Goal: Task Accomplishment & Management: Complete application form

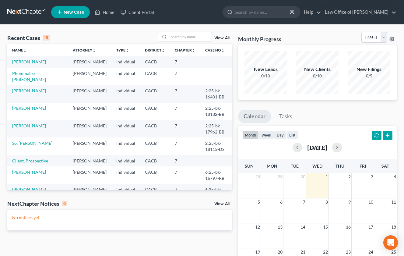
click at [32, 62] on link "[PERSON_NAME]" at bounding box center [29, 61] width 34 height 5
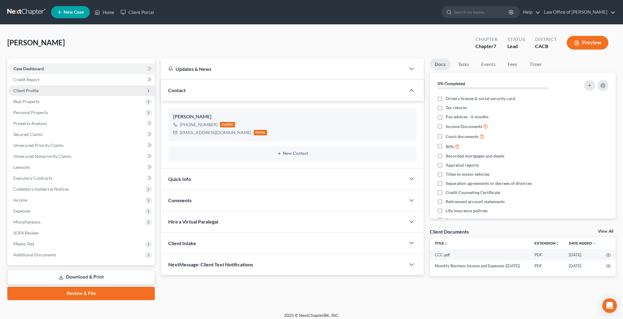
click at [40, 92] on span "Client Profile" at bounding box center [82, 90] width 146 height 11
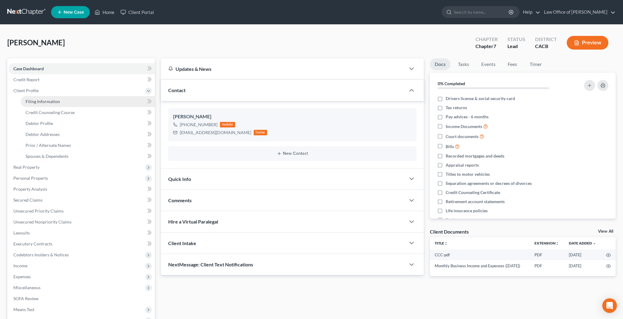
click at [46, 102] on span "Filing Information" at bounding box center [43, 101] width 34 height 5
select select "1"
select select "0"
select select "4"
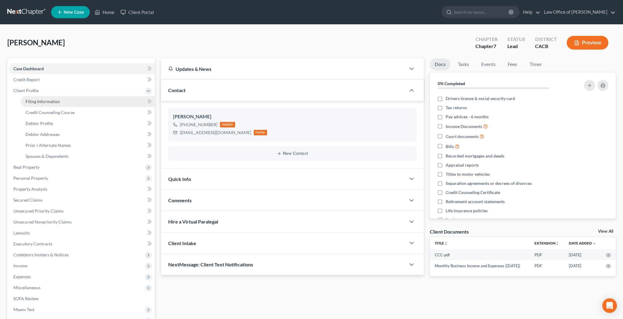
select select "0"
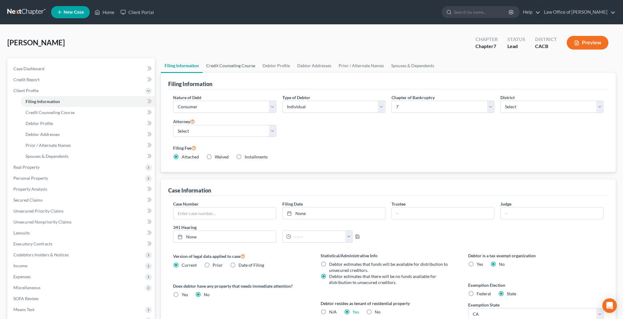
click at [228, 69] on link "Credit Counseling Course" at bounding box center [231, 65] width 56 height 15
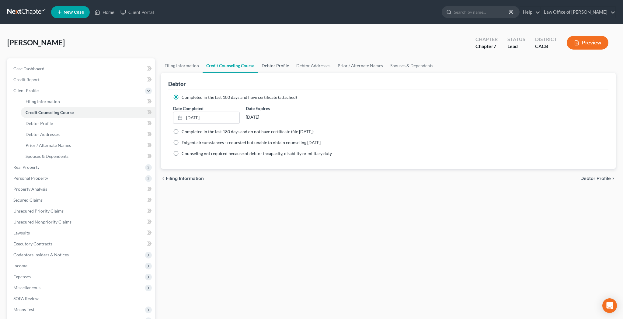
click at [268, 68] on link "Debtor Profile" at bounding box center [275, 65] width 35 height 15
select select "0"
select select "1"
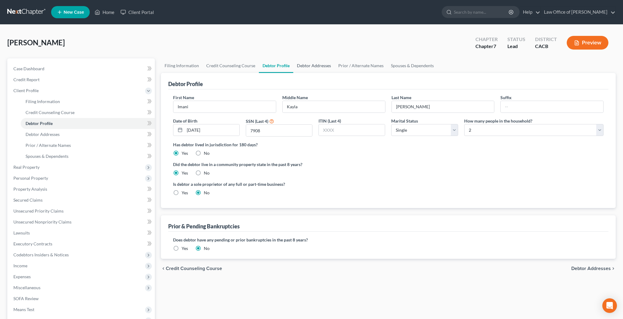
click at [316, 66] on link "Debtor Addresses" at bounding box center [313, 65] width 41 height 15
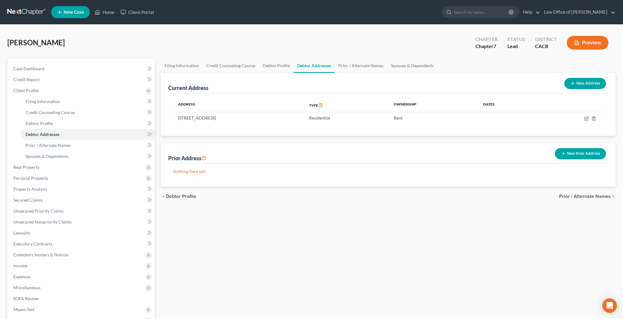
click at [582, 153] on button "New Prior Address" at bounding box center [580, 153] width 51 height 11
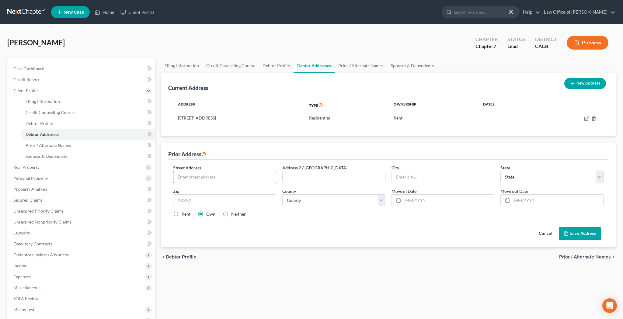
click at [252, 176] on input "text" at bounding box center [224, 177] width 103 height 12
click at [241, 174] on input "text" at bounding box center [224, 177] width 103 height 12
type input "[STREET_ADDRESS]"
click at [299, 180] on input "text" at bounding box center [334, 177] width 103 height 12
type input "Apt 4"
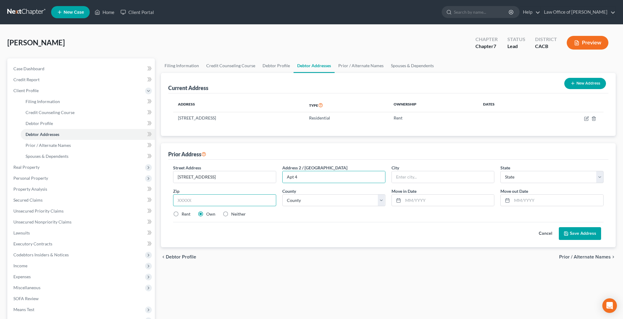
click at [233, 201] on input "text" at bounding box center [224, 200] width 103 height 12
type input "90026"
click at [275, 218] on div "Street Address * [STREET_ADDRESS] * State * State [US_STATE] AK AR AZ CA CO CT …" at bounding box center [388, 194] width 437 height 58
type input "[GEOGRAPHIC_DATA]"
select select "4"
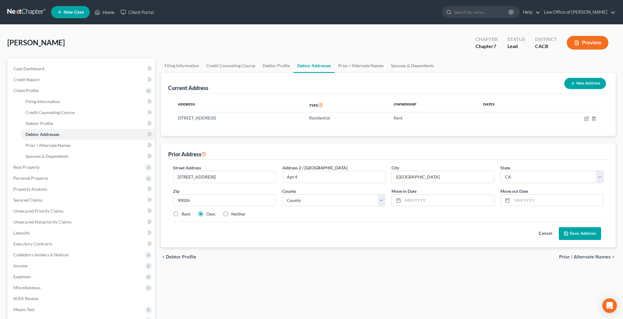
click at [182, 216] on label "Rent" at bounding box center [186, 214] width 9 height 6
click at [184, 215] on input "Rent" at bounding box center [186, 213] width 4 height 4
radio input "true"
select select "18"
click at [413, 199] on input "text" at bounding box center [448, 201] width 91 height 12
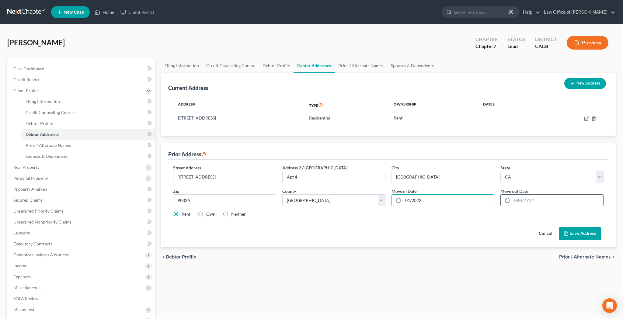
type input "01/2022"
click at [532, 201] on input "text" at bounding box center [557, 201] width 91 height 12
type input "02/2023"
click at [575, 235] on button "Save Address" at bounding box center [580, 233] width 42 height 13
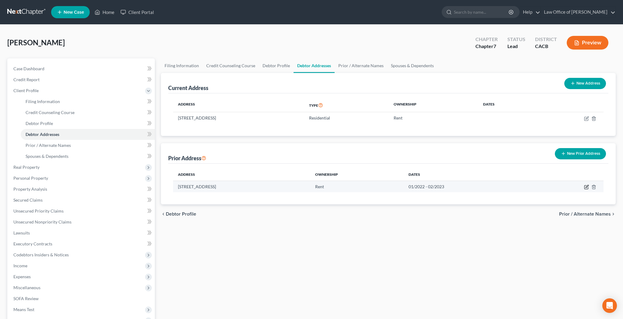
click at [586, 188] on icon "button" at bounding box center [586, 187] width 5 height 5
select select "4"
select select "18"
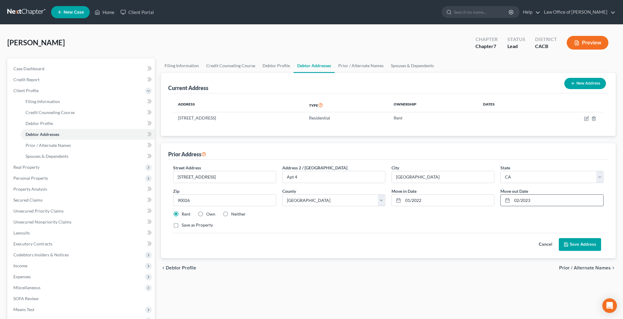
click at [532, 200] on input "02/2023" at bounding box center [557, 201] width 91 height 12
type input "02/2024"
click at [583, 246] on button "Save Address" at bounding box center [580, 244] width 42 height 13
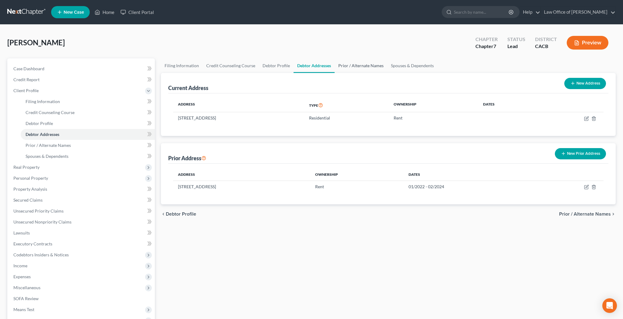
click at [345, 67] on link "Prior / Alternate Names" at bounding box center [361, 65] width 53 height 15
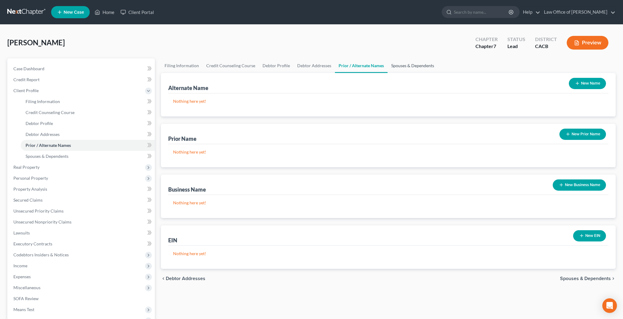
click at [419, 70] on link "Spouses & Dependents" at bounding box center [413, 65] width 50 height 15
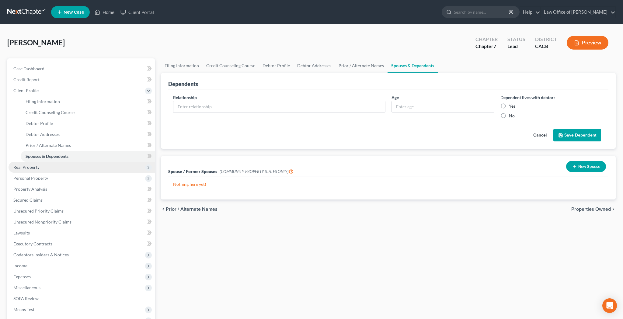
click at [68, 168] on span "Real Property" at bounding box center [82, 167] width 146 height 11
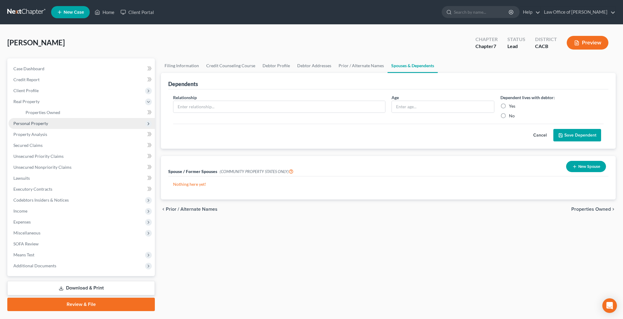
click at [62, 123] on span "Personal Property" at bounding box center [82, 123] width 146 height 11
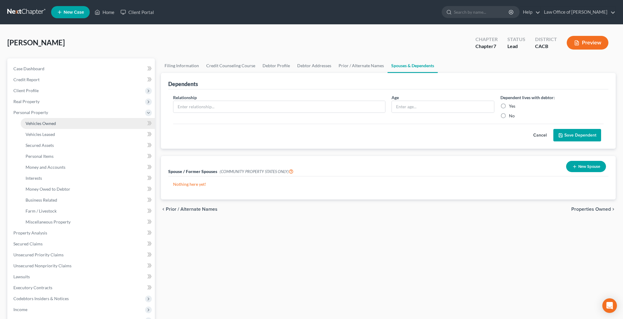
click at [61, 123] on link "Vehicles Owned" at bounding box center [88, 123] width 134 height 11
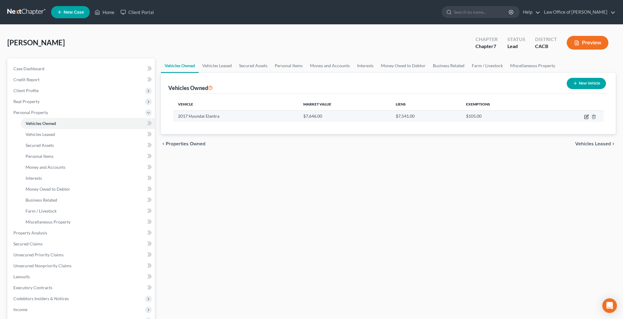
click at [585, 118] on icon "button" at bounding box center [586, 116] width 5 height 5
select select "0"
select select "9"
select select "1"
select select "0"
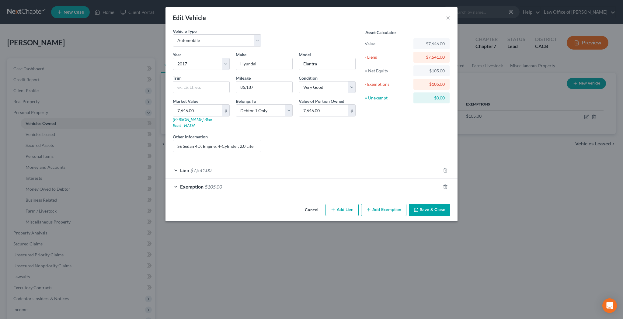
click at [424, 204] on button "Save & Close" at bounding box center [429, 210] width 41 height 13
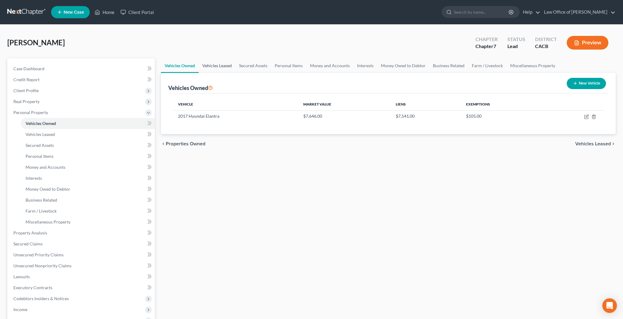
click at [223, 66] on link "Vehicles Leased" at bounding box center [217, 65] width 37 height 15
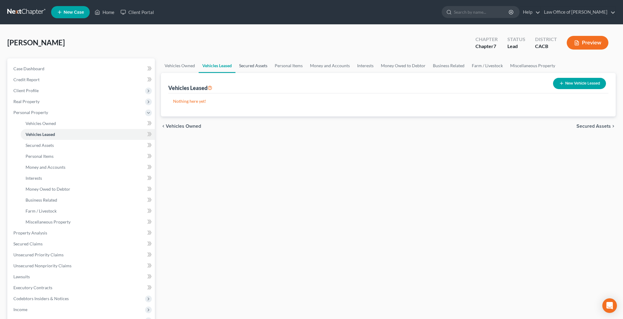
click at [250, 68] on link "Secured Assets" at bounding box center [253, 65] width 36 height 15
click at [287, 65] on link "Personal Items" at bounding box center [288, 65] width 35 height 15
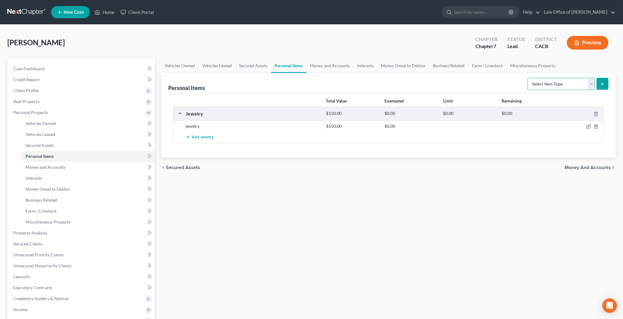
select select "clothing"
click at [599, 84] on button "submit" at bounding box center [603, 84] width 12 height 12
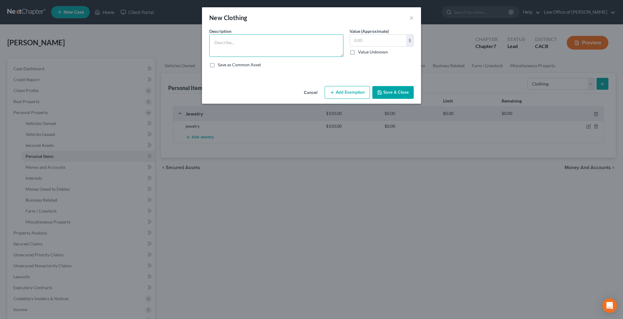
click at [304, 46] on textarea at bounding box center [276, 45] width 134 height 23
type textarea "Clothing"
click at [373, 41] on input "text" at bounding box center [378, 41] width 56 height 12
type input "2,000"
click at [356, 90] on button "Add Exemption" at bounding box center [347, 92] width 45 height 13
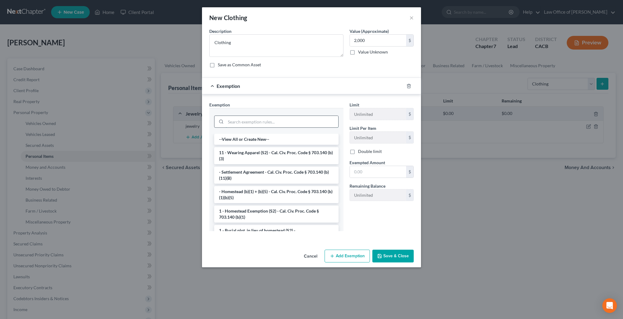
click at [253, 122] on input "search" at bounding box center [282, 122] width 113 height 12
click at [257, 154] on li "11 - Wearing Apparel (S2) - Cal. Civ. Proc. Code § 703.140 (b)(3)" at bounding box center [276, 155] width 124 height 17
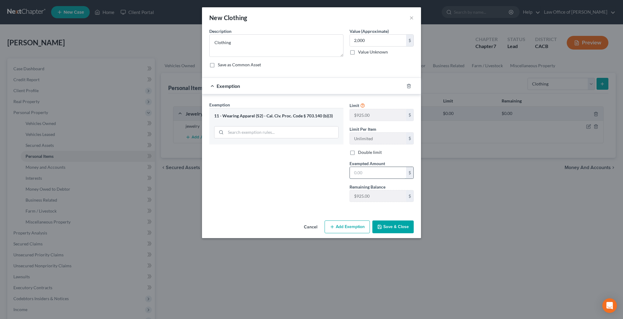
click at [364, 174] on input "text" at bounding box center [378, 173] width 56 height 12
type input "2,000"
click at [396, 228] on button "Save & Close" at bounding box center [392, 227] width 41 height 13
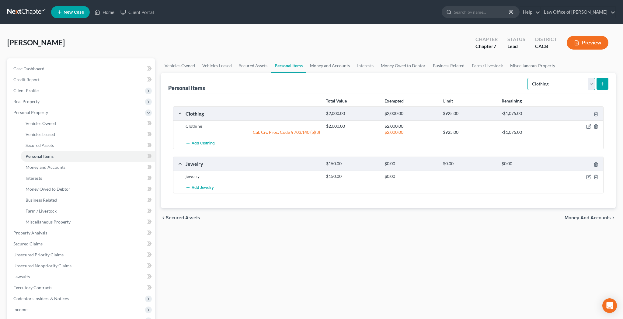
select select "electronics"
click at [602, 85] on icon "submit" at bounding box center [602, 84] width 5 height 5
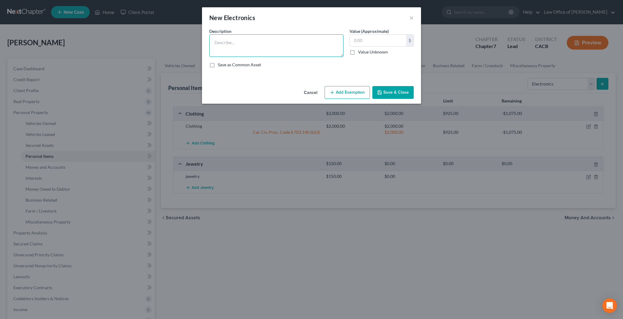
click at [288, 45] on textarea at bounding box center [276, 45] width 134 height 23
click at [214, 44] on textarea "Apple iPhone 16 Cell Phone" at bounding box center [276, 45] width 134 height 23
click at [269, 45] on textarea "Apple iPhone 16 Cell Phone" at bounding box center [276, 45] width 134 height 23
click at [267, 44] on textarea "Apple iPhone 16 Cell Phone, HP Laptop Computer" at bounding box center [276, 45] width 134 height 23
type textarea "Apple iPhone 16 Cell Phone and a HP Laptop Computer"
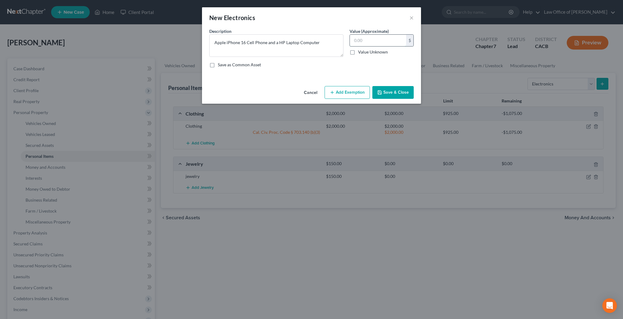
click at [361, 45] on input "text" at bounding box center [378, 41] width 56 height 12
type input "1,600"
click at [359, 91] on button "Add Exemption" at bounding box center [347, 92] width 45 height 13
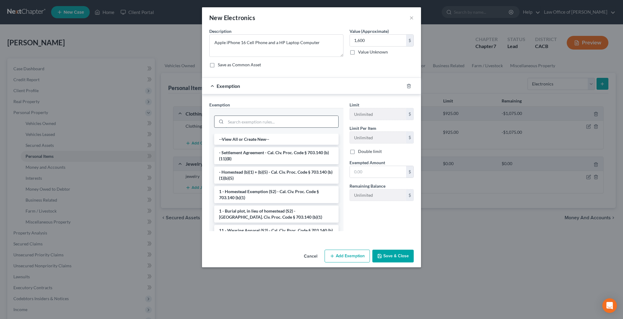
click at [310, 118] on input "search" at bounding box center [282, 122] width 113 height 12
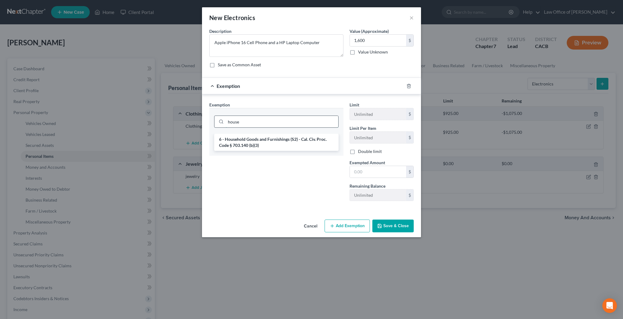
type input "house"
drag, startPoint x: 310, startPoint y: 118, endPoint x: 299, endPoint y: 145, distance: 28.5
click at [299, 145] on li "6 - Household Goods and Furnishings (S2) - Cal. Civ. Proc. Code § 703.140 (b)(3)" at bounding box center [276, 142] width 124 height 17
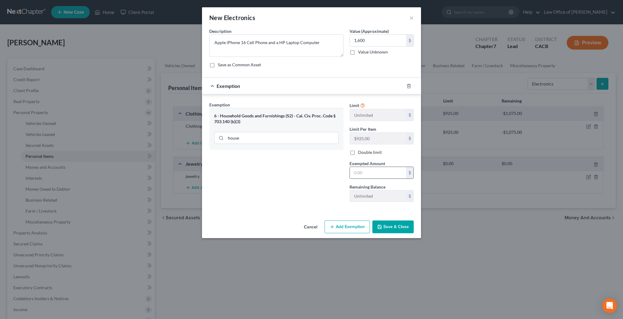
click at [369, 176] on input "text" at bounding box center [378, 173] width 56 height 12
type input "1,600"
click at [392, 225] on button "Save & Close" at bounding box center [392, 227] width 41 height 13
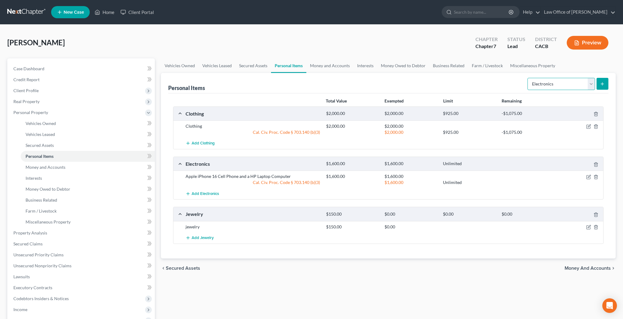
select select "household_goods"
click at [600, 84] on icon "submit" at bounding box center [602, 84] width 5 height 5
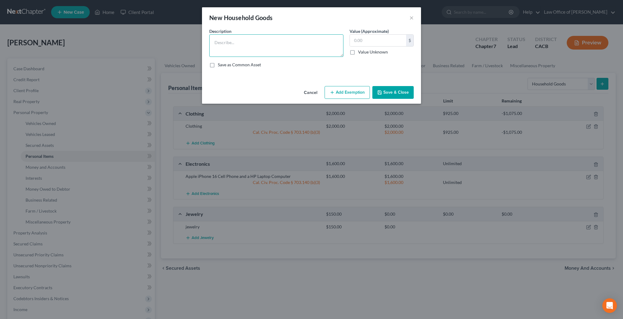
click at [313, 40] on textarea at bounding box center [276, 45] width 134 height 23
type textarea "Miscellaneous Used Household Goods and Furnishings"
click at [368, 43] on input "text" at bounding box center [378, 41] width 56 height 12
type input "1,500"
click at [344, 90] on button "Add Exemption" at bounding box center [347, 92] width 45 height 13
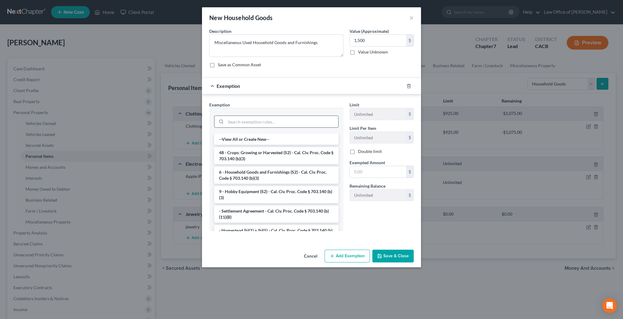
click at [302, 121] on input "search" at bounding box center [282, 122] width 113 height 12
click at [288, 172] on li "6 - Household Goods and Furnishings (S2) - Cal. Civ. Proc. Code § 703.140 (b)(3)" at bounding box center [276, 175] width 124 height 17
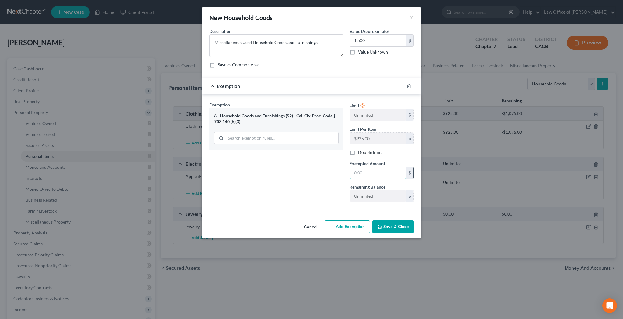
click at [374, 174] on input "text" at bounding box center [378, 173] width 56 height 12
type input "1,500"
click at [391, 225] on button "Save & Close" at bounding box center [392, 227] width 41 height 13
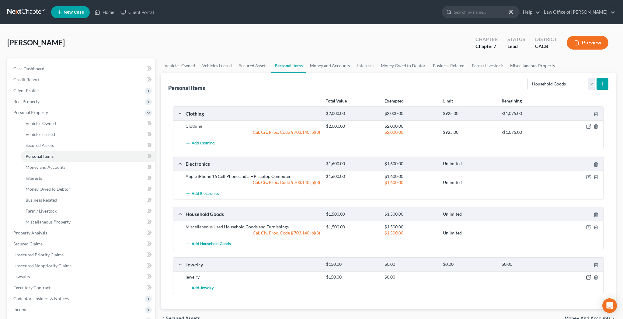
click at [589, 277] on icon "button" at bounding box center [589, 277] width 3 height 3
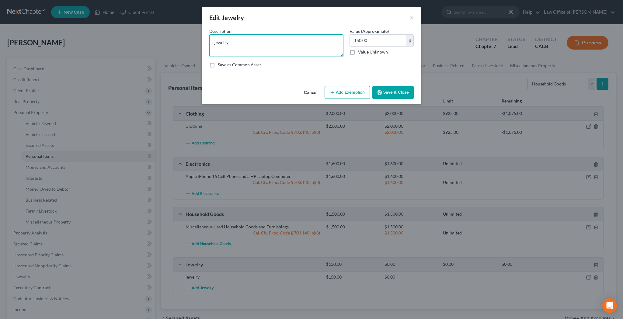
click at [250, 45] on textarea "jewelry" at bounding box center [276, 45] width 134 height 23
click at [274, 44] on textarea "Silver Pandora Charm Bracelet, Silver Earrings," at bounding box center [276, 45] width 134 height 23
click at [328, 43] on textarea "Silver Pandora Charm Bracelet, 1 Pair of Silver Earrings," at bounding box center [276, 45] width 134 height 23
type textarea "Silver Pandora Charm Bracelet, 1 Pair of Silver Earrings, and Miscellaneous Use…"
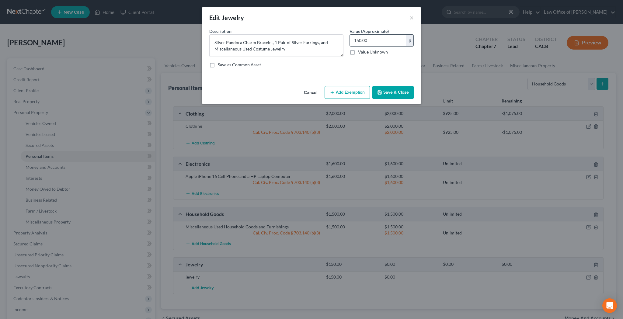
click at [378, 40] on input "150.00" at bounding box center [378, 41] width 56 height 12
type input "200"
click at [362, 87] on button "Add Exemption" at bounding box center [347, 92] width 45 height 13
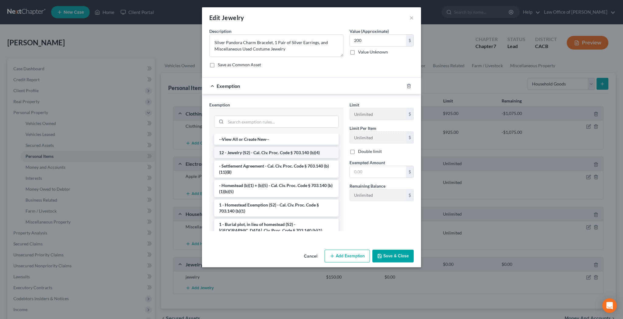
click at [246, 149] on li "12 - Jewelry (S2) - Cal. Civ. Proc. Code § 703.140 (b)(4)" at bounding box center [276, 152] width 124 height 11
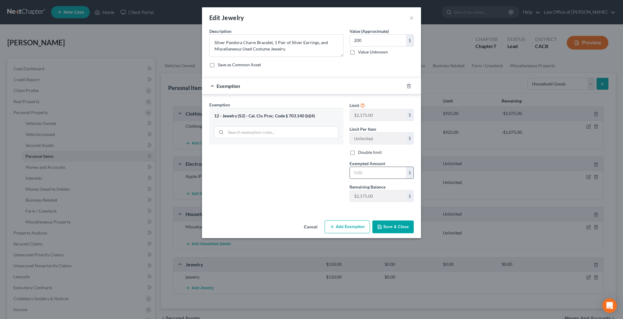
click at [361, 170] on input "text" at bounding box center [378, 173] width 56 height 12
type input "200"
click at [401, 229] on button "Save & Close" at bounding box center [392, 227] width 41 height 13
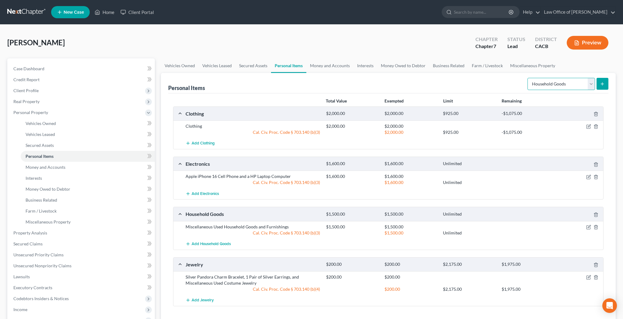
select select "pets"
click at [604, 84] on icon "submit" at bounding box center [602, 84] width 5 height 5
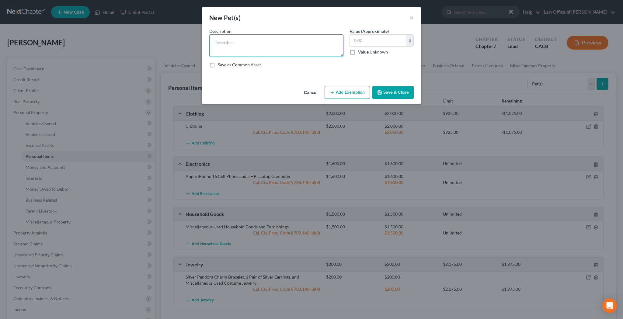
click at [259, 47] on textarea at bounding box center [276, 45] width 134 height 23
type textarea "Nebulung Cat"
click at [374, 40] on input "text" at bounding box center [378, 41] width 56 height 12
type input "50"
click at [345, 91] on button "Add Exemption" at bounding box center [347, 92] width 45 height 13
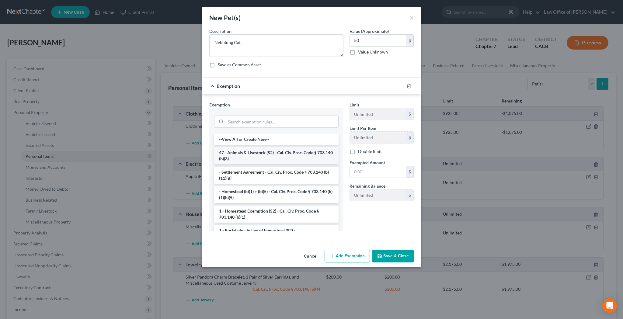
click at [289, 153] on li "47 - Animals & Livestock (S2) - Cal. Civ. Proc. Code § 703.140 (b)(3)" at bounding box center [276, 155] width 124 height 17
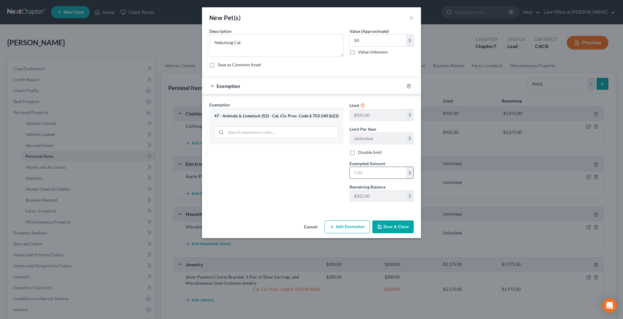
click at [375, 176] on input "text" at bounding box center [378, 173] width 56 height 12
type input "50"
click at [385, 227] on button "Save & Close" at bounding box center [392, 227] width 41 height 13
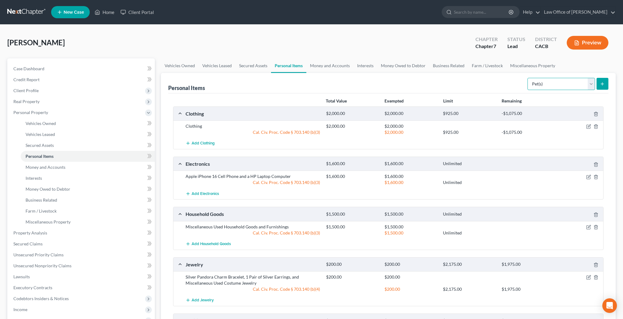
select select "sports_and_hobby_equipment"
click at [599, 86] on button "submit" at bounding box center [603, 84] width 12 height 12
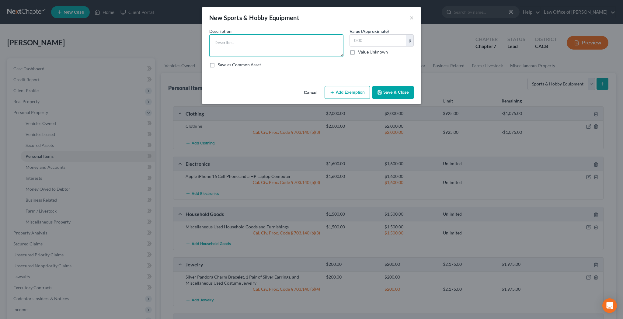
click at [295, 39] on textarea at bounding box center [276, 45] width 134 height 23
click at [256, 42] on textarea "Dumbbells, Yoga Mat, Exercise Band" at bounding box center [276, 45] width 134 height 23
type textarea "Dumbbells, Yoga Mat, and a Exercise Band"
click at [367, 40] on input "text" at bounding box center [378, 41] width 56 height 12
type input "55"
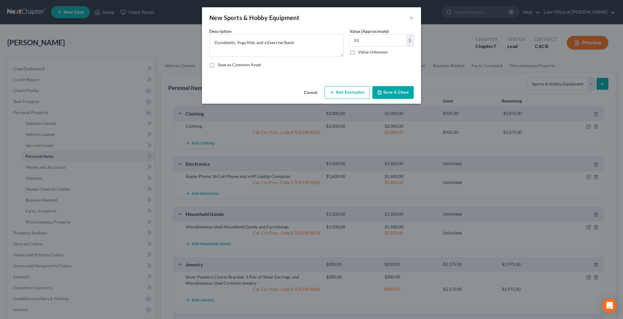
click at [350, 91] on button "Add Exemption" at bounding box center [347, 92] width 45 height 13
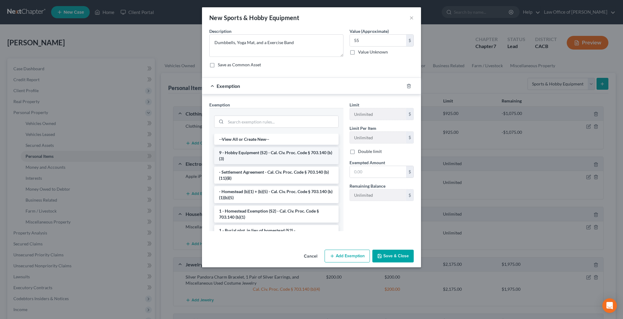
click at [272, 148] on li "9 - Hobby Equipment (S2) - Cal. Civ. Proc. Code § 703.140 (b)(3)" at bounding box center [276, 155] width 124 height 17
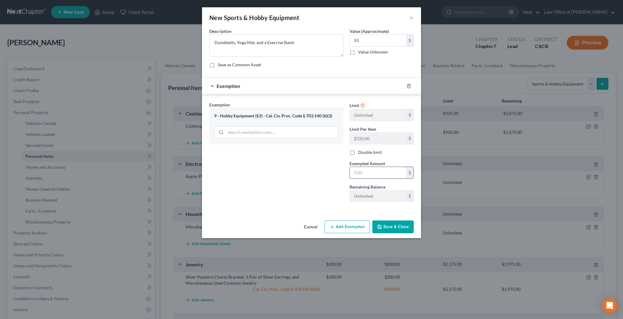
click at [381, 173] on input "text" at bounding box center [378, 173] width 56 height 12
type input "55"
click at [392, 229] on button "Save & Close" at bounding box center [392, 227] width 41 height 13
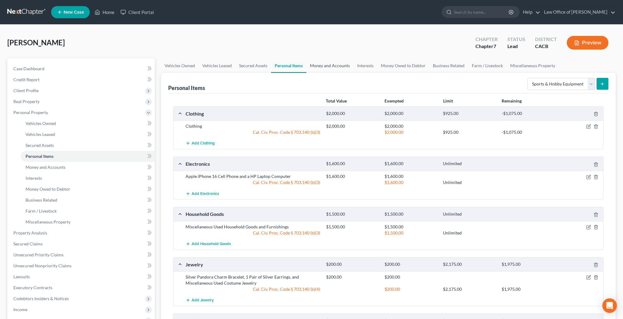
click at [339, 66] on link "Money and Accounts" at bounding box center [329, 65] width 47 height 15
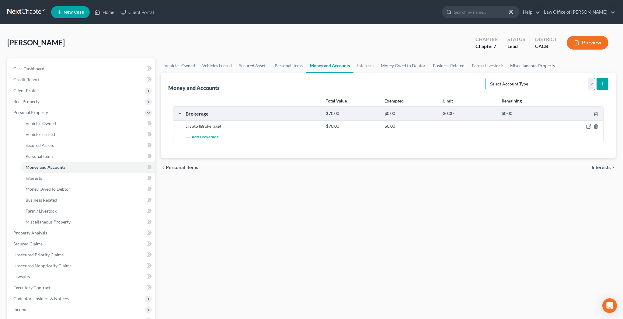
select select "brokerage"
click at [588, 126] on icon "button" at bounding box center [588, 126] width 5 height 5
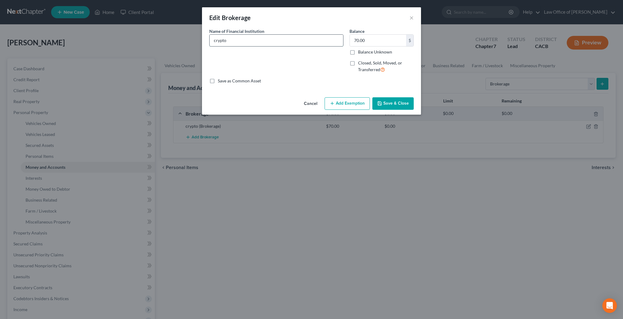
drag, startPoint x: 214, startPoint y: 40, endPoint x: 239, endPoint y: 42, distance: 25.0
click at [239, 42] on input "crypto" at bounding box center [277, 41] width 134 height 12
type input "Robinhood - Brokerage Account"
click at [348, 101] on button "Add Exemption" at bounding box center [347, 103] width 45 height 13
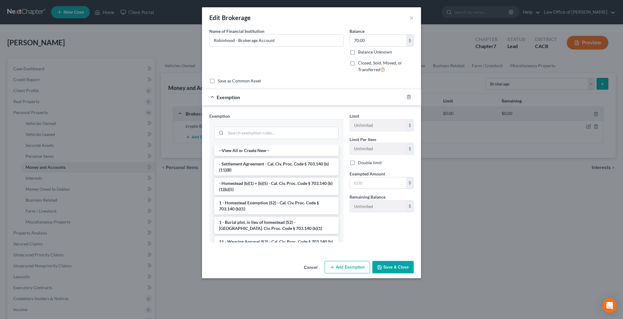
click at [276, 141] on div at bounding box center [276, 132] width 134 height 26
click at [275, 134] on input "search" at bounding box center [282, 133] width 113 height 12
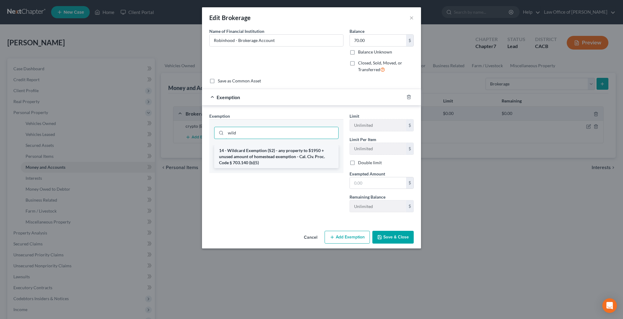
type input "wild"
click at [263, 155] on li "14 - Wildcard Exemption (S2) - any property to $1950 + unused amount of homeste…" at bounding box center [276, 156] width 124 height 23
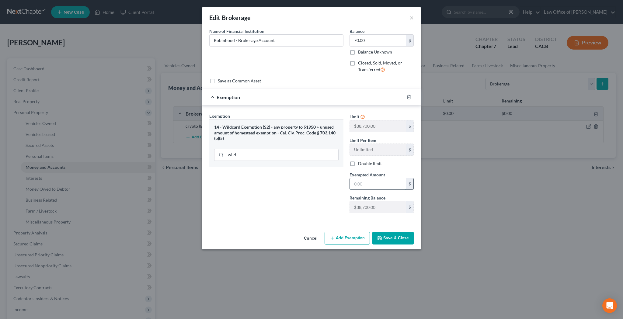
click at [361, 182] on input "text" at bounding box center [378, 184] width 56 height 12
type input "70"
click at [389, 239] on button "Save & Close" at bounding box center [392, 238] width 41 height 13
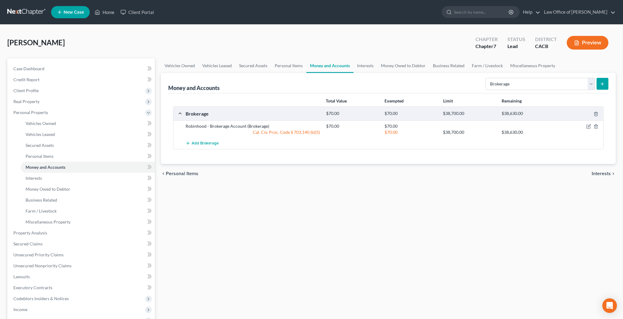
click at [601, 85] on icon "submit" at bounding box center [602, 84] width 5 height 5
click at [600, 83] on button "submit" at bounding box center [603, 84] width 12 height 12
click at [329, 64] on link "Money and Accounts" at bounding box center [329, 65] width 47 height 15
click at [363, 65] on link "Interests" at bounding box center [366, 65] width 24 height 15
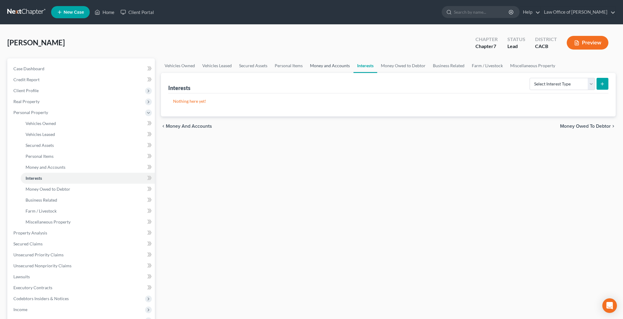
click at [343, 65] on link "Money and Accounts" at bounding box center [329, 65] width 47 height 15
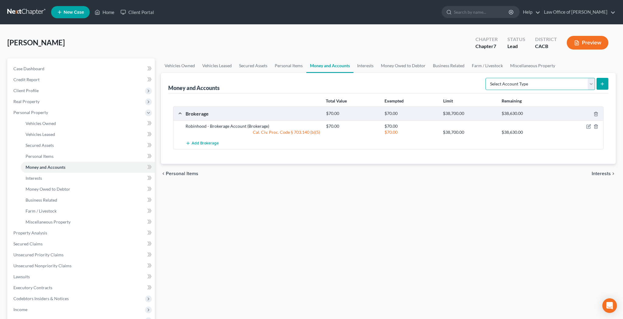
select select "brokerage"
click at [604, 82] on icon "submit" at bounding box center [602, 84] width 5 height 5
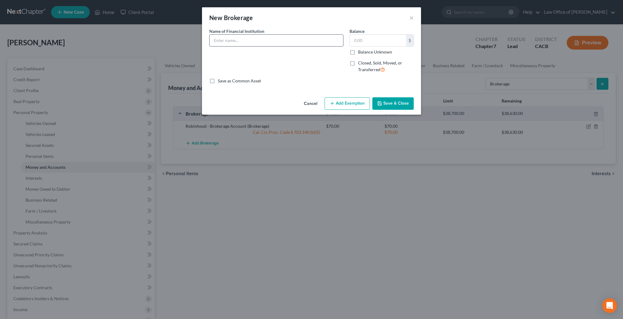
click at [259, 41] on input "text" at bounding box center [277, 41] width 134 height 12
type input "[DOMAIN_NAME] Account"
click at [365, 39] on input "text" at bounding box center [378, 41] width 56 height 12
type input "25"
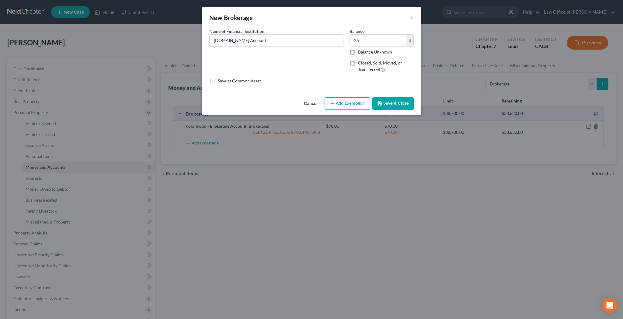
click at [354, 103] on button "Add Exemption" at bounding box center [347, 103] width 45 height 13
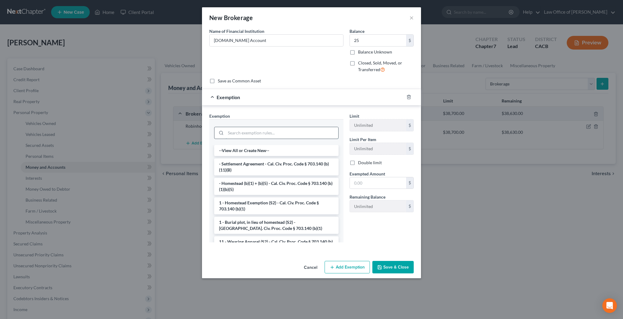
click at [280, 134] on input "search" at bounding box center [282, 133] width 113 height 12
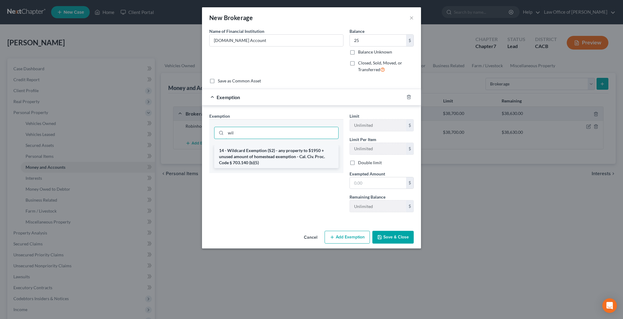
type input "wil"
click at [268, 159] on li "14 - Wildcard Exemption (S2) - any property to $1950 + unused amount of homeste…" at bounding box center [276, 156] width 124 height 23
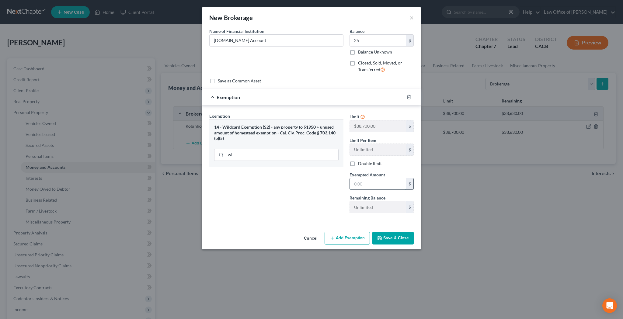
click at [361, 180] on input "text" at bounding box center [378, 184] width 56 height 12
type input "25"
click at [386, 237] on button "Save & Close" at bounding box center [392, 238] width 41 height 13
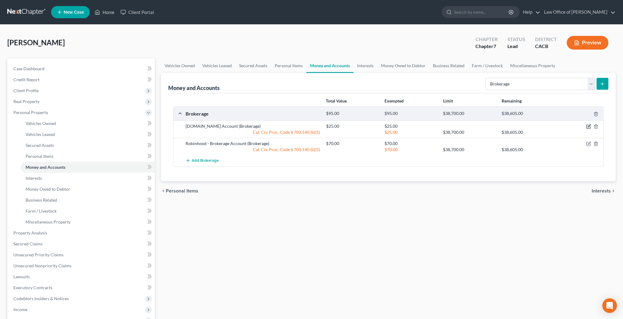
click at [587, 125] on icon "button" at bounding box center [588, 126] width 5 height 5
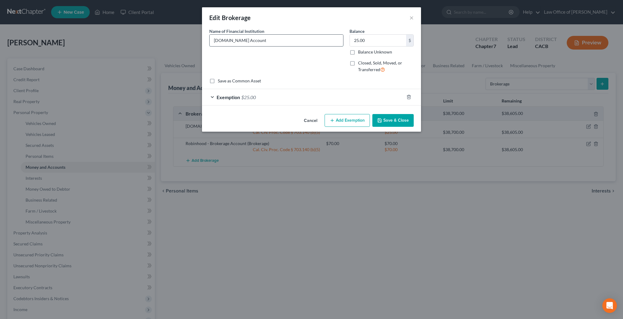
click at [237, 40] on input "[DOMAIN_NAME] Account" at bounding box center [277, 41] width 134 height 12
type input "[DOMAIN_NAME] - Brokerage Account"
click at [390, 121] on button "Save & Close" at bounding box center [392, 120] width 41 height 13
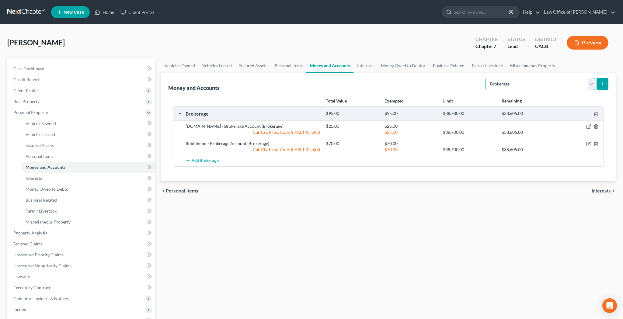
select select "checking"
click at [605, 83] on icon "submit" at bounding box center [602, 84] width 5 height 5
click at [603, 83] on icon "submit" at bounding box center [602, 84] width 5 height 5
click at [388, 66] on link "Money Owed to Debtor" at bounding box center [403, 65] width 52 height 15
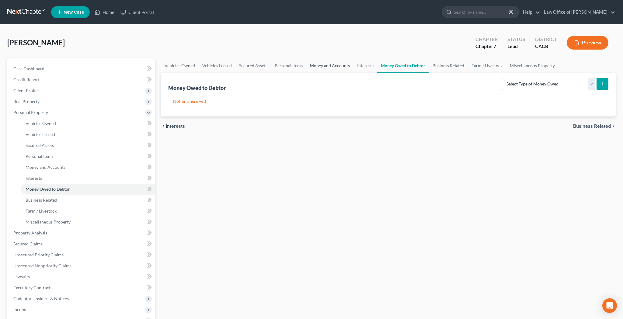
click at [342, 68] on link "Money and Accounts" at bounding box center [329, 65] width 47 height 15
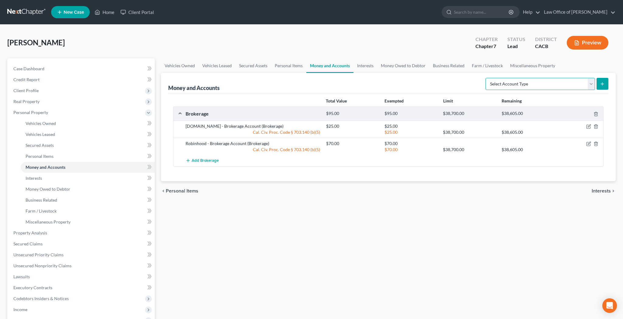
select select "checking"
click at [601, 86] on icon "submit" at bounding box center [602, 84] width 5 height 5
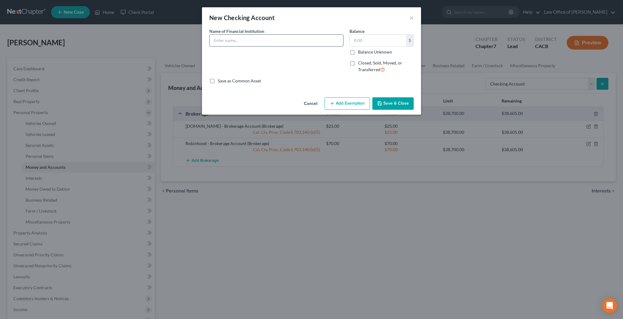
click at [266, 40] on input "text" at bounding box center [277, 41] width 134 height 12
type input "[PERSON_NAME] Fargo - Checking Account number ending in 9128"
click at [367, 42] on input "text" at bounding box center [378, 41] width 56 height 12
type input "251.20"
click at [352, 106] on button "Add Exemption" at bounding box center [347, 103] width 45 height 13
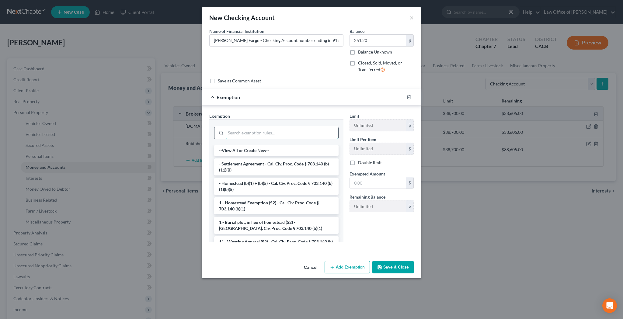
click at [271, 138] on input "search" at bounding box center [282, 133] width 113 height 12
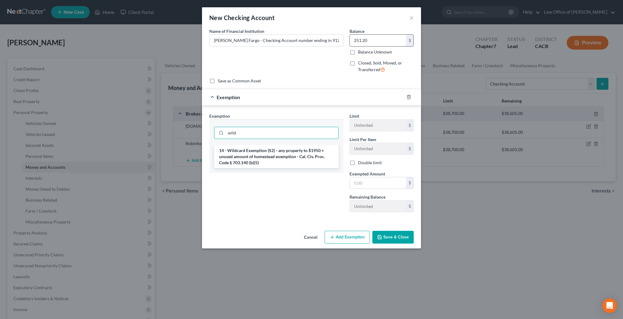
type input "wild"
click at [360, 40] on input "251.20" at bounding box center [378, 41] width 56 height 12
type input "1.20"
click at [273, 152] on li "14 - Wildcard Exemption (S2) - any property to $1950 + unused amount of homeste…" at bounding box center [276, 156] width 124 height 23
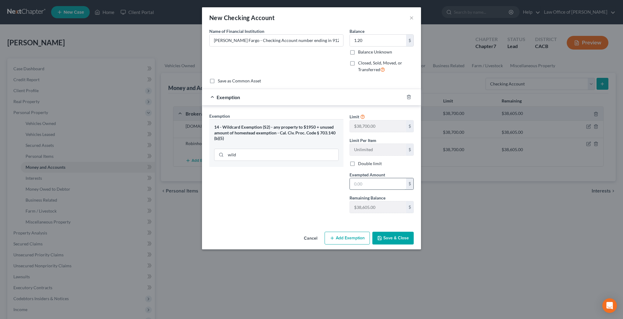
click at [363, 186] on input "text" at bounding box center [378, 184] width 56 height 12
type input "1.20"
click at [385, 239] on button "Save & Close" at bounding box center [392, 238] width 41 height 13
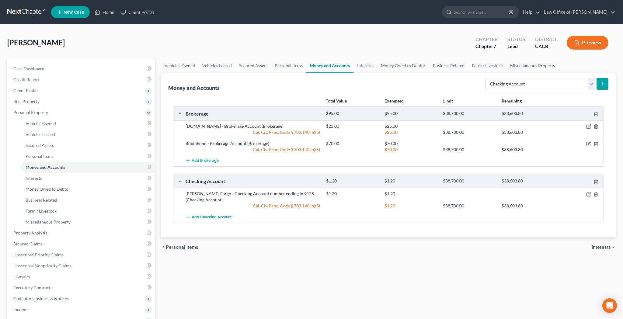
click at [601, 85] on icon "submit" at bounding box center [602, 84] width 5 height 5
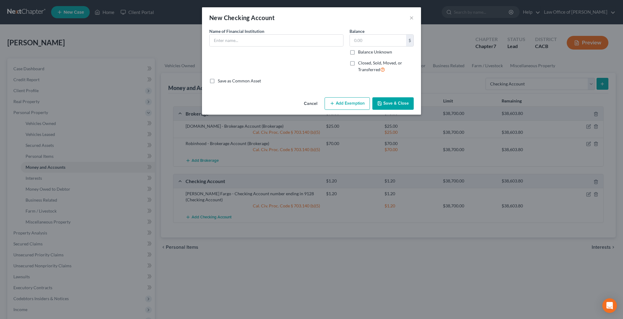
click at [594, 84] on div "New Checking Account × An exemption set must first be selected from the Filing …" at bounding box center [311, 159] width 623 height 319
click at [310, 102] on button "Cancel" at bounding box center [310, 104] width 23 height 12
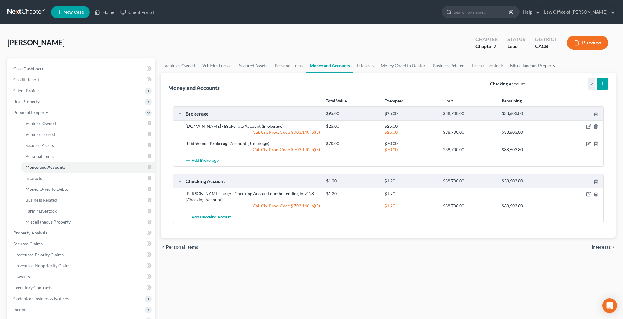
click at [370, 69] on link "Interests" at bounding box center [366, 65] width 24 height 15
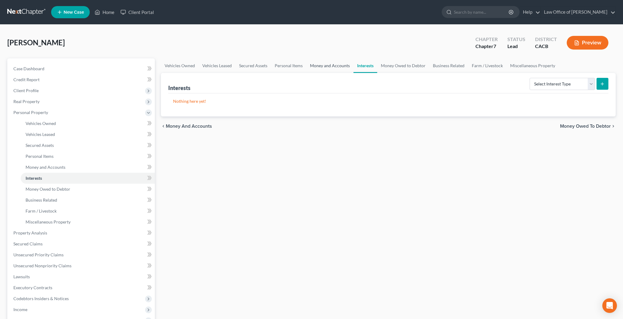
click at [336, 67] on link "Money and Accounts" at bounding box center [329, 65] width 47 height 15
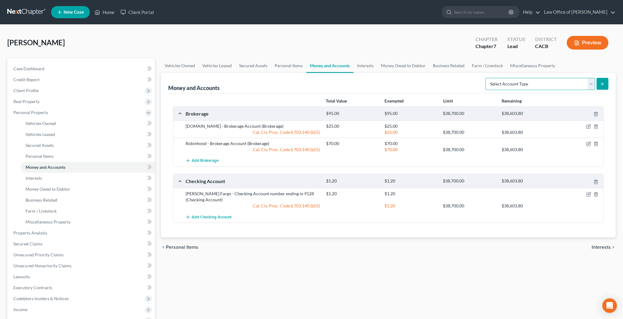
select select "cash_on_hand"
click at [605, 87] on button "submit" at bounding box center [603, 84] width 12 height 12
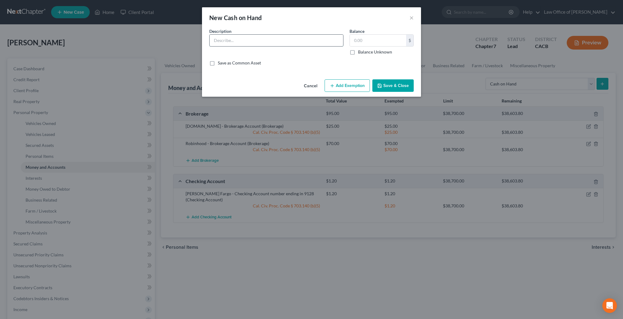
click at [291, 39] on input "text" at bounding box center [277, 41] width 134 height 12
type input "Cash on Hand"
click at [357, 41] on input "text" at bounding box center [378, 41] width 56 height 12
type input "250"
click at [352, 87] on button "Add Exemption" at bounding box center [347, 85] width 45 height 13
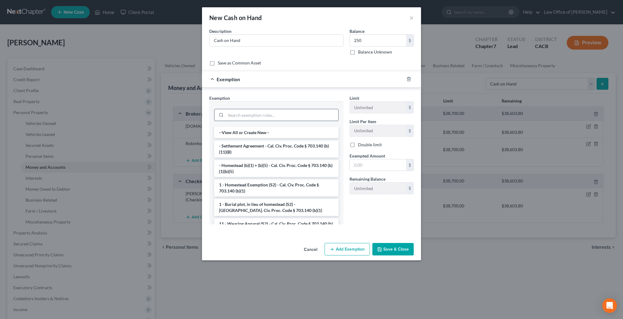
click at [267, 113] on input "search" at bounding box center [282, 115] width 113 height 12
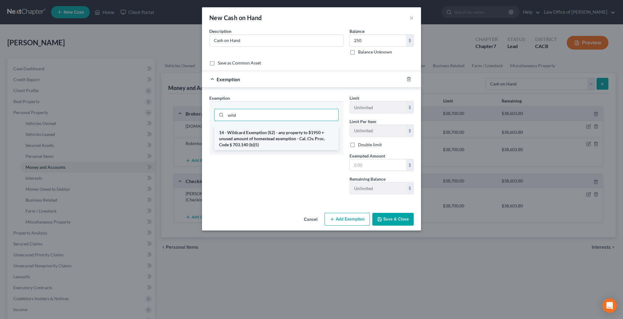
type input "wild"
click at [273, 134] on li "14 - Wildcard Exemption (S2) - any property to $1950 + unused amount of homeste…" at bounding box center [276, 138] width 124 height 23
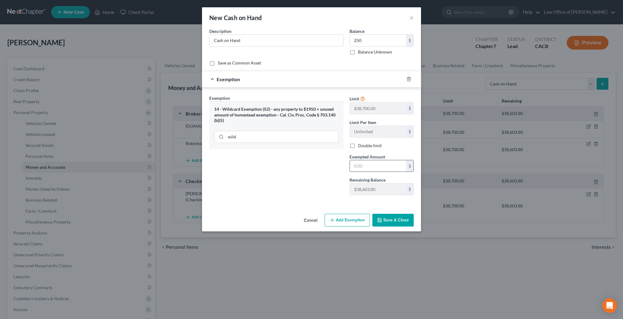
click at [363, 164] on input "text" at bounding box center [378, 166] width 56 height 12
type input "250"
click at [399, 221] on button "Save & Close" at bounding box center [392, 220] width 41 height 13
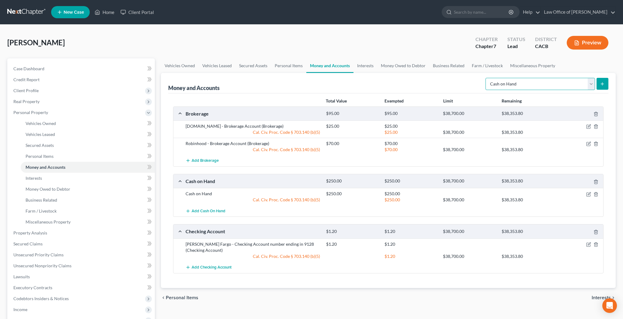
select select "savings"
click at [601, 84] on icon "submit" at bounding box center [602, 84] width 5 height 5
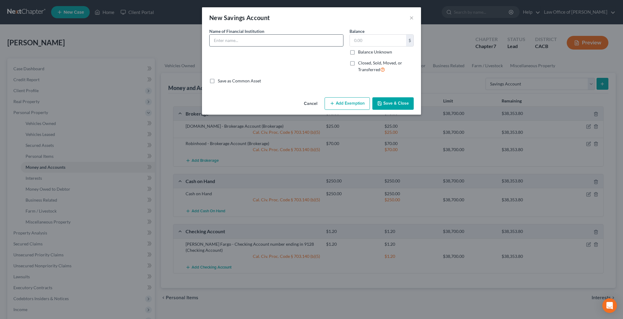
click at [298, 41] on input "text" at bounding box center [277, 41] width 134 height 12
type input "w"
click at [373, 43] on input "text" at bounding box center [378, 41] width 56 height 12
click at [319, 41] on input "[PERSON_NAME] Fargo - Savings Account number ending in 4586" at bounding box center [277, 41] width 134 height 12
type input "[PERSON_NAME] Fargo - Savings Account number ending in 8534"
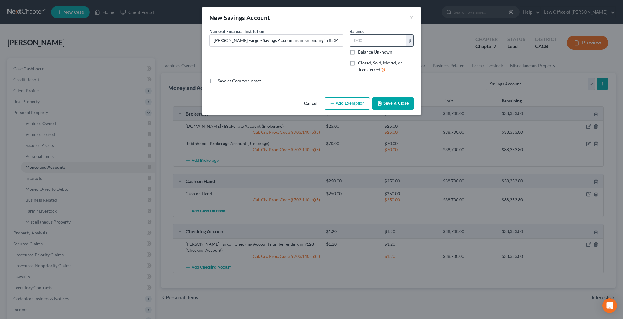
click at [360, 40] on input "text" at bounding box center [378, 41] width 56 height 12
type input "3.66"
click at [350, 100] on button "Add Exemption" at bounding box center [347, 103] width 45 height 13
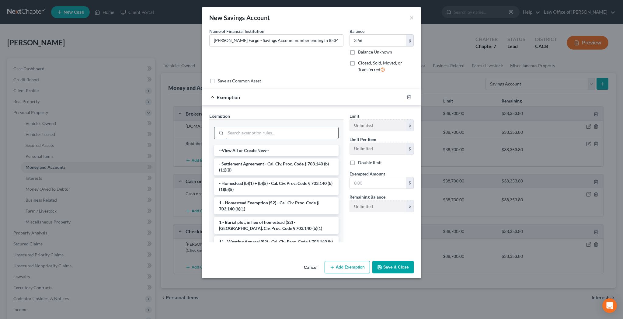
click at [270, 131] on input "search" at bounding box center [282, 133] width 113 height 12
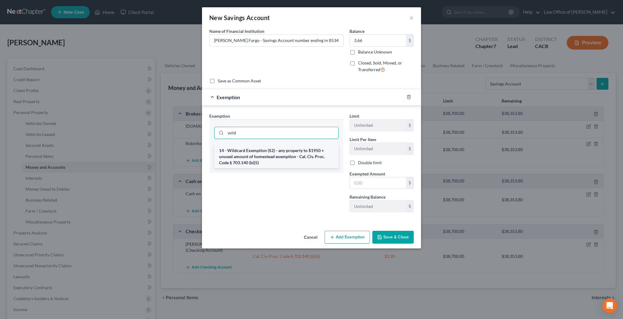
type input "wild"
click at [267, 158] on li "14 - Wildcard Exemption (S2) - any property to $1950 + unused amount of homeste…" at bounding box center [276, 156] width 124 height 23
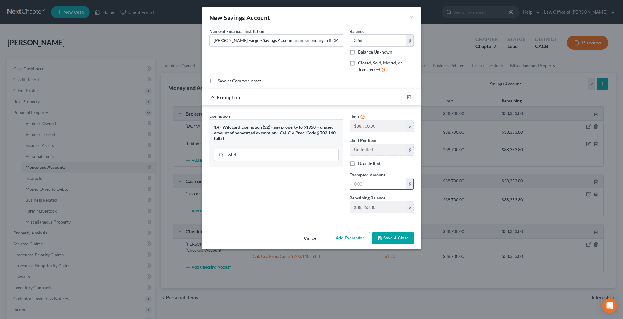
click at [388, 184] on input "text" at bounding box center [378, 184] width 56 height 12
type input "3.66"
click at [402, 240] on button "Save & Close" at bounding box center [392, 238] width 41 height 13
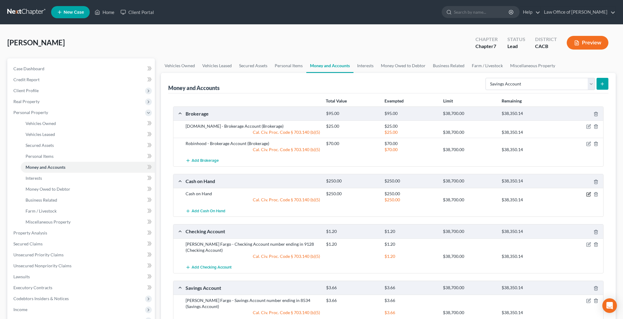
click at [587, 193] on icon "button" at bounding box center [588, 194] width 5 height 5
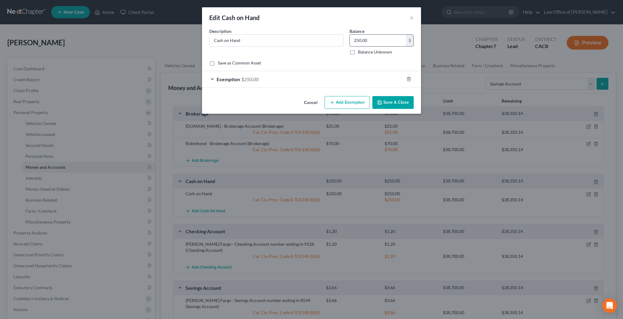
click at [361, 40] on input "250.00" at bounding box center [378, 41] width 56 height 12
type input "350"
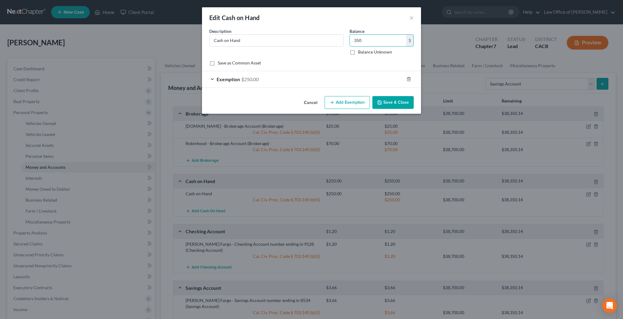
click at [213, 79] on div "Exemption $250.00" at bounding box center [303, 79] width 202 height 16
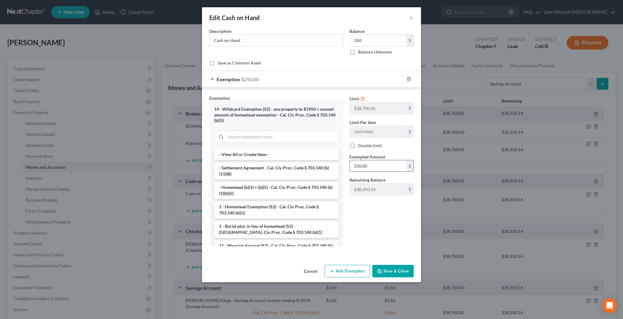
click at [371, 166] on input "250.00" at bounding box center [378, 166] width 56 height 12
type input "350"
click at [395, 270] on button "Save & Close" at bounding box center [392, 271] width 41 height 13
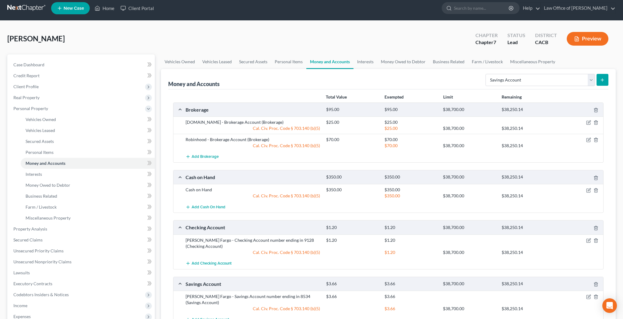
scroll to position [0, 0]
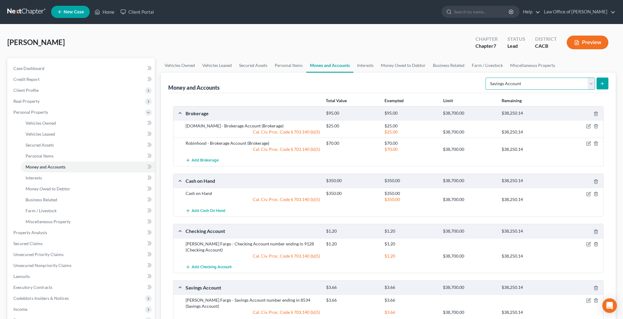
select select "checking"
click at [601, 84] on icon "submit" at bounding box center [602, 83] width 5 height 5
click at [362, 66] on link "Interests" at bounding box center [366, 65] width 24 height 15
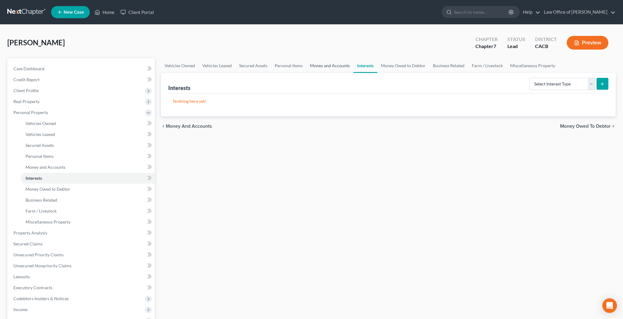
click at [335, 68] on link "Money and Accounts" at bounding box center [329, 65] width 47 height 15
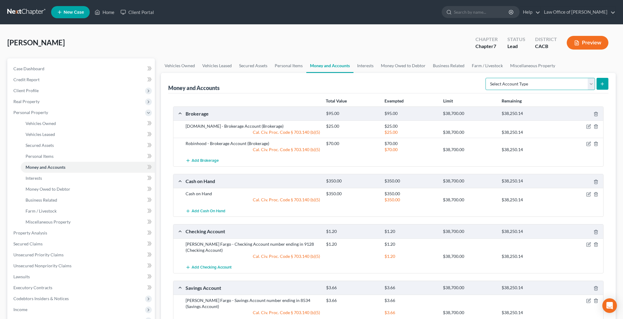
select select "checking"
click at [604, 85] on icon "submit" at bounding box center [602, 84] width 5 height 5
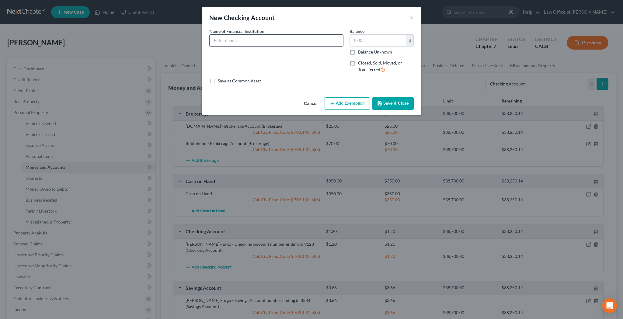
click at [312, 43] on input "text" at bounding box center [277, 41] width 134 height 12
click at [367, 40] on input "text" at bounding box center [378, 41] width 56 height 12
click at [336, 43] on input "[PERSON_NAME] Fargo - Business Checking Account number ending in 5027" at bounding box center [277, 41] width 134 height 12
type input "[PERSON_NAME] Fargo - Business Checking Account number ending in 5027 (Imanisma…"
click at [391, 102] on button "Save & Close" at bounding box center [392, 103] width 41 height 13
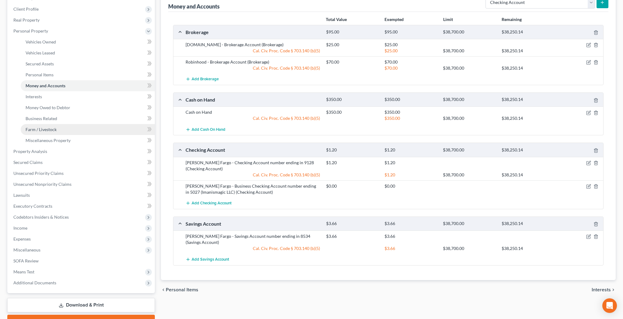
scroll to position [85, 0]
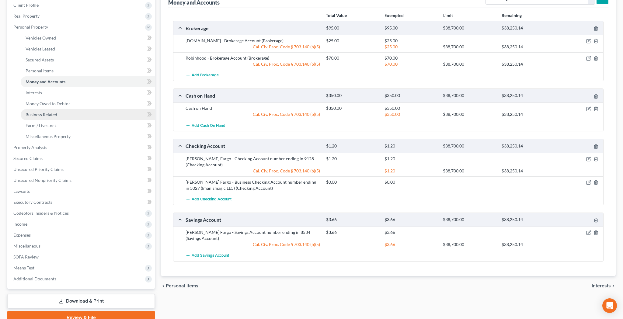
click at [64, 115] on link "Business Related" at bounding box center [88, 114] width 134 height 11
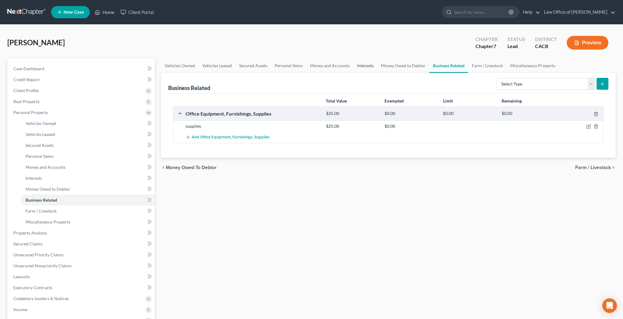
click at [363, 65] on link "Interests" at bounding box center [366, 65] width 24 height 15
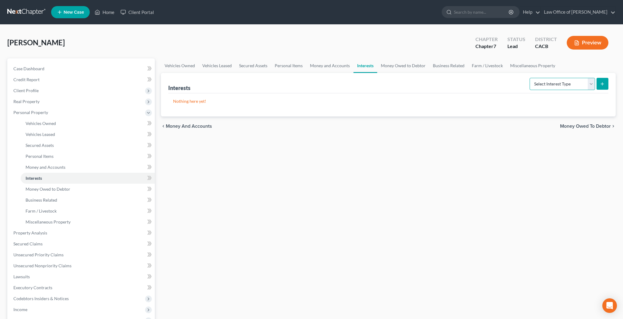
select select "incorporated_business"
click at [601, 84] on icon "submit" at bounding box center [602, 84] width 5 height 5
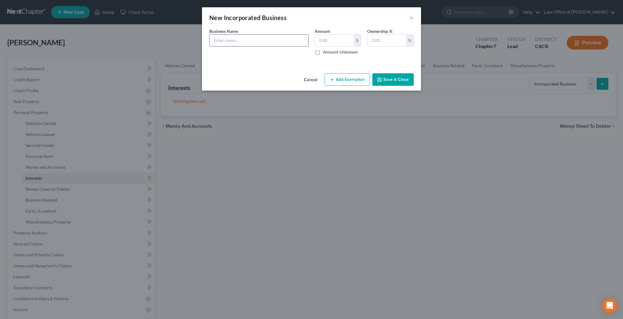
click at [250, 37] on input "text" at bounding box center [259, 41] width 99 height 12
type input "Imanismagic LLC"
click at [375, 38] on input "text" at bounding box center [387, 41] width 38 height 12
type input "100"
click at [396, 79] on button "Save & Close" at bounding box center [392, 79] width 41 height 13
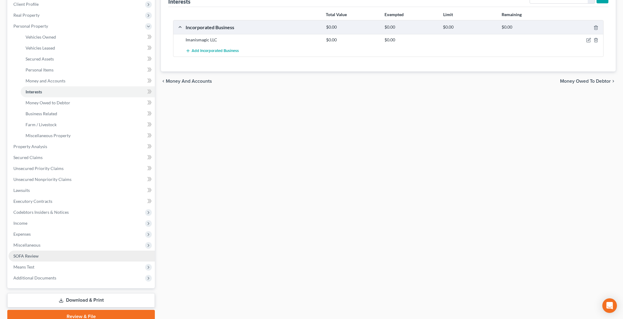
click at [73, 258] on link "SOFA Review" at bounding box center [82, 256] width 146 height 11
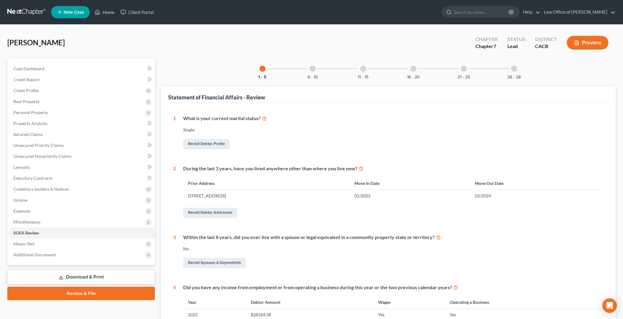
click at [512, 69] on div at bounding box center [514, 69] width 6 height 6
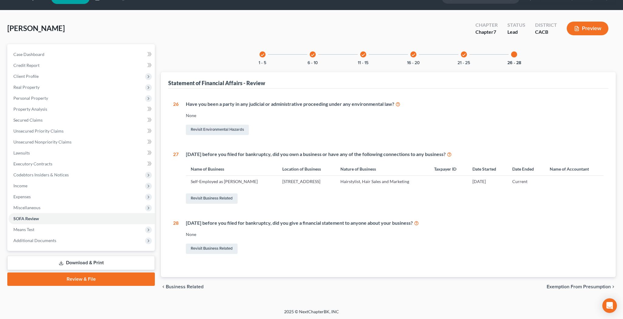
scroll to position [14, 0]
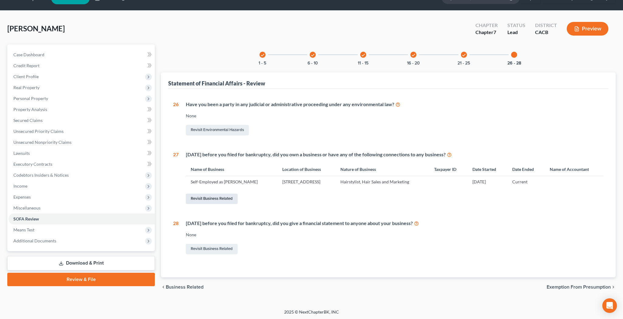
click at [233, 197] on link "Revisit Business Related" at bounding box center [212, 199] width 52 height 10
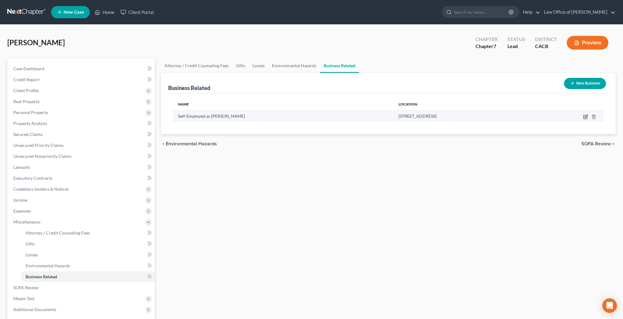
click at [584, 117] on icon "button" at bounding box center [585, 116] width 5 height 5
select select "sole_proprietor"
select select "4"
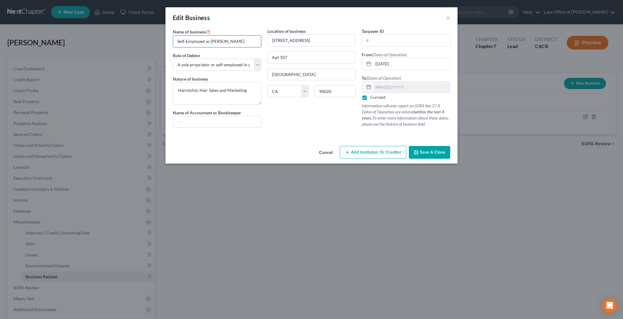
click at [245, 40] on input "Self-Employed as [PERSON_NAME]" at bounding box center [217, 42] width 88 height 12
click at [447, 18] on button "×" at bounding box center [448, 17] width 4 height 7
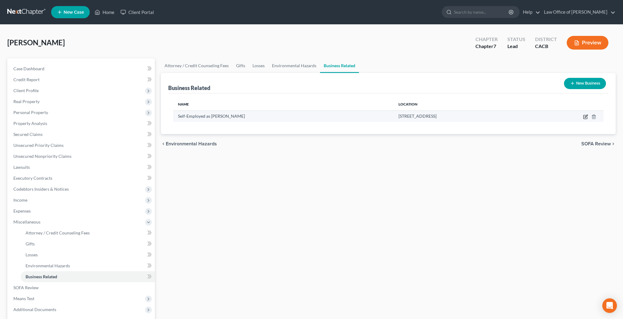
click at [584, 118] on icon "button" at bounding box center [585, 116] width 5 height 5
select select "sole_proprietor"
select select "4"
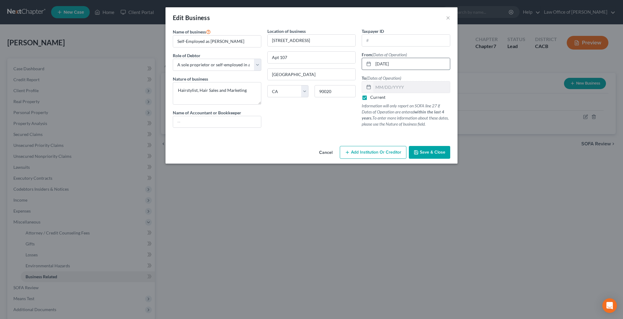
click at [380, 64] on input "[DATE]" at bounding box center [411, 64] width 77 height 12
type input "[DATE]"
click at [425, 153] on span "Save & Close" at bounding box center [433, 152] width 26 height 5
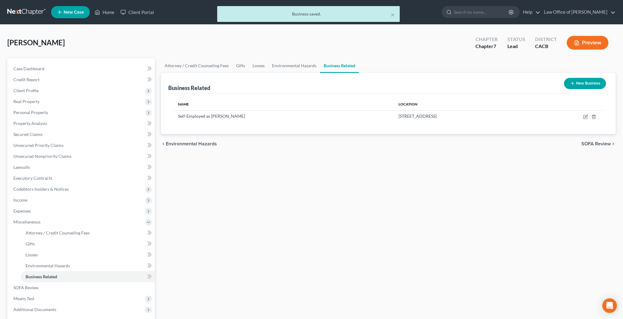
click at [588, 86] on button "New Business" at bounding box center [585, 83] width 42 height 11
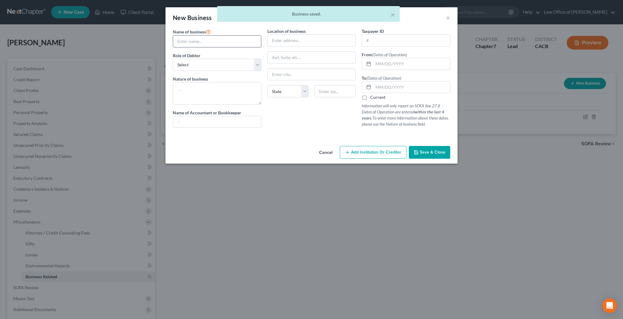
click at [228, 40] on input "text" at bounding box center [217, 42] width 88 height 12
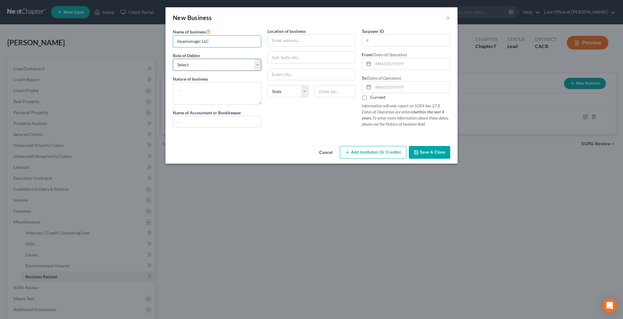
type input "Imanismagic LLC"
select select "member"
click at [224, 89] on textarea at bounding box center [217, 93] width 89 height 23
type textarea "Hairstyling"
click at [300, 41] on input "text" at bounding box center [312, 41] width 88 height 12
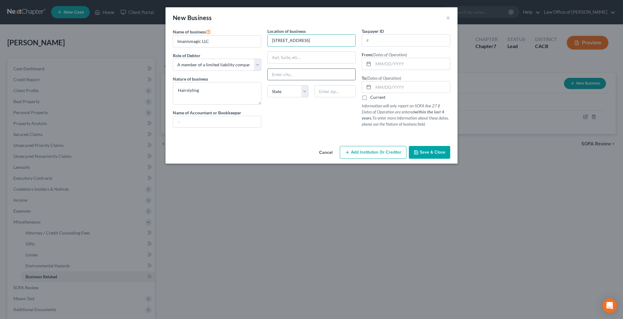
type input "[STREET_ADDRESS]"
click at [317, 69] on input "text" at bounding box center [312, 75] width 88 height 12
click at [311, 57] on input "text" at bounding box center [312, 58] width 88 height 12
type input "Apt 107"
click at [331, 91] on input "text" at bounding box center [335, 91] width 41 height 12
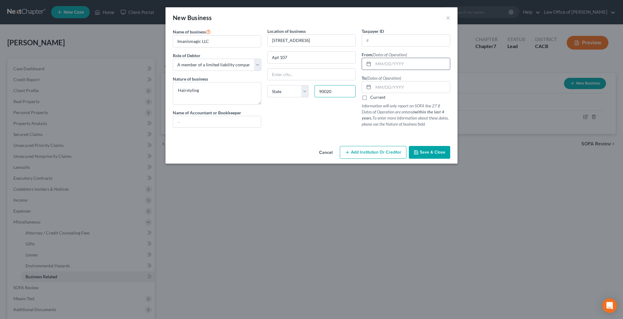
type input "90020"
click at [382, 67] on input "text" at bounding box center [411, 64] width 77 height 12
type input "[GEOGRAPHIC_DATA]"
select select "4"
type input "[DATE]"
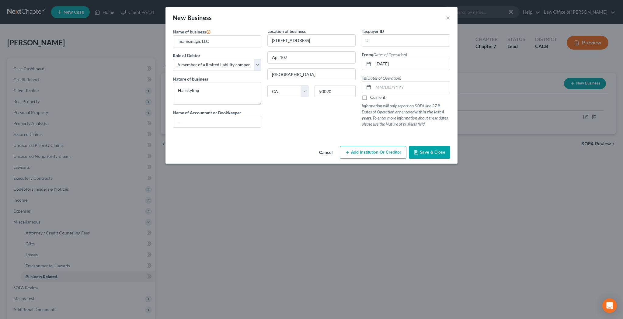
click at [370, 98] on label "Current" at bounding box center [377, 97] width 15 height 6
click at [373, 98] on input "Current" at bounding box center [375, 96] width 4 height 4
checkbox input "true"
click at [428, 152] on span "Save & Close" at bounding box center [433, 152] width 26 height 5
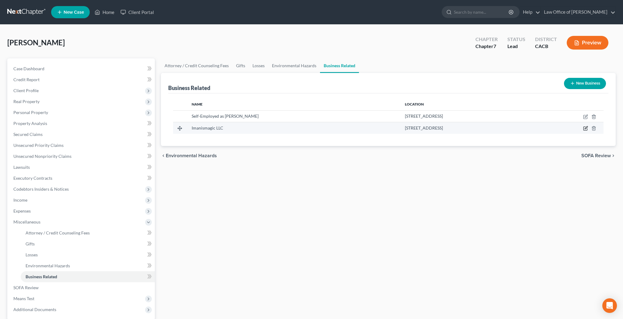
click at [584, 128] on icon "button" at bounding box center [585, 128] width 5 height 5
select select "member"
select select "4"
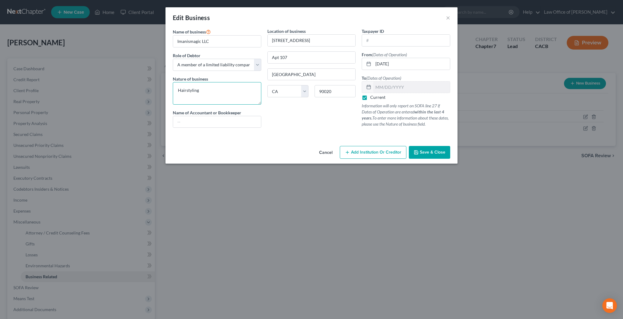
click at [177, 90] on textarea "Hairstyling" at bounding box center [217, 93] width 89 height 23
click at [218, 92] on textarea "Traveling Hairstyling" at bounding box center [217, 93] width 89 height 23
type textarea "Traveling Hairstylist"
click at [426, 153] on span "Save & Close" at bounding box center [433, 152] width 26 height 5
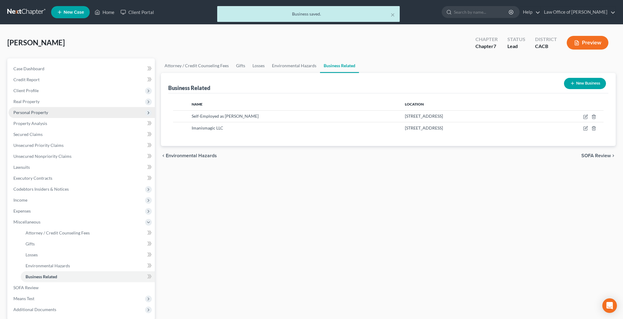
click at [62, 113] on span "Personal Property" at bounding box center [82, 112] width 146 height 11
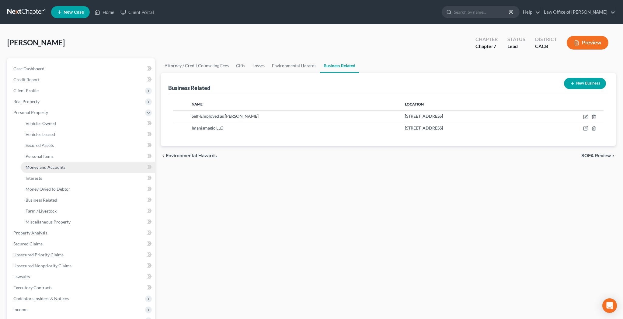
click at [60, 165] on span "Money and Accounts" at bounding box center [46, 167] width 40 height 5
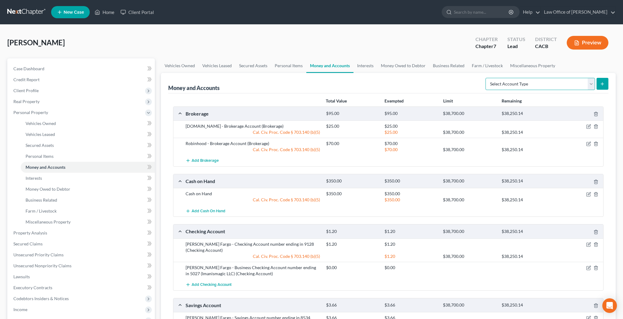
select select "security_deposits"
click at [602, 82] on icon "submit" at bounding box center [602, 84] width 5 height 5
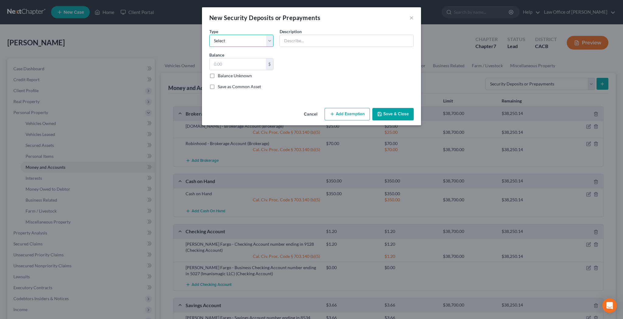
select select "3"
click at [304, 42] on input "text" at bounding box center [347, 41] width 134 height 12
type input "Security Deposit with Landlord"
click at [253, 64] on input "text" at bounding box center [238, 64] width 56 height 12
type input "1,500"
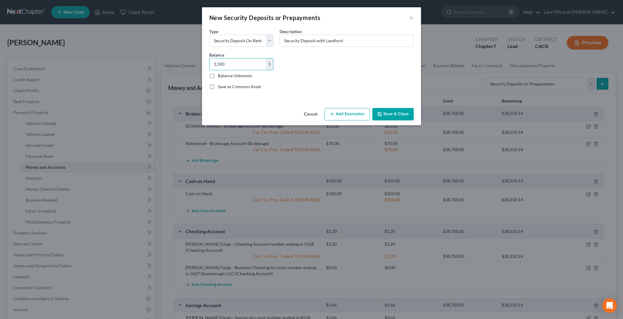
click at [337, 113] on button "Add Exemption" at bounding box center [347, 114] width 45 height 13
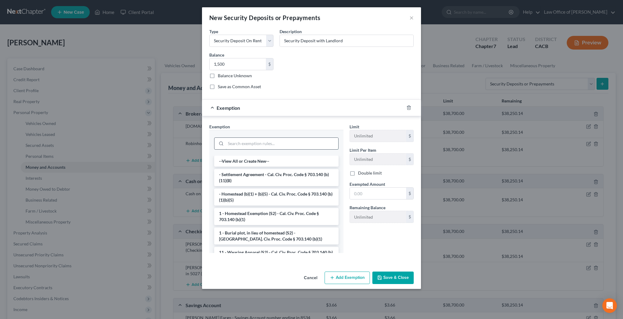
click at [257, 143] on input "search" at bounding box center [282, 144] width 113 height 12
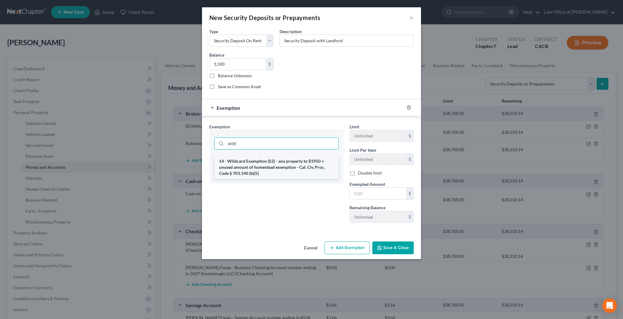
type input "wild"
click at [257, 162] on li "14 - Wildcard Exemption (S2) - any property to $1950 + unused amount of homeste…" at bounding box center [276, 167] width 124 height 23
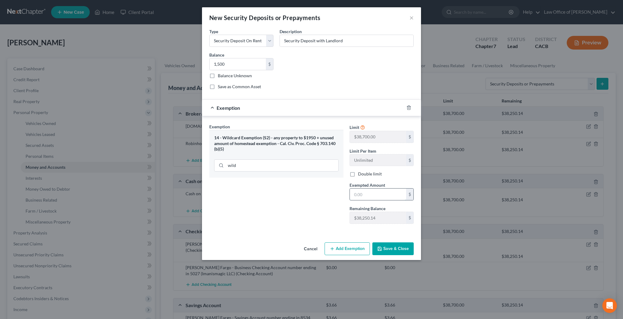
click at [370, 198] on input "text" at bounding box center [378, 195] width 56 height 12
type input "1,500"
click at [388, 246] on button "Save & Close" at bounding box center [392, 248] width 41 height 13
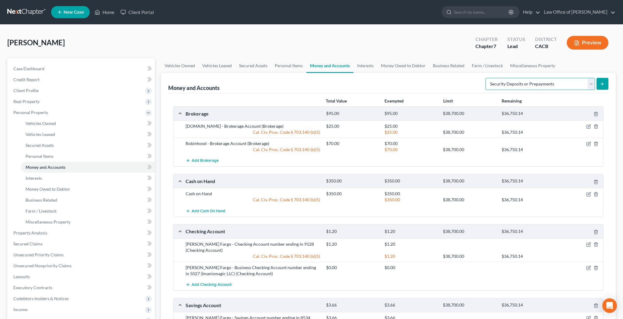
select select "other"
click at [603, 84] on line "submit" at bounding box center [602, 84] width 3 height 0
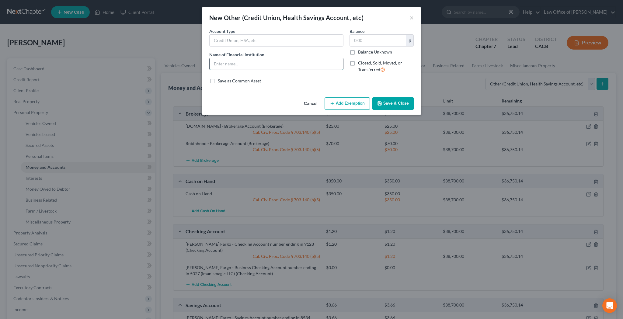
click at [240, 62] on input "text" at bounding box center [277, 64] width 134 height 12
type input "Venmo"
click at [387, 100] on button "Save & Close" at bounding box center [392, 103] width 41 height 13
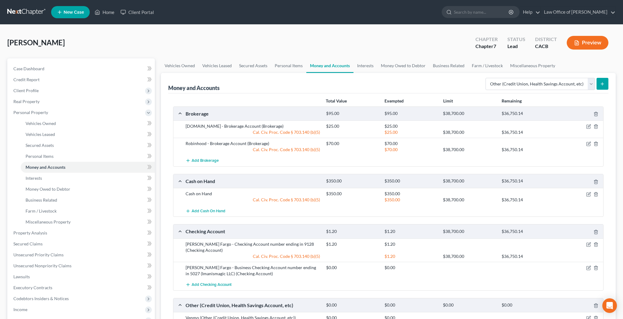
click at [601, 85] on icon "submit" at bounding box center [602, 84] width 5 height 5
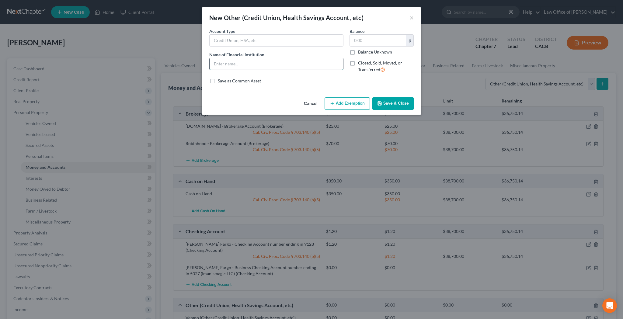
click at [298, 64] on input "text" at bounding box center [277, 64] width 134 height 12
type input "Cash App"
click at [394, 100] on button "Save & Close" at bounding box center [392, 103] width 41 height 13
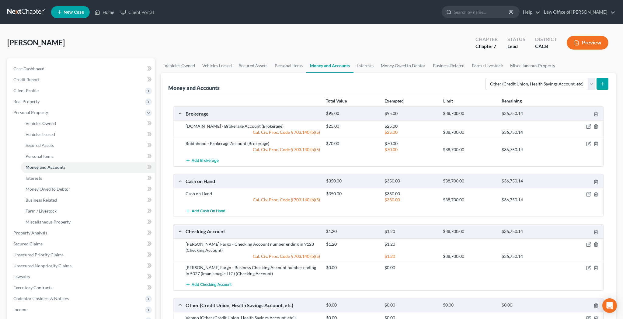
click at [599, 86] on button "submit" at bounding box center [603, 84] width 12 height 12
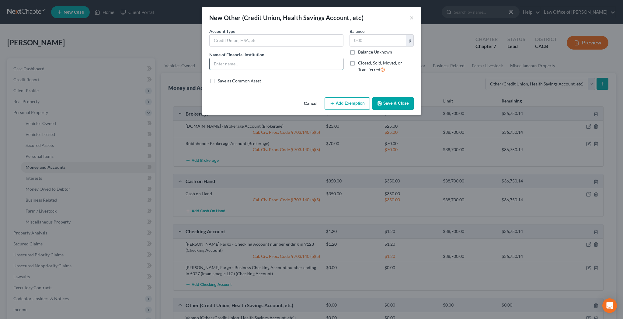
click at [309, 61] on input "text" at bounding box center [277, 64] width 134 height 12
type input "Apple Cash"
click at [396, 102] on button "Save & Close" at bounding box center [392, 103] width 41 height 13
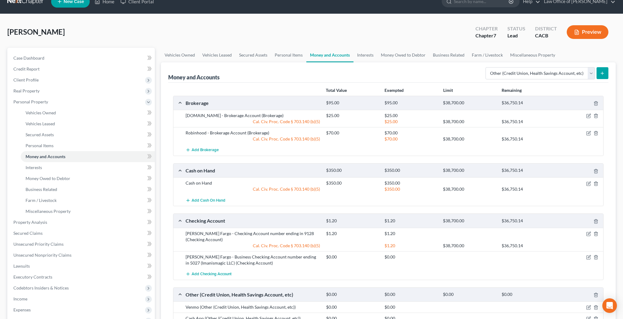
scroll to position [10, 0]
click at [368, 56] on link "Interests" at bounding box center [366, 55] width 24 height 15
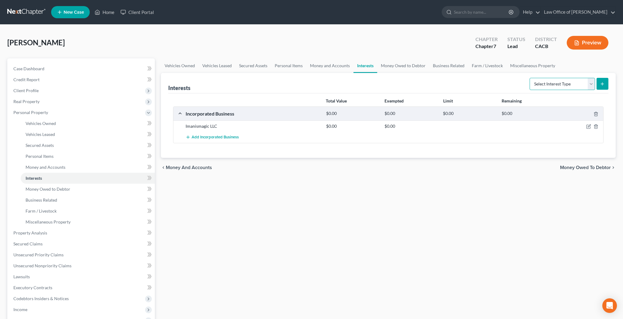
select select "whole_life_insurance"
click at [601, 85] on icon "submit" at bounding box center [602, 84] width 5 height 5
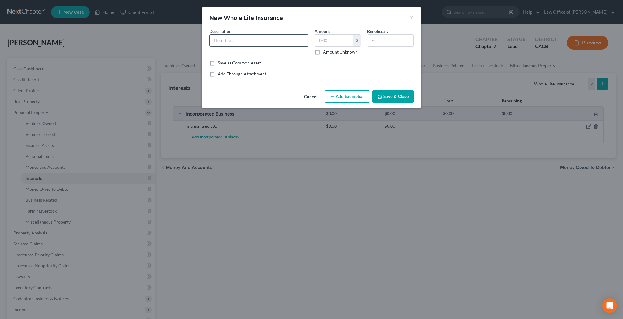
click at [252, 40] on input "text" at bounding box center [259, 41] width 99 height 12
type input "Universal Life"
click at [406, 38] on input "text" at bounding box center [391, 41] width 46 height 12
type input "[PERSON_NAME]"
click at [278, 42] on input "Universal Life" at bounding box center [259, 41] width 99 height 12
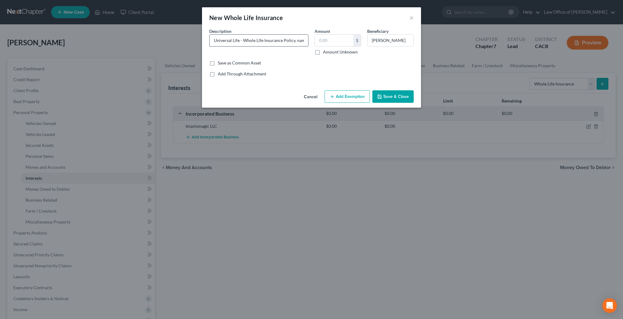
click at [232, 44] on input "Universal Life - Whole Life Insurance Policy, naming her mother as beneficiary" at bounding box center [259, 41] width 99 height 12
click at [232, 42] on input "Universal Life - Whole Life Insurance Policy, naming her mother as beneficiary" at bounding box center [259, 41] width 99 height 12
type input "Universal Life - $25,000 Whole Life Insurance Policy, naming her mother as bene…"
click at [328, 41] on input "text" at bounding box center [334, 41] width 39 height 12
click at [323, 42] on input "01,500" at bounding box center [334, 41] width 39 height 12
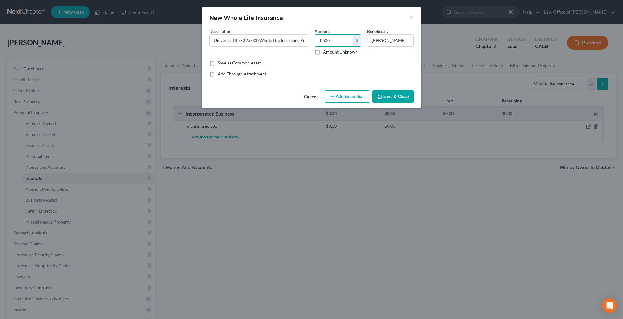
type input "1,500"
click at [335, 61] on div "Save as Common Asset" at bounding box center [311, 63] width 204 height 6
click at [347, 96] on button "Add Exemption" at bounding box center [347, 96] width 45 height 13
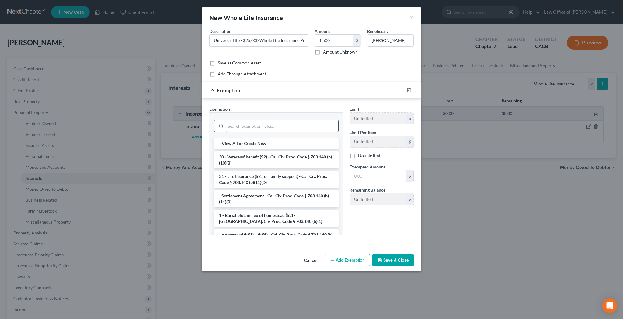
click at [274, 124] on input "search" at bounding box center [282, 126] width 113 height 12
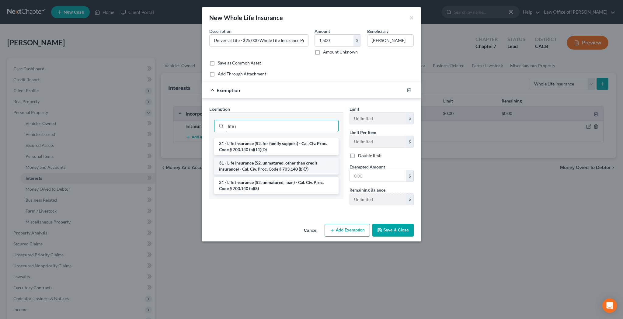
type input "life i"
click at [269, 167] on li "31 - Life Insurance (S2, unmatured, other than credit insurance) - Cal. Civ. Pr…" at bounding box center [276, 166] width 124 height 17
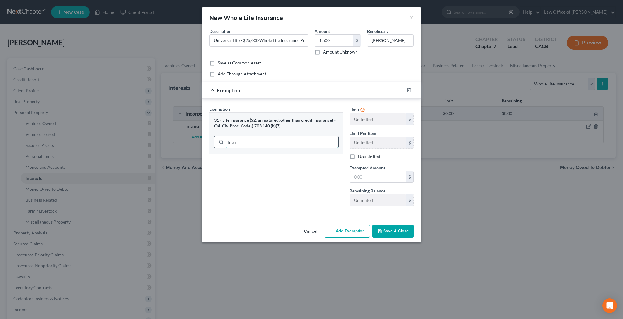
click at [266, 141] on input "life i" at bounding box center [282, 142] width 113 height 12
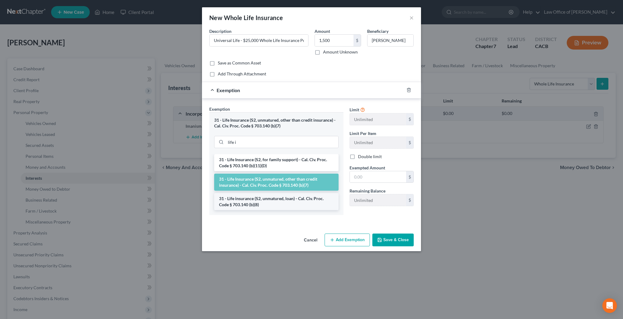
click at [270, 199] on li "31 - Life insurance (S2, unmatured, loan) - Cal. Civ. Proc. Code § 703.140 (b)(…" at bounding box center [276, 201] width 124 height 17
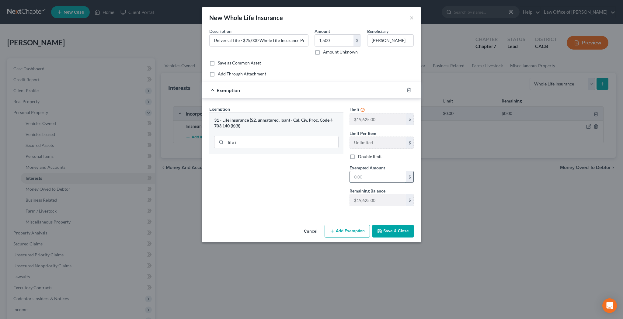
click at [360, 177] on input "text" at bounding box center [378, 177] width 56 height 12
type input "1,500"
click at [398, 232] on button "Save & Close" at bounding box center [392, 231] width 41 height 13
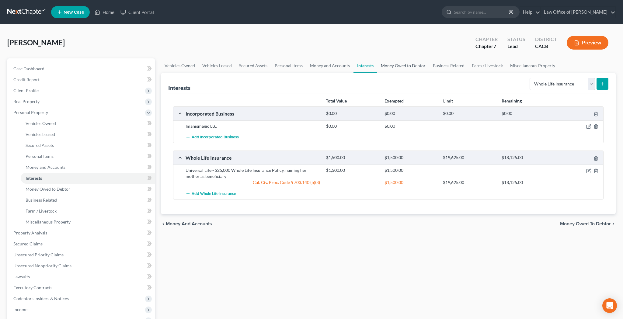
click at [399, 66] on link "Money Owed to Debtor" at bounding box center [403, 65] width 52 height 15
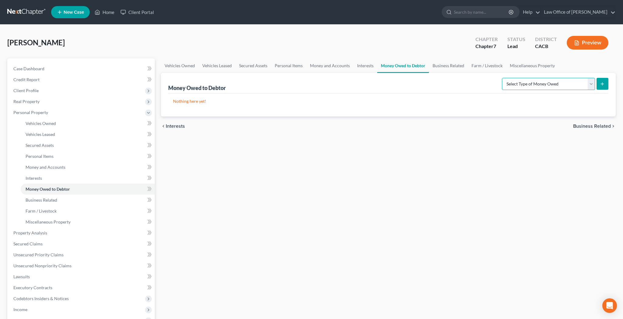
select select "expected_tax_refund"
click at [601, 85] on icon "submit" at bounding box center [602, 84] width 5 height 5
select select "0"
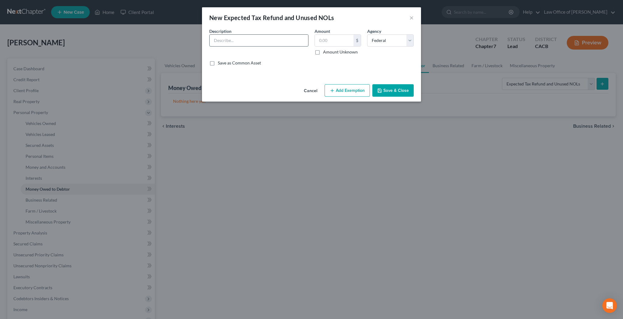
click at [293, 41] on input "text" at bounding box center [259, 41] width 99 height 12
type input "Debtor anticipates that she will receive a refund after filing her 2025 Federal…"
click at [339, 39] on input "text" at bounding box center [334, 41] width 39 height 12
type input "2,000"
click at [354, 89] on button "Add Exemption" at bounding box center [347, 90] width 45 height 13
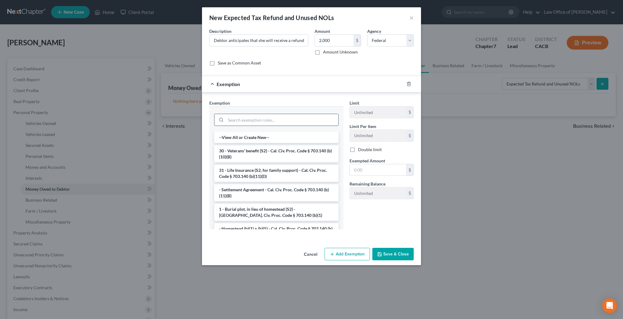
click at [311, 121] on input "search" at bounding box center [282, 120] width 113 height 12
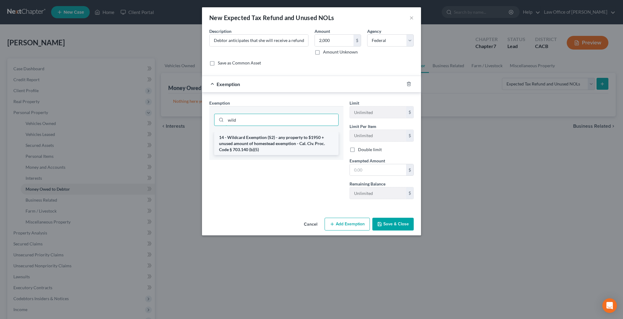
type input "wild"
click at [312, 138] on li "14 - Wildcard Exemption (S2) - any property to $1950 + unused amount of homeste…" at bounding box center [276, 143] width 124 height 23
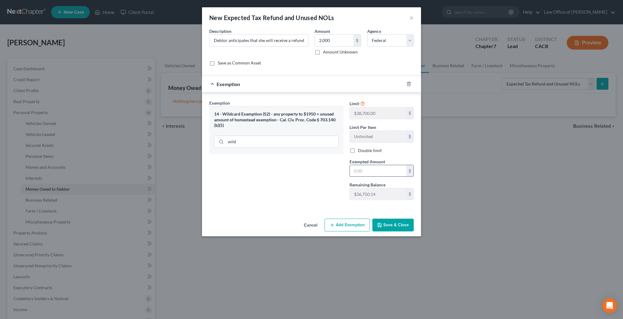
click at [359, 171] on input "text" at bounding box center [378, 171] width 56 height 12
type input "2,000"
click at [386, 229] on button "Save & Close" at bounding box center [392, 225] width 41 height 13
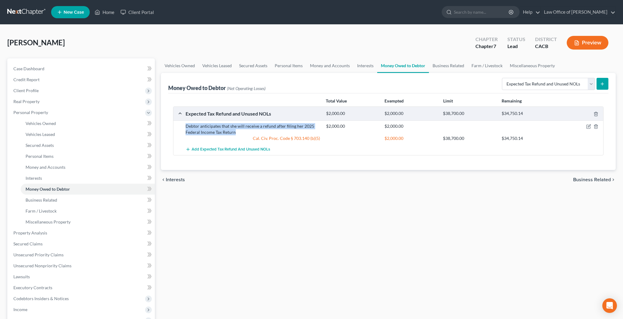
drag, startPoint x: 186, startPoint y: 127, endPoint x: 235, endPoint y: 131, distance: 49.1
click at [235, 131] on div "Debtor anticipates that she will receive a refund after filing her 2025 Federal…" at bounding box center [253, 129] width 141 height 12
copy div "Debtor anticipates that she will receive a refund after filing her 2025 Federal…"
click at [601, 85] on icon "submit" at bounding box center [602, 84] width 5 height 5
select select "0"
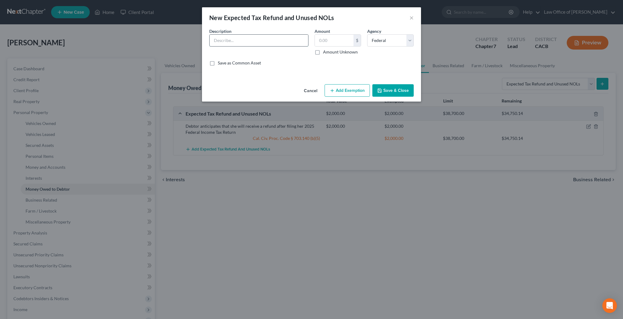
click at [260, 37] on input "text" at bounding box center [259, 41] width 99 height 12
paste input "Debtor anticipates that she will receive a refund after filing her 2025 Federal…"
click at [268, 41] on input "Debtor anticipates that she will receive a refund after filing her 2025 Federal…" at bounding box center [259, 41] width 99 height 12
type input "Debtor anticipates that she will receive a refund after filing her 2025 CA Stat…"
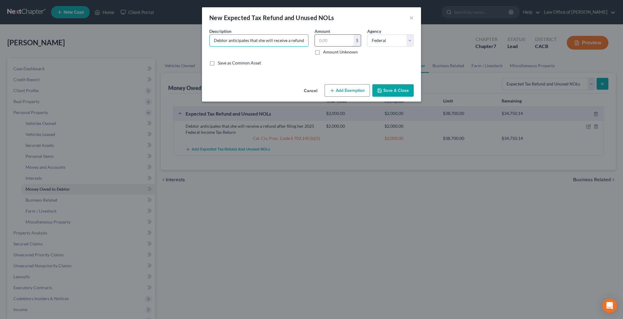
click at [327, 45] on input "text" at bounding box center [334, 41] width 39 height 12
type input "1,000"
select select "1"
click at [349, 90] on button "Add Exemption" at bounding box center [347, 90] width 45 height 13
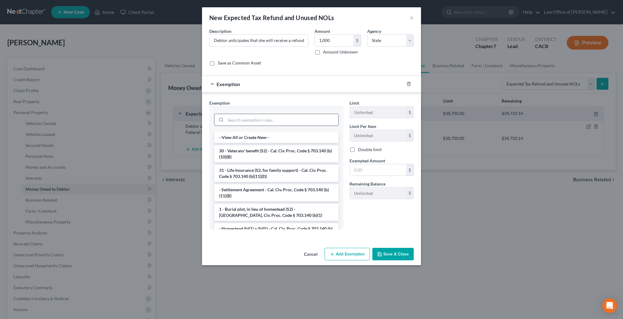
click at [261, 121] on input "search" at bounding box center [282, 120] width 113 height 12
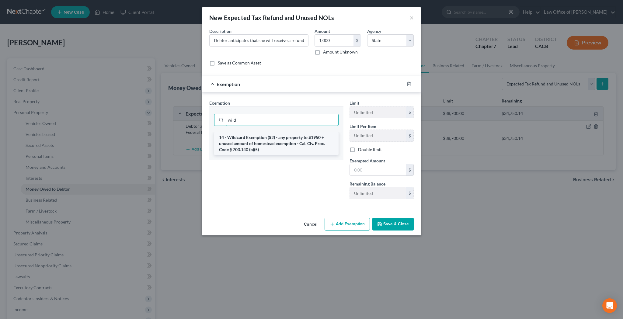
type input "wild"
click at [263, 140] on li "14 - Wildcard Exemption (S2) - any property to $1950 + unused amount of homeste…" at bounding box center [276, 143] width 124 height 23
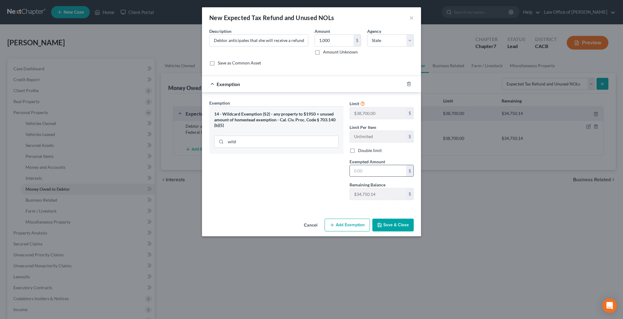
click at [370, 170] on input "text" at bounding box center [378, 171] width 56 height 12
type input "1,000"
click at [388, 223] on button "Save & Close" at bounding box center [392, 225] width 41 height 13
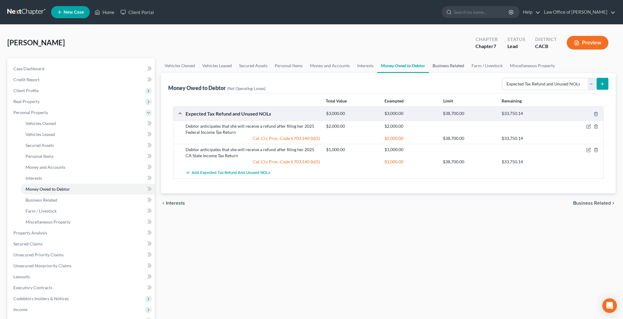
click at [452, 65] on link "Business Related" at bounding box center [448, 65] width 39 height 15
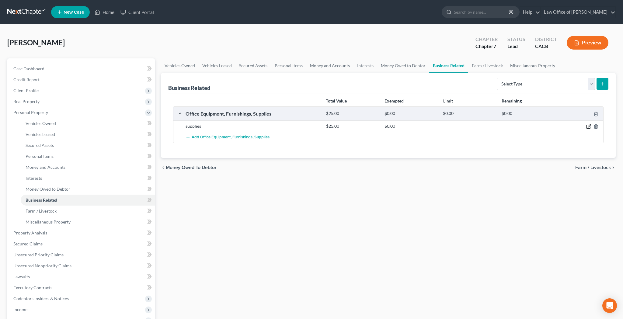
click at [587, 127] on icon "button" at bounding box center [588, 126] width 5 height 5
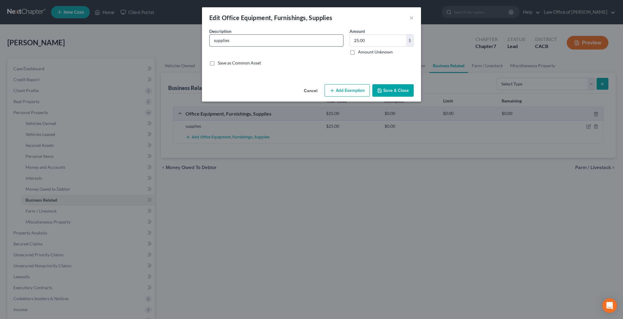
click at [265, 40] on input "supplies" at bounding box center [277, 41] width 134 height 12
type input "Self-Employed as [PERSON_NAME]: hair separator, [PERSON_NAME], braiding gel, an…"
click at [366, 41] on input "25.00" at bounding box center [378, 41] width 56 height 12
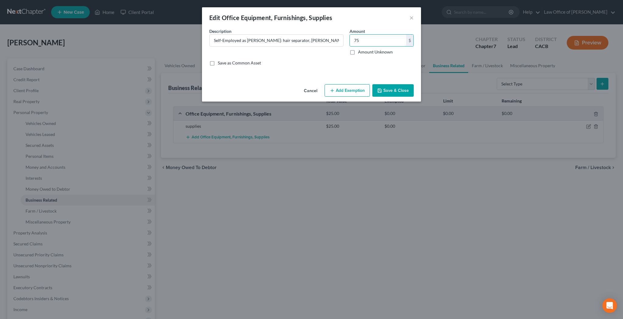
type input "75"
click at [348, 89] on button "Add Exemption" at bounding box center [347, 90] width 45 height 13
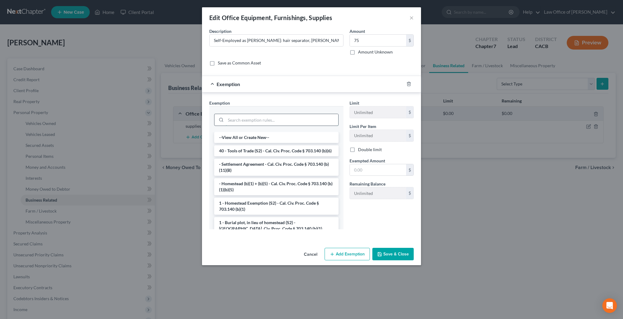
click at [299, 118] on input "search" at bounding box center [282, 120] width 113 height 12
click at [291, 148] on li "40 - Tools of Trade (S2) - Cal. Civ. Proc. Code § 703.140 (b)(6)" at bounding box center [276, 150] width 124 height 11
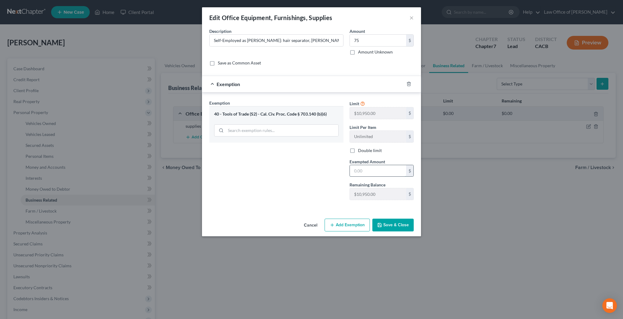
click at [361, 172] on input "text" at bounding box center [378, 171] width 56 height 12
type input "75"
click at [387, 221] on button "Save & Close" at bounding box center [392, 225] width 41 height 13
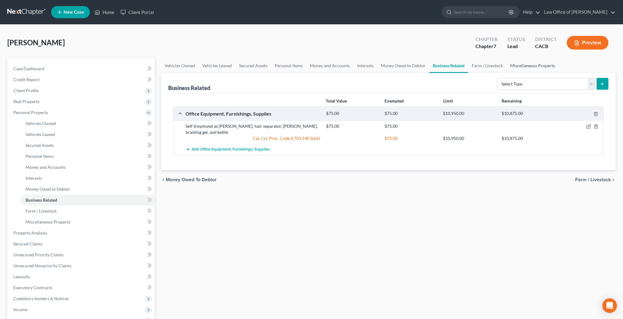
click at [525, 68] on link "Miscellaneous Property" at bounding box center [533, 65] width 52 height 15
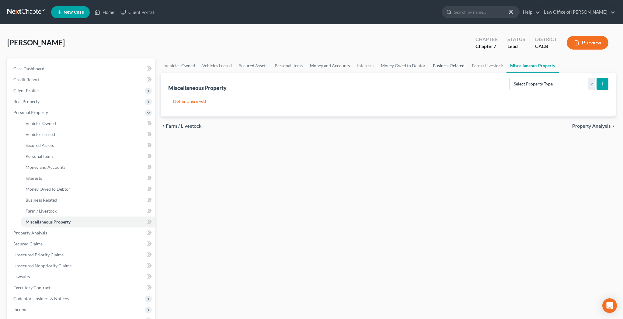
click at [448, 68] on link "Business Related" at bounding box center [448, 65] width 39 height 15
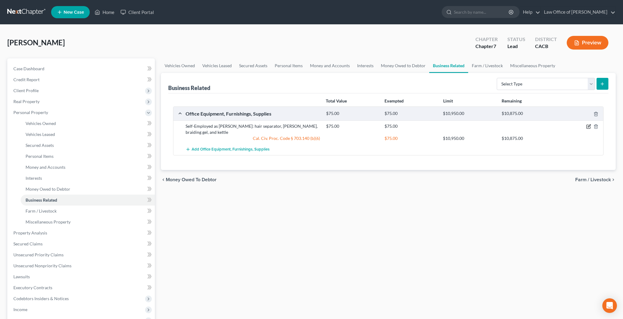
click at [588, 128] on icon "button" at bounding box center [588, 126] width 5 height 5
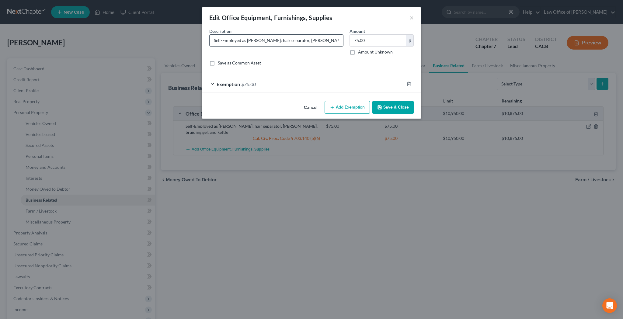
click at [272, 42] on input "Self-Employed as [PERSON_NAME]: hair separator, [PERSON_NAME], braiding gel, an…" at bounding box center [277, 41] width 134 height 12
type input "Self-Employed as [PERSON_NAME]: hair, hair separator, [PERSON_NAME], braiding g…"
click at [380, 41] on input "75.00" at bounding box center [378, 41] width 56 height 12
type input "150"
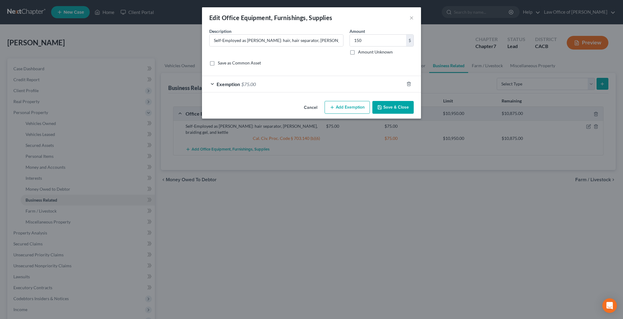
click at [213, 83] on div "Exemption $75.00" at bounding box center [303, 84] width 202 height 16
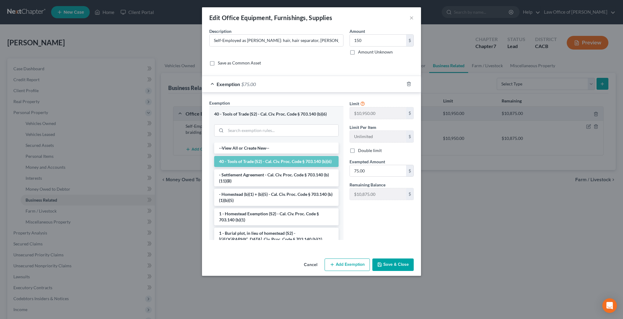
click at [260, 159] on li "40 - Tools of Trade (S2) - Cal. Civ. Proc. Code § 703.140 (b)(6)" at bounding box center [276, 161] width 124 height 11
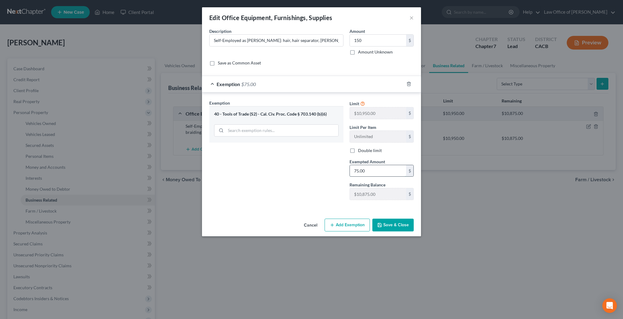
click at [369, 169] on input "75.00" at bounding box center [378, 171] width 56 height 12
type input "150"
click at [406, 228] on button "Save & Close" at bounding box center [392, 225] width 41 height 13
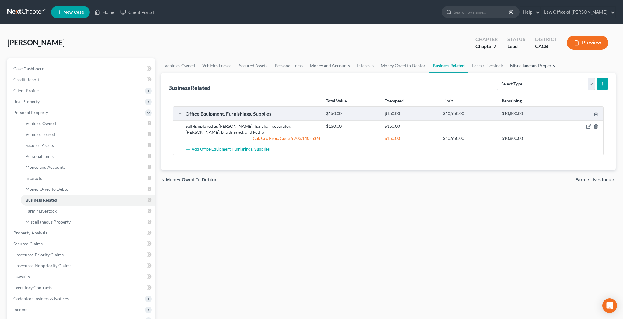
click at [524, 66] on link "Miscellaneous Property" at bounding box center [533, 65] width 52 height 15
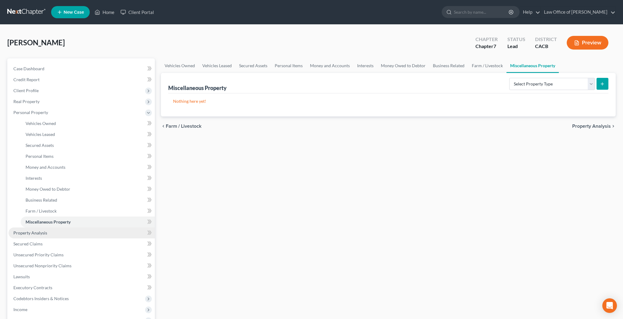
click at [78, 231] on link "Property Analysis" at bounding box center [82, 233] width 146 height 11
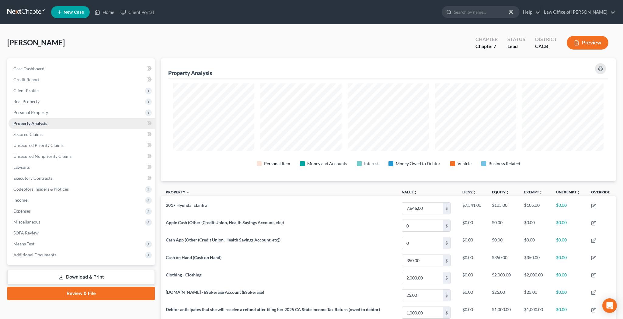
scroll to position [123, 455]
click at [55, 137] on link "Secured Claims" at bounding box center [82, 134] width 146 height 11
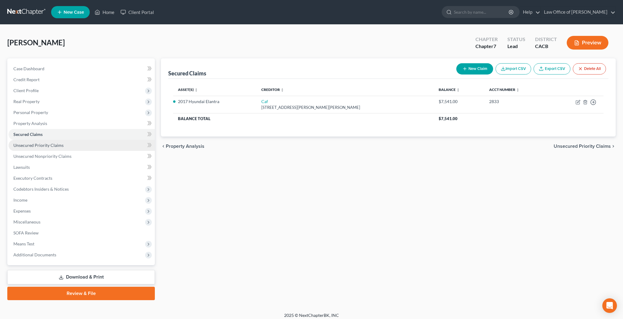
click at [63, 148] on link "Unsecured Priority Claims" at bounding box center [82, 145] width 146 height 11
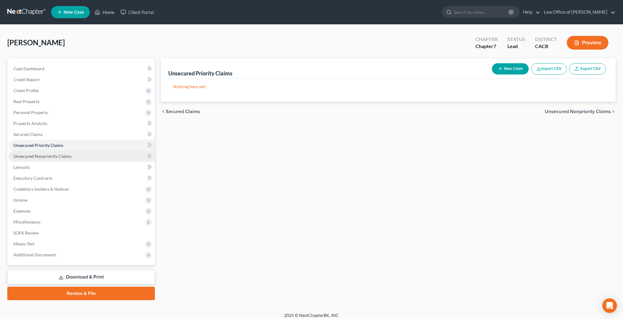
click at [64, 155] on span "Unsecured Nonpriority Claims" at bounding box center [42, 156] width 58 height 5
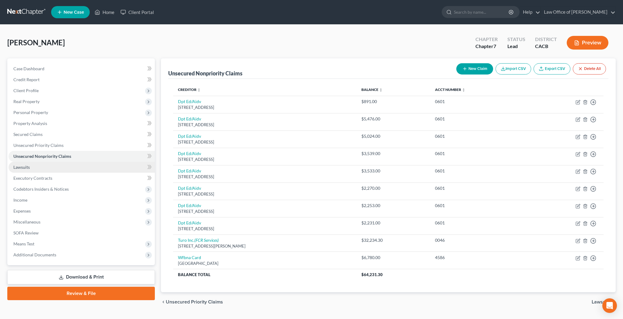
click at [59, 171] on link "Lawsuits" at bounding box center [82, 167] width 146 height 11
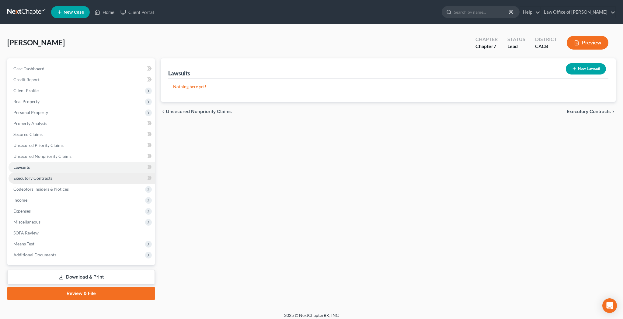
click at [57, 178] on link "Executory Contracts" at bounding box center [82, 178] width 146 height 11
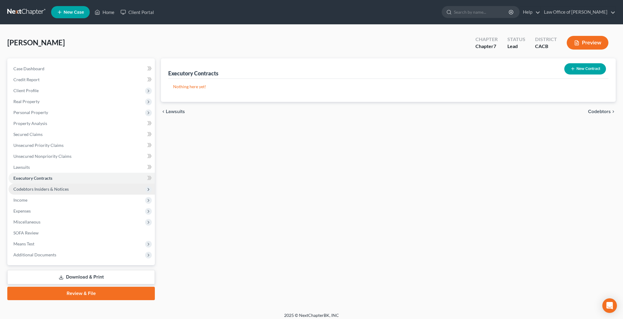
click at [59, 189] on span "Codebtors Insiders & Notices" at bounding box center [40, 188] width 55 height 5
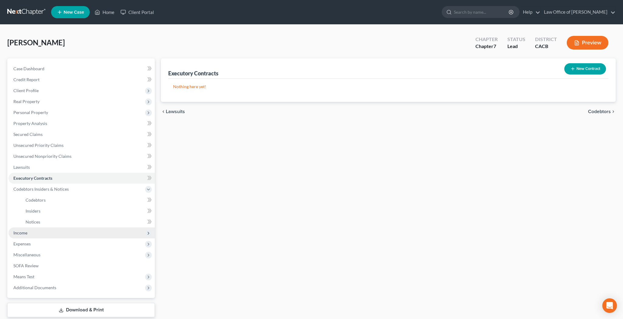
click at [36, 235] on span "Income" at bounding box center [82, 233] width 146 height 11
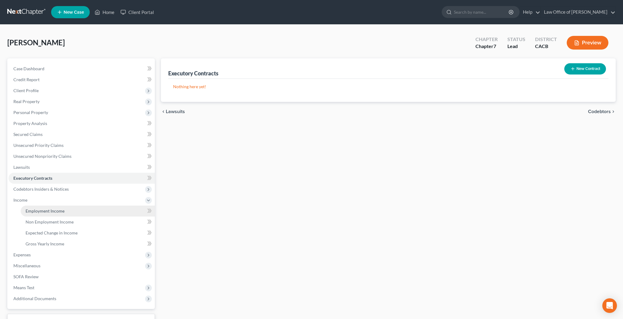
click at [59, 214] on link "Employment Income" at bounding box center [88, 211] width 134 height 11
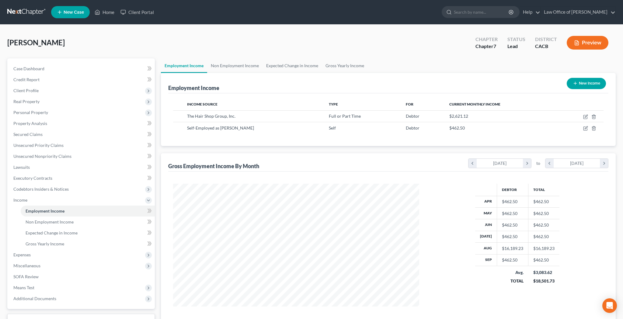
scroll to position [123, 258]
click at [585, 117] on icon "button" at bounding box center [586, 116] width 3 height 3
select select "0"
select select "4"
select select "0"
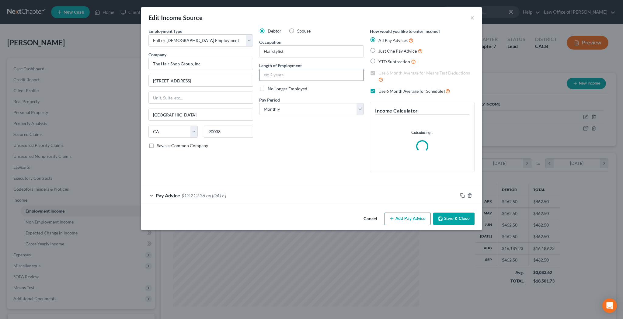
click at [291, 75] on input "text" at bounding box center [312, 75] width 104 height 12
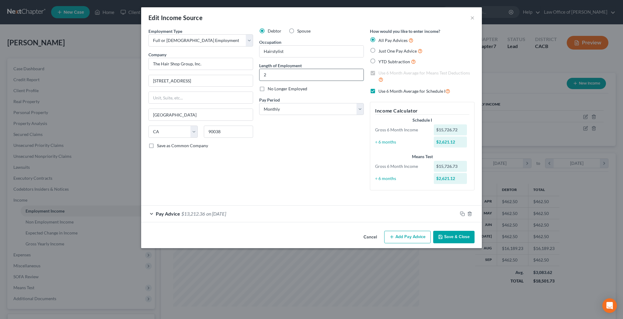
type input "2"
type input "2 years"
click at [445, 236] on button "Save & Close" at bounding box center [453, 237] width 41 height 13
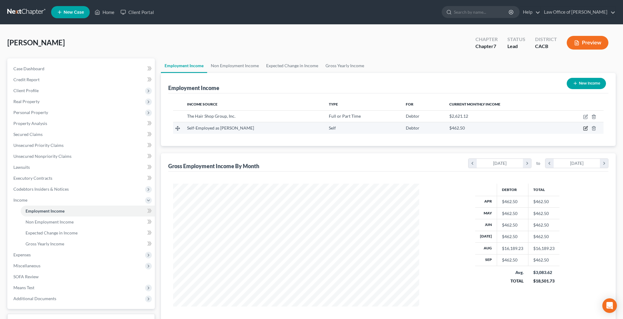
click at [587, 129] on icon "button" at bounding box center [585, 128] width 5 height 5
select select "1"
select select "4"
select select "0"
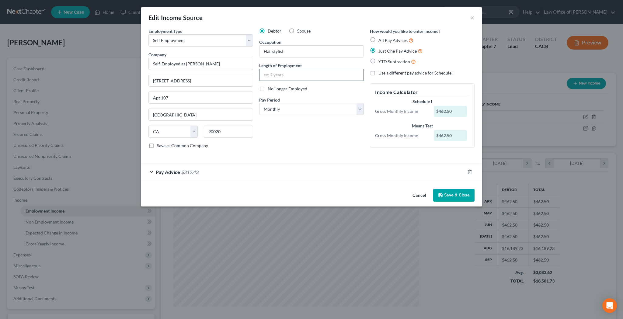
click at [269, 75] on input "text" at bounding box center [312, 75] width 104 height 12
type input "5 years, 3 months"
click at [307, 129] on div "Debtor Spouse Occupation Hairstylist Length of Employment 5 years, 3 months No …" at bounding box center [311, 91] width 111 height 126
click at [455, 193] on button "Save & Close" at bounding box center [453, 195] width 41 height 13
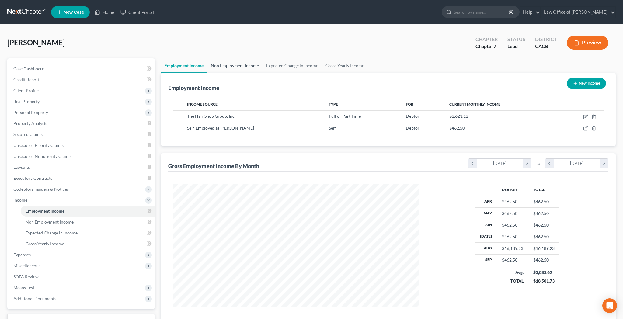
click at [243, 67] on link "Non Employment Income" at bounding box center [234, 65] width 55 height 15
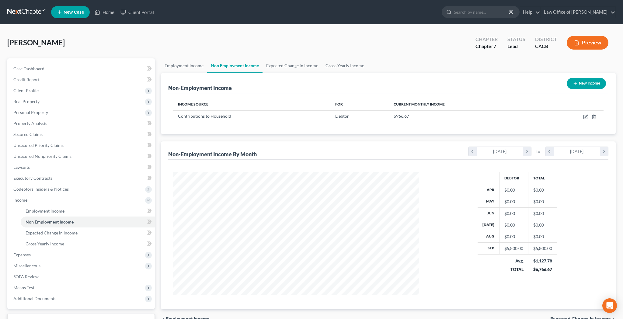
scroll to position [123, 258]
click at [585, 117] on icon "button" at bounding box center [586, 116] width 3 height 3
select select "8"
select select "0"
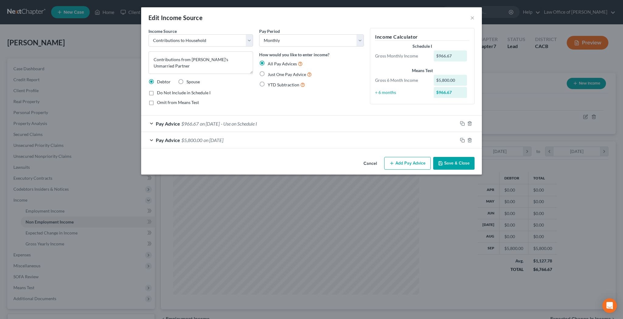
click at [444, 162] on button "Save & Close" at bounding box center [453, 163] width 41 height 13
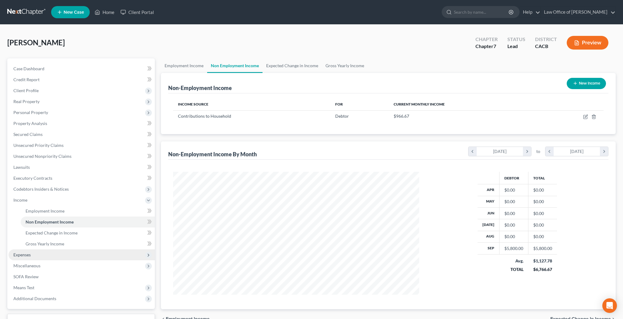
click at [84, 256] on span "Expenses" at bounding box center [82, 254] width 146 height 11
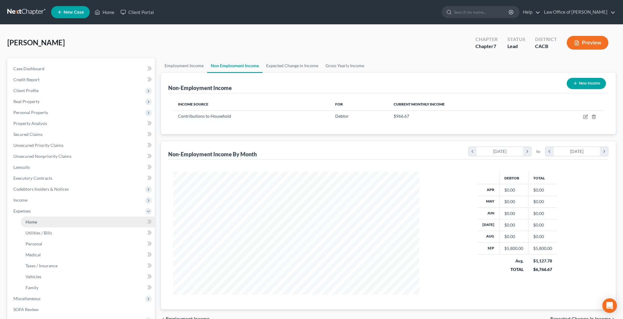
click at [75, 224] on link "Home" at bounding box center [88, 222] width 134 height 11
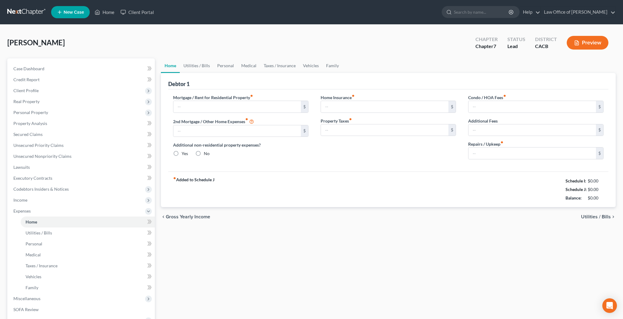
type input "0.00"
radio input "true"
type input "0.00"
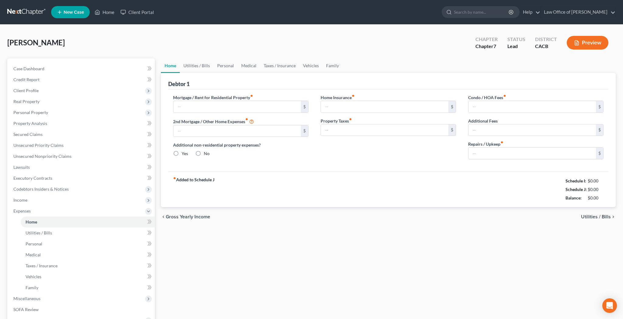
type input "0.00"
click at [234, 104] on input "text" at bounding box center [236, 107] width 127 height 12
click at [205, 105] on input "text" at bounding box center [236, 107] width 127 height 12
click at [205, 105] on input "1,750" at bounding box center [236, 107] width 127 height 12
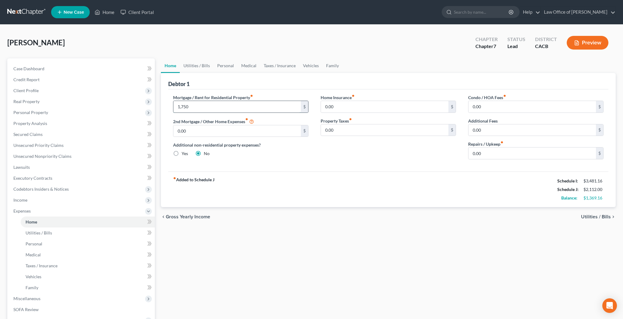
click at [205, 105] on input "1,750" at bounding box center [236, 107] width 127 height 12
type input "1,650"
click at [189, 65] on link "Utilities / Bills" at bounding box center [197, 65] width 34 height 15
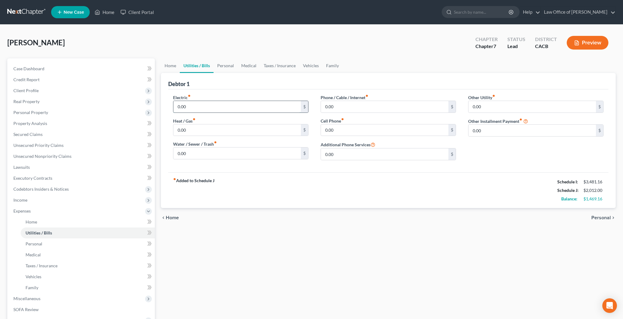
click at [183, 107] on input "0.00" at bounding box center [236, 107] width 127 height 12
type input "100"
click at [185, 128] on input "0.00" at bounding box center [236, 130] width 127 height 12
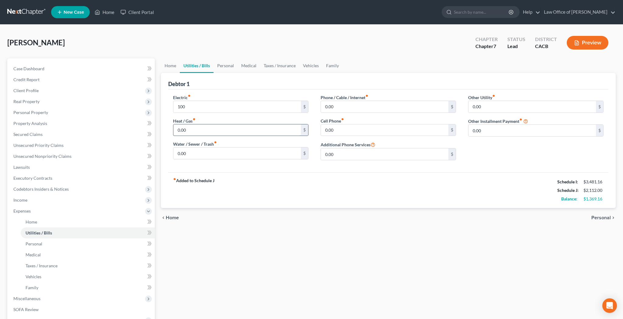
click at [185, 128] on input "0.00" at bounding box center [236, 130] width 127 height 12
click at [193, 129] on input "25" at bounding box center [236, 130] width 127 height 12
type input "50"
click at [340, 108] on input "0.00" at bounding box center [384, 107] width 127 height 12
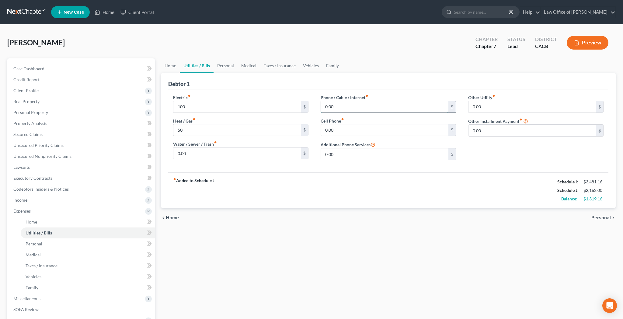
click at [340, 107] on input "0.00" at bounding box center [384, 107] width 127 height 12
type input "60.75"
click at [342, 132] on input "0.00" at bounding box center [384, 130] width 127 height 12
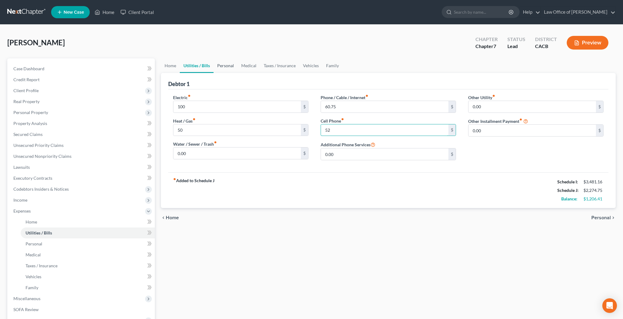
type input "52"
click at [231, 66] on link "Personal" at bounding box center [226, 65] width 24 height 15
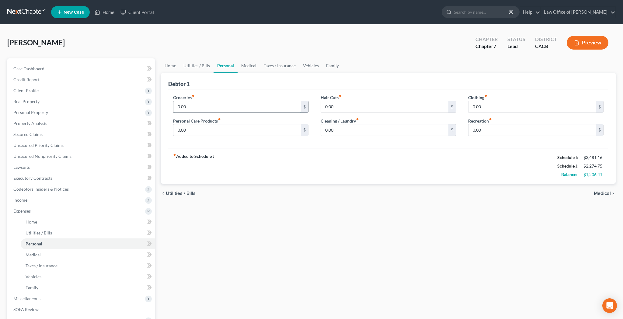
click at [213, 105] on input "0.00" at bounding box center [236, 107] width 127 height 12
type input "300"
click at [269, 125] on input "0.00" at bounding box center [236, 130] width 127 height 12
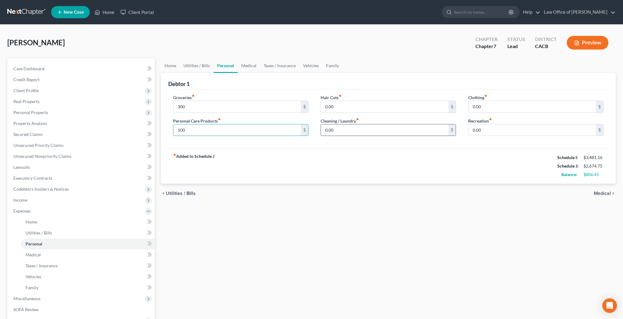
type input "100"
click at [338, 126] on input "0.00" at bounding box center [384, 130] width 127 height 12
type input "85"
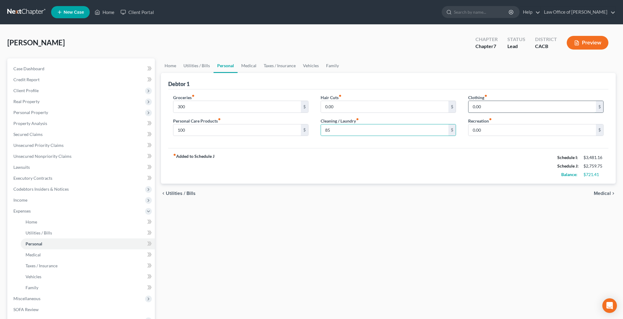
click at [481, 103] on input "0.00" at bounding box center [532, 107] width 127 height 12
type input "45"
click at [499, 127] on input "0.00" at bounding box center [532, 130] width 127 height 12
click at [497, 126] on input "0.00" at bounding box center [532, 130] width 127 height 12
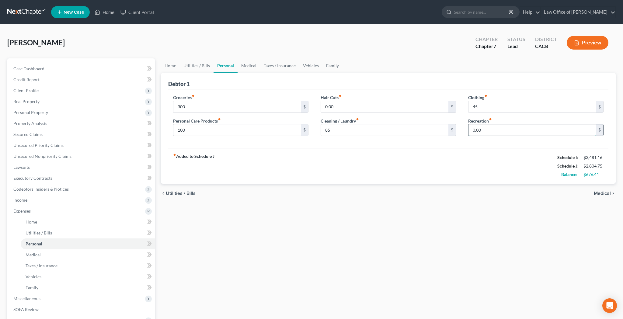
click at [497, 126] on input "0.00" at bounding box center [532, 130] width 127 height 12
type input "300"
click at [249, 65] on link "Medical" at bounding box center [249, 65] width 23 height 15
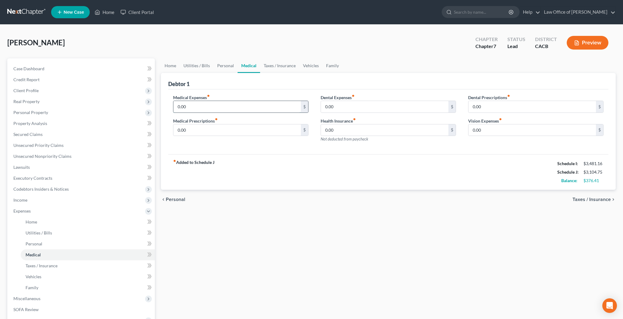
click at [208, 104] on input "0.00" at bounding box center [236, 107] width 127 height 12
click at [274, 68] on link "Taxes / Insurance" at bounding box center [279, 65] width 39 height 15
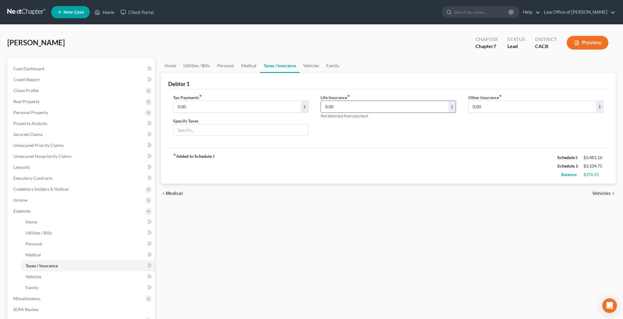
click at [348, 110] on input "0.00" at bounding box center [384, 107] width 127 height 12
type input "25"
click at [482, 108] on input "0.00" at bounding box center [532, 107] width 127 height 12
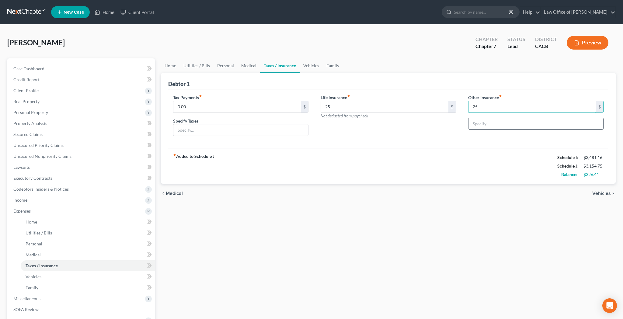
type input "25"
click at [484, 124] on input "text" at bounding box center [536, 124] width 135 height 12
type input "Renter's Insurance"
click at [315, 65] on link "Vehicles" at bounding box center [311, 65] width 23 height 15
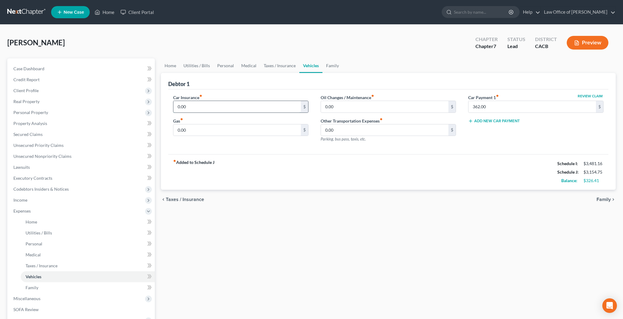
click at [249, 103] on input "0.00" at bounding box center [236, 107] width 127 height 12
click at [249, 102] on input "0.00" at bounding box center [236, 107] width 127 height 12
type input "398"
click at [233, 130] on input "0.00" at bounding box center [236, 130] width 127 height 12
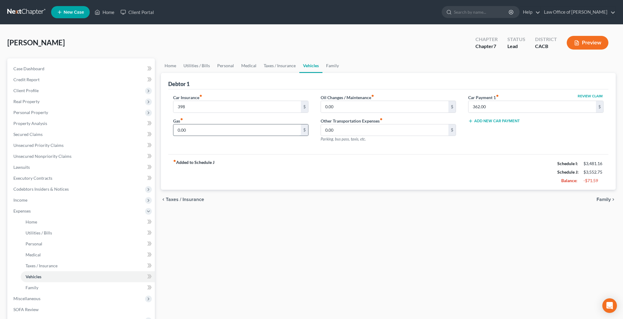
click at [233, 130] on input "0.00" at bounding box center [236, 130] width 127 height 12
type input "100"
click at [334, 109] on input "0.00" at bounding box center [384, 107] width 127 height 12
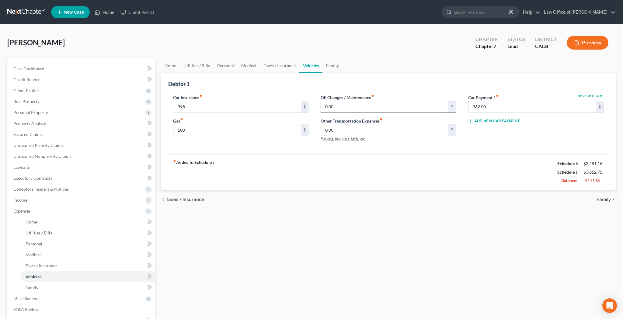
click at [334, 109] on input "0.00" at bounding box center [384, 107] width 127 height 12
click at [366, 133] on input "0.00" at bounding box center [384, 130] width 127 height 12
type input "30"
click at [334, 65] on link "Family" at bounding box center [332, 65] width 20 height 15
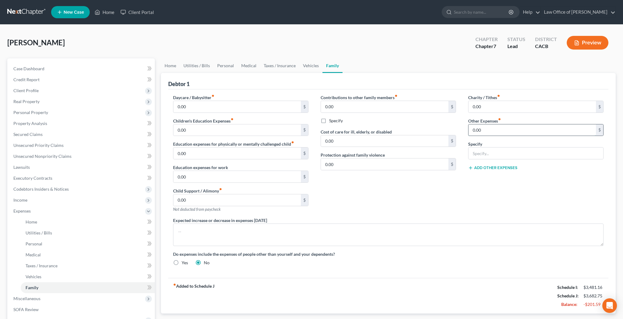
click at [490, 128] on input "0.00" at bounding box center [532, 130] width 127 height 12
click at [490, 152] on input "text" at bounding box center [536, 154] width 135 height 12
type input "Pet Food and Supplies"
click at [488, 128] on input "0.00" at bounding box center [532, 130] width 127 height 12
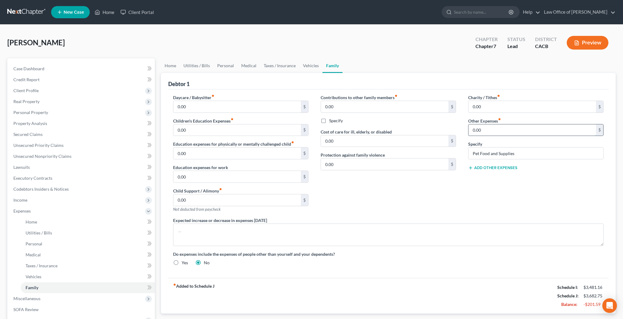
click at [488, 128] on input "0.00" at bounding box center [532, 130] width 127 height 12
type input "80"
click at [476, 190] on div "Charity / Tithes fiber_manual_record 0.00 $ Other Expenses fiber_manual_record …" at bounding box center [536, 155] width 148 height 123
click at [306, 68] on link "Vehicles" at bounding box center [310, 65] width 23 height 15
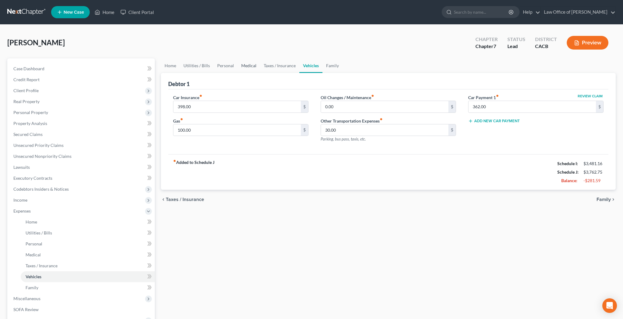
click at [248, 66] on link "Medical" at bounding box center [249, 65] width 23 height 15
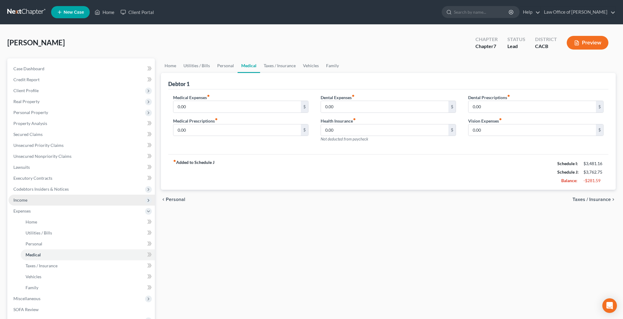
click at [49, 202] on span "Income" at bounding box center [82, 200] width 146 height 11
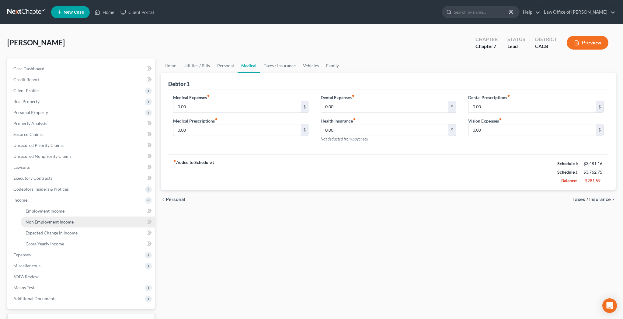
click at [51, 223] on span "Non Employment Income" at bounding box center [50, 221] width 48 height 5
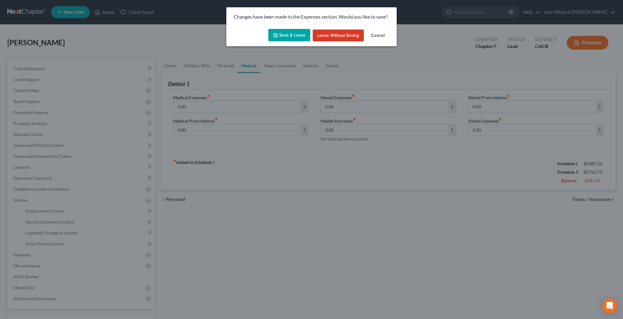
click at [284, 32] on button "Save & Leave" at bounding box center [289, 35] width 42 height 13
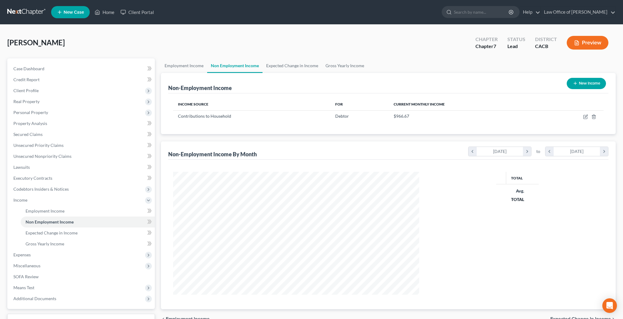
scroll to position [123, 258]
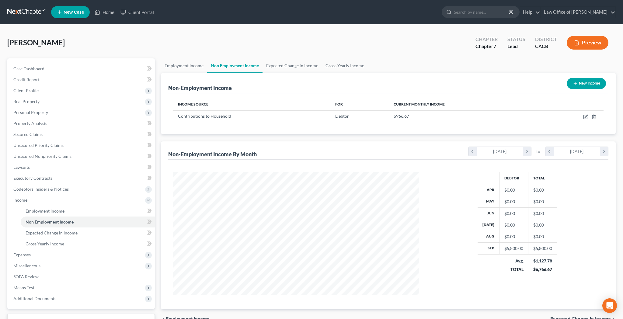
click at [577, 82] on icon "button" at bounding box center [575, 83] width 5 height 5
select select "0"
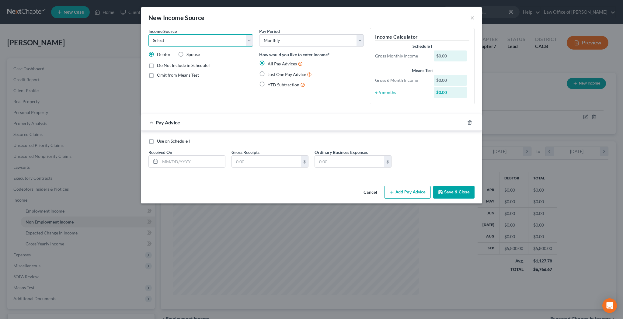
select select "13"
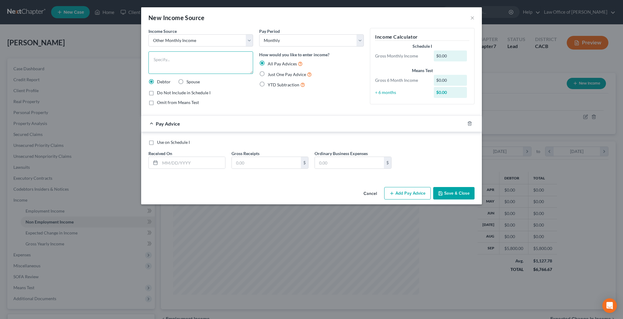
click at [187, 62] on textarea at bounding box center [200, 62] width 105 height 23
type textarea "B"
click at [473, 16] on button "×" at bounding box center [472, 17] width 4 height 7
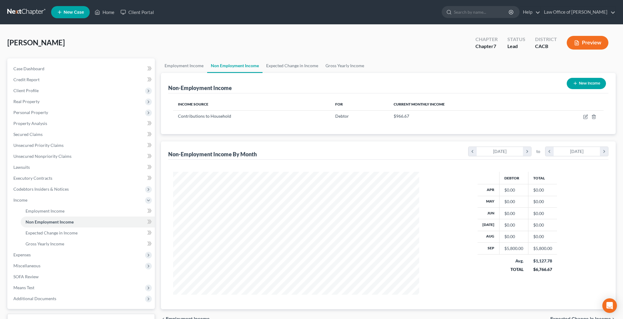
click at [582, 85] on button "New Income" at bounding box center [586, 83] width 39 height 11
select select "0"
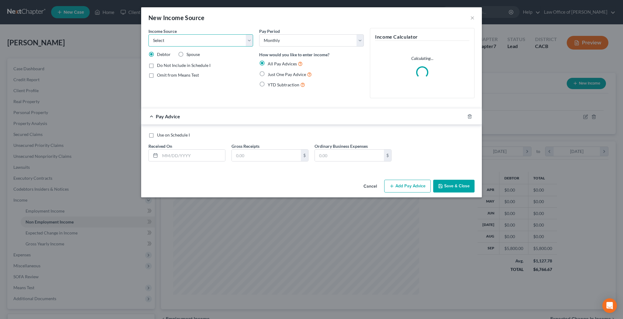
select select "13"
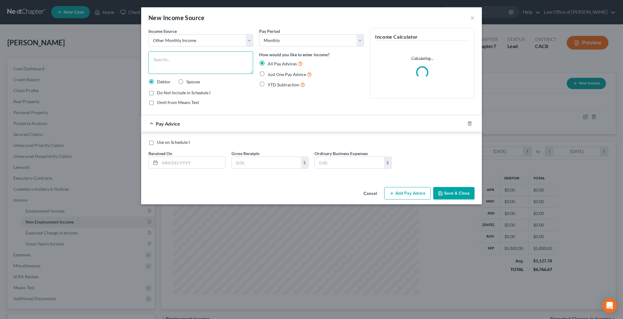
click at [190, 65] on textarea at bounding box center [200, 62] width 105 height 23
type textarea "Cash Gifts from Debtor's Mother"
click at [220, 164] on input "text" at bounding box center [192, 163] width 65 height 12
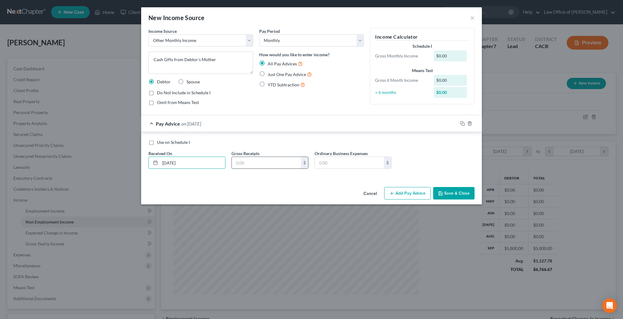
type input "[DATE]"
click at [250, 165] on input "text" at bounding box center [266, 163] width 69 height 12
type input "204.88"
click at [157, 93] on label "Do Not Include in Schedule I" at bounding box center [184, 93] width 54 height 6
click at [159, 93] on input "Do Not Include in Schedule I" at bounding box center [161, 92] width 4 height 4
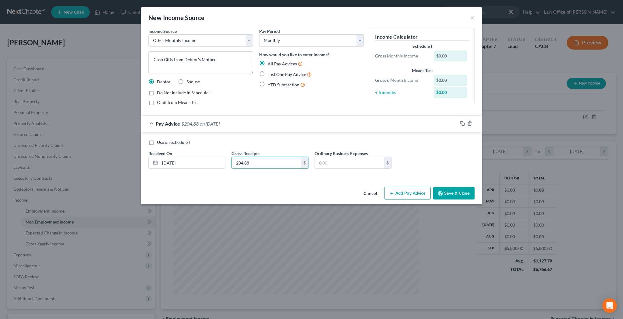
checkbox input "true"
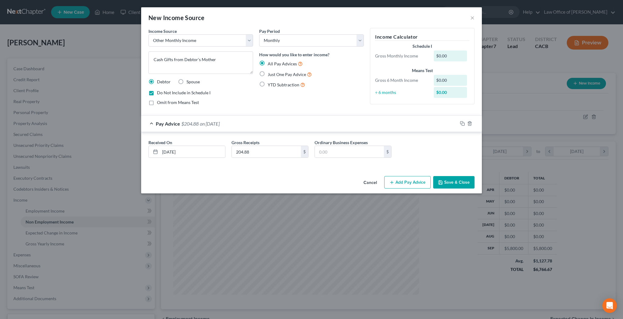
click at [288, 107] on div "Pay Period Select Monthly Twice Monthly Every Other Week Weekly How would you l…" at bounding box center [311, 69] width 111 height 82
click at [452, 183] on button "Save & Close" at bounding box center [453, 182] width 41 height 13
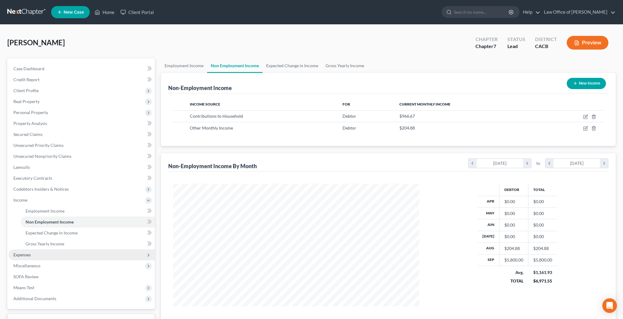
click at [72, 253] on span "Expenses" at bounding box center [82, 254] width 146 height 11
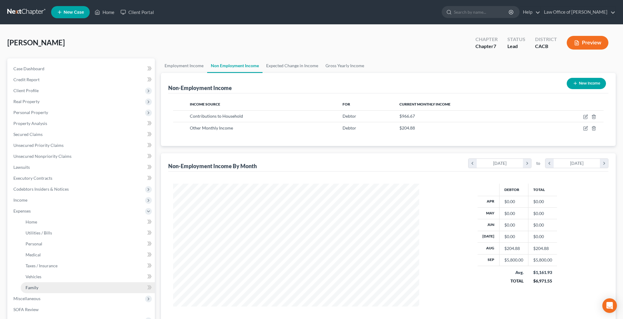
click at [69, 284] on link "Family" at bounding box center [88, 287] width 134 height 11
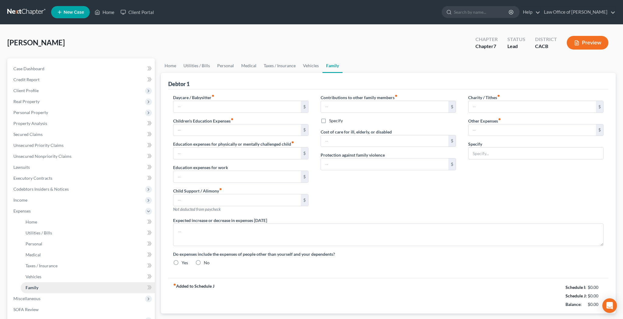
type input "0.00"
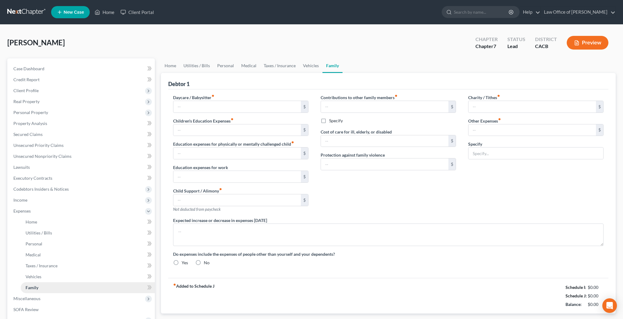
type input "0.00"
type input "80.00"
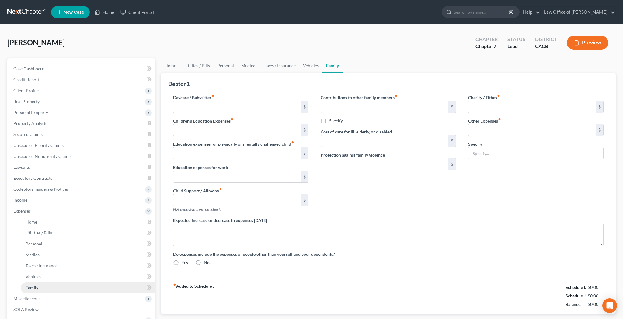
type input "Pet Food and Supplies"
radio input "true"
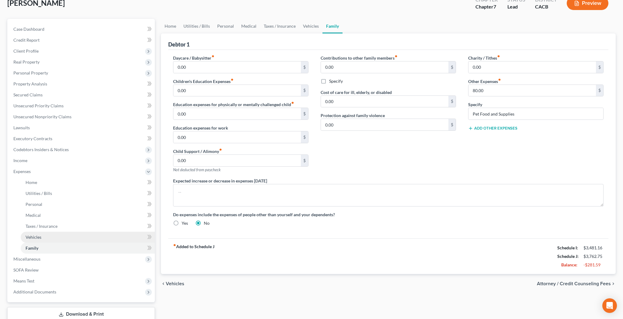
scroll to position [47, 0]
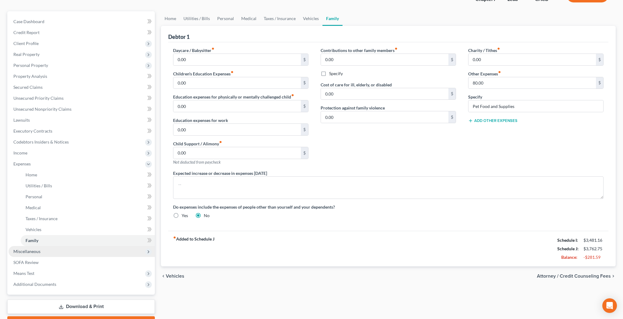
click at [65, 253] on span "Miscellaneous" at bounding box center [82, 251] width 146 height 11
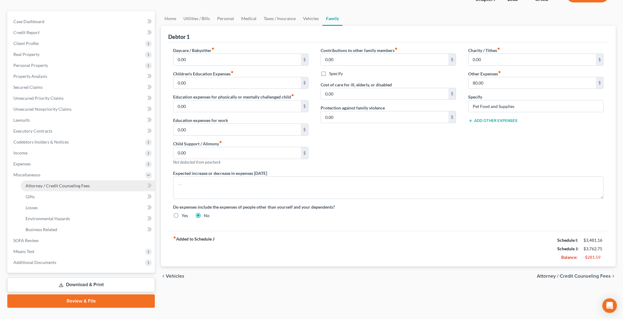
click at [71, 188] on span "Attorney / Credit Counseling Fees" at bounding box center [58, 185] width 64 height 5
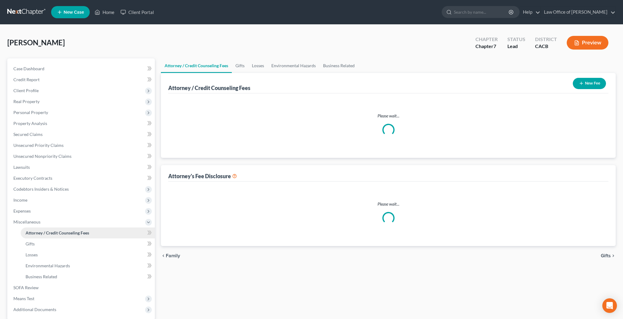
select select "0"
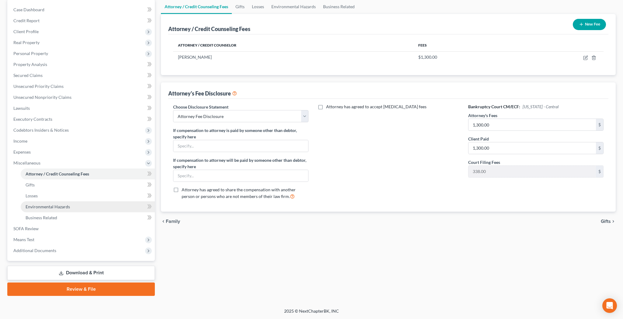
scroll to position [59, 0]
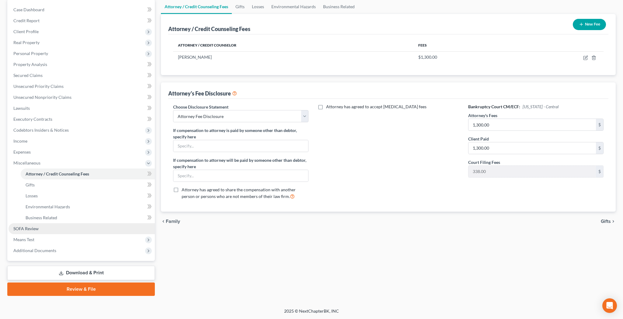
click at [47, 228] on link "SOFA Review" at bounding box center [82, 228] width 146 height 11
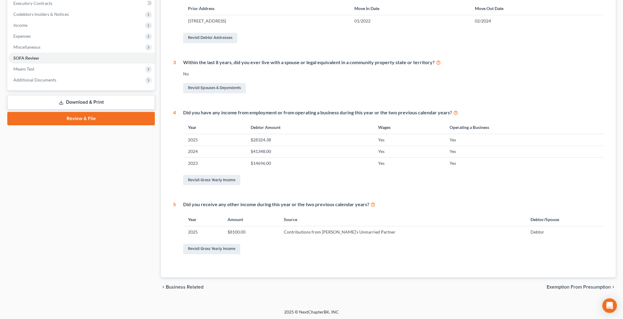
scroll to position [174, 0]
click at [221, 250] on link "Revisit Gross Yearly Income" at bounding box center [211, 250] width 57 height 10
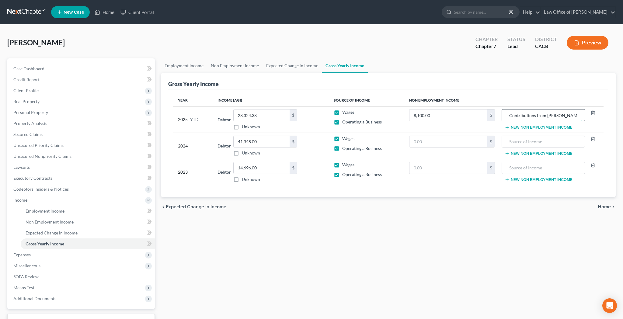
click at [510, 116] on input "Contributions from [PERSON_NAME]'s Unmarried Partner" at bounding box center [543, 116] width 77 height 12
type input "Contributions from [PERSON_NAME]'s Unmarried Partner / Cash Gifts from Debtor's…"
click at [71, 219] on span "Non Employment Income" at bounding box center [50, 221] width 48 height 5
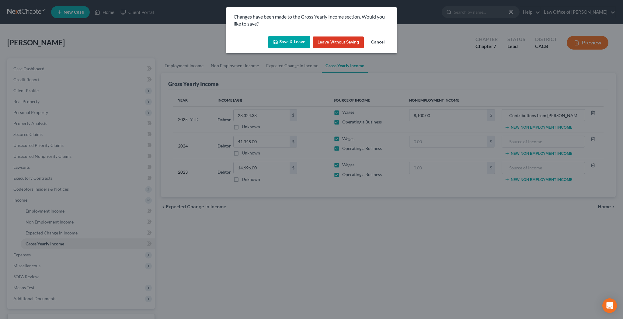
click at [297, 46] on button "Save & Leave" at bounding box center [289, 42] width 42 height 13
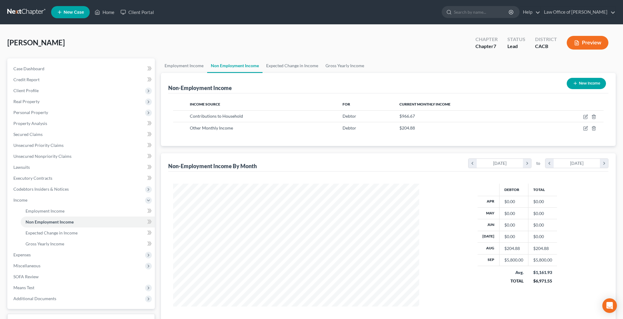
scroll to position [123, 258]
click at [72, 277] on link "SOFA Review" at bounding box center [82, 276] width 146 height 11
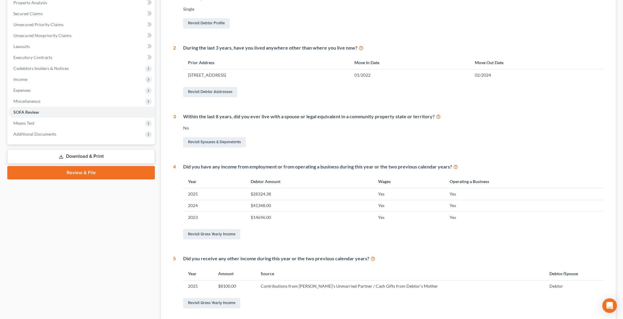
scroll to position [132, 0]
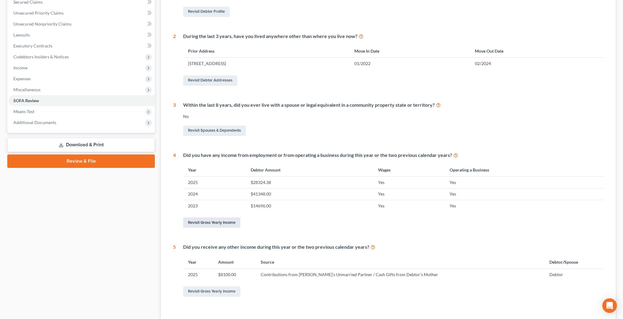
click at [235, 223] on link "Revisit Gross Yearly Income" at bounding box center [211, 223] width 57 height 10
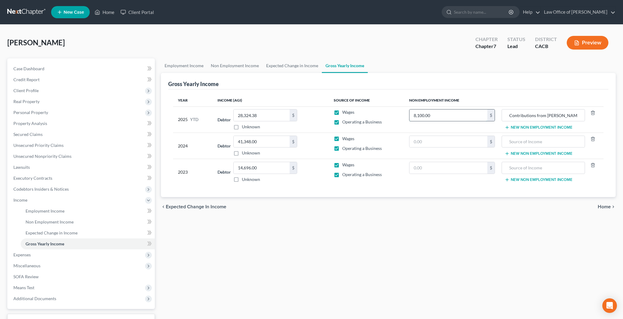
click at [434, 117] on input "8,100.00" at bounding box center [448, 116] width 78 height 12
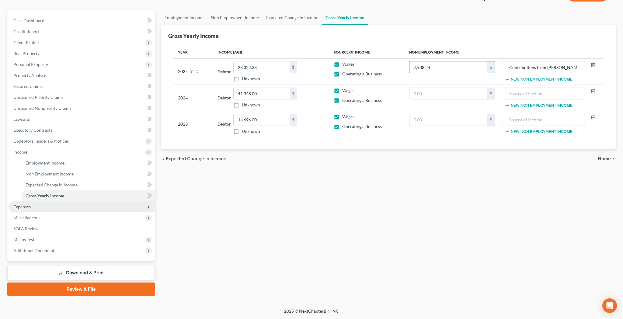
scroll to position [48, 0]
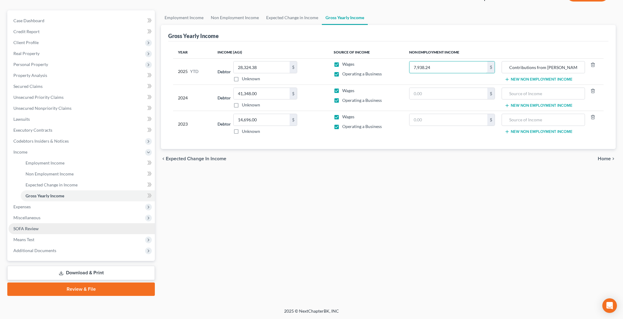
type input "7,938.24"
click at [54, 228] on link "SOFA Review" at bounding box center [82, 228] width 146 height 11
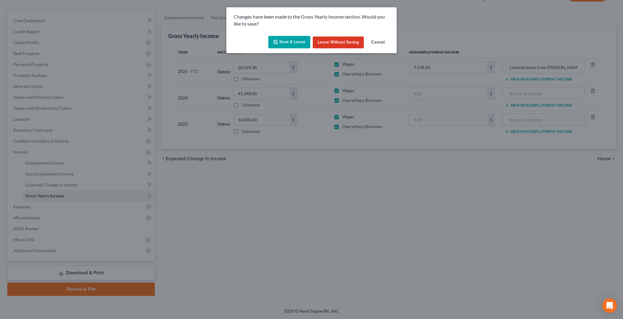
click at [281, 42] on button "Save & Leave" at bounding box center [289, 42] width 42 height 13
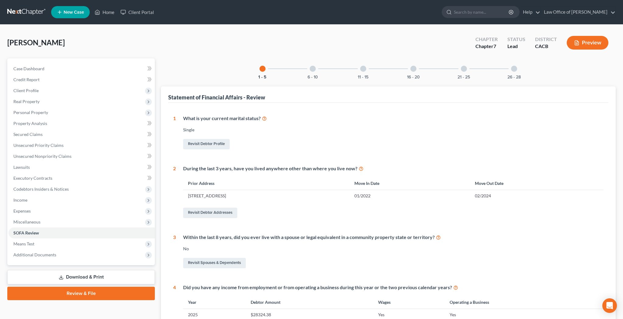
click at [313, 69] on div at bounding box center [313, 69] width 6 height 6
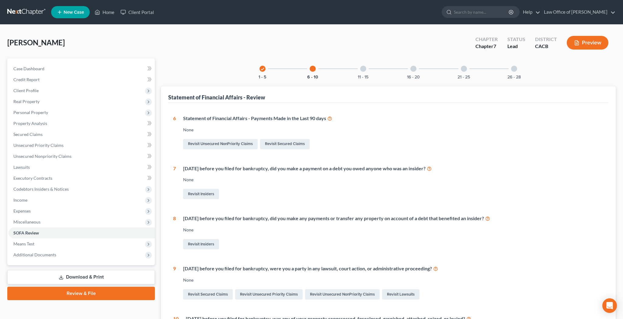
click at [363, 69] on div at bounding box center [363, 69] width 6 height 6
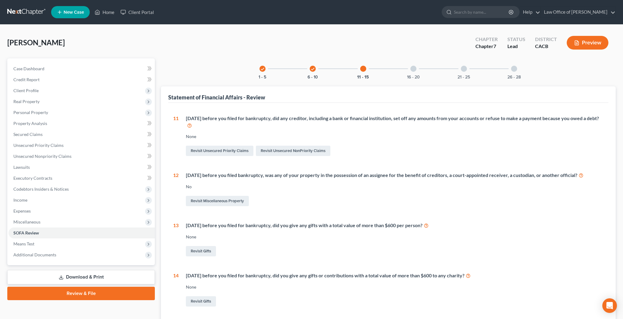
click at [413, 68] on div at bounding box center [413, 69] width 6 height 6
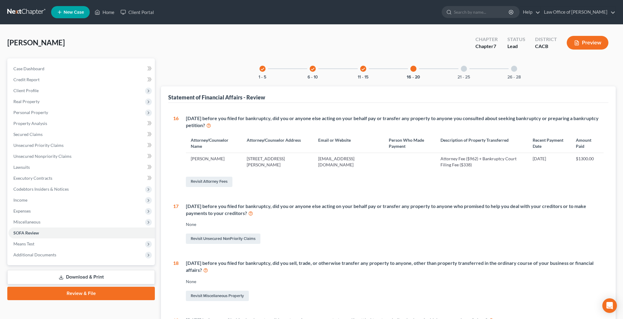
click at [463, 69] on div at bounding box center [464, 69] width 6 height 6
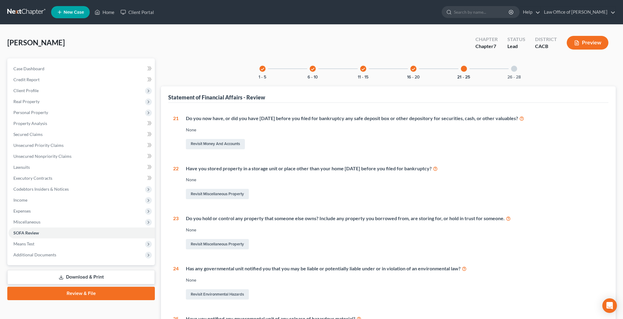
click at [513, 68] on div at bounding box center [514, 69] width 6 height 6
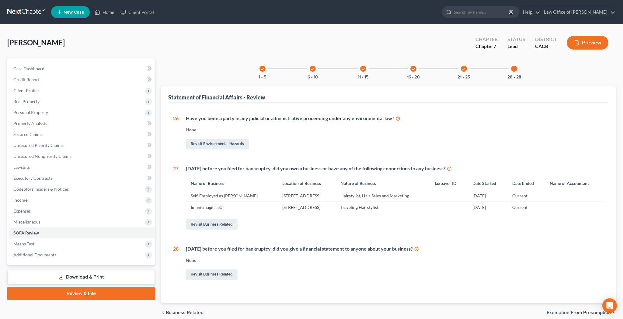
click at [515, 68] on div at bounding box center [514, 69] width 6 height 6
click at [462, 72] on div "check 21 - 25" at bounding box center [464, 68] width 21 height 21
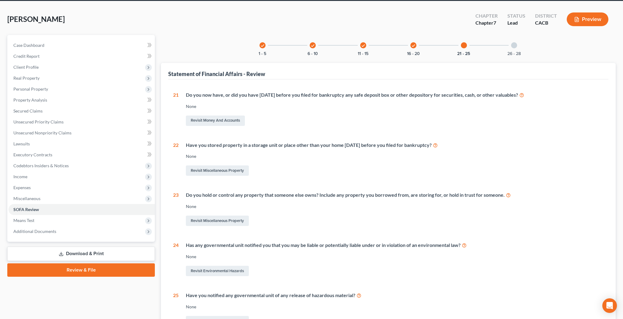
scroll to position [26, 0]
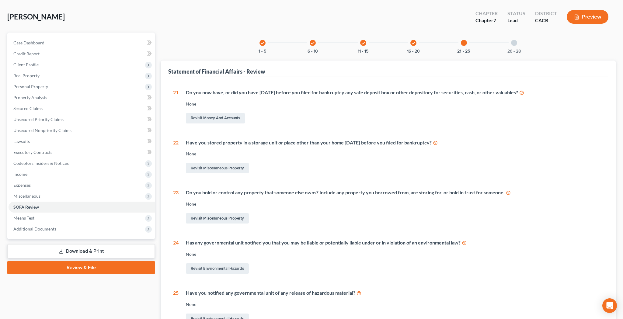
click at [581, 19] on button "Preview" at bounding box center [588, 17] width 42 height 14
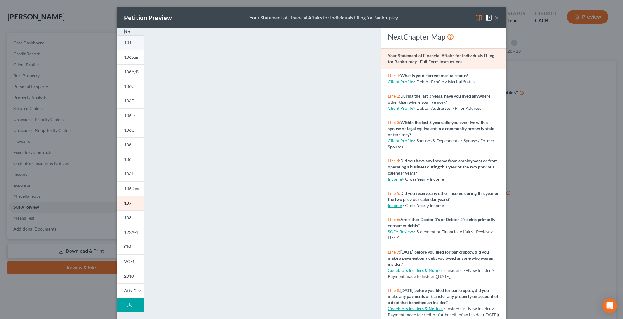
click at [131, 42] on span "101" at bounding box center [127, 42] width 7 height 5
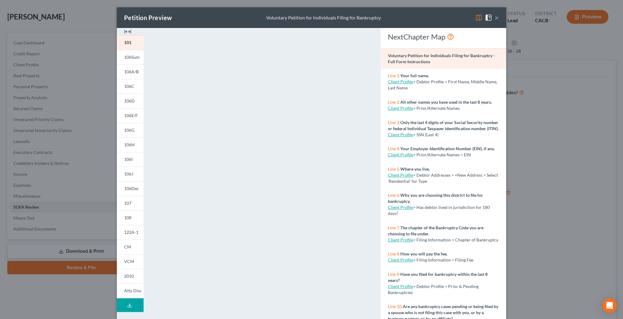
click at [498, 19] on button "×" at bounding box center [497, 17] width 4 height 7
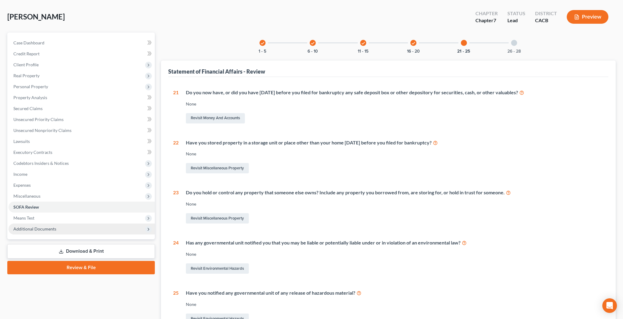
click at [63, 229] on span "Additional Documents" at bounding box center [82, 229] width 146 height 11
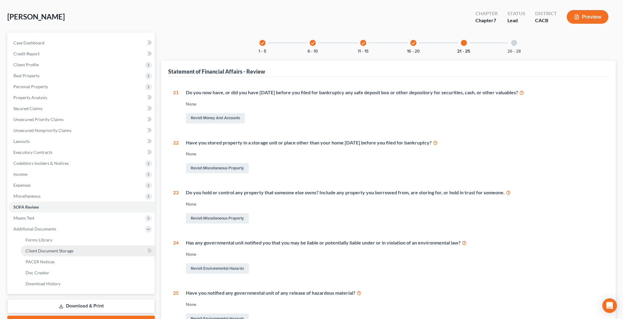
click at [61, 250] on span "Client Document Storage" at bounding box center [50, 250] width 48 height 5
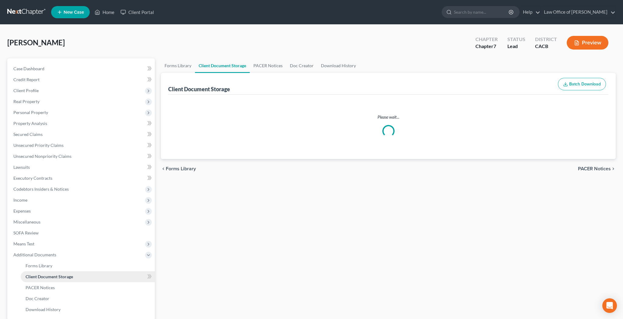
select select "70"
select select "10"
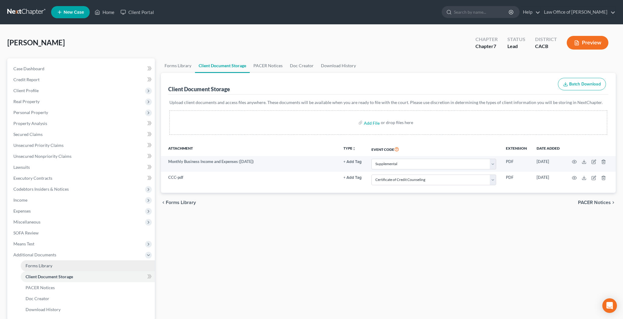
click at [82, 265] on link "Forms Library" at bounding box center [88, 265] width 134 height 11
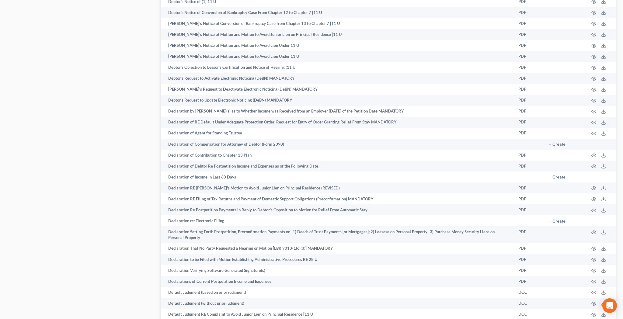
scroll to position [921, 0]
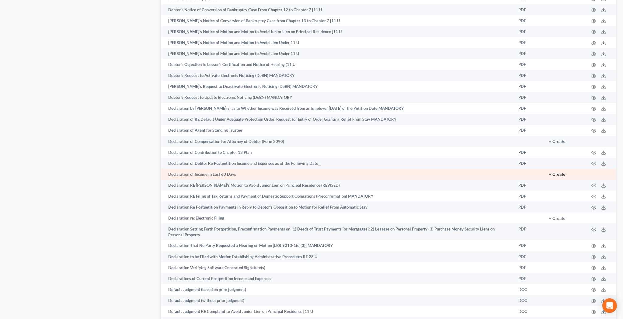
click at [559, 172] on button "+ Create" at bounding box center [557, 174] width 16 height 4
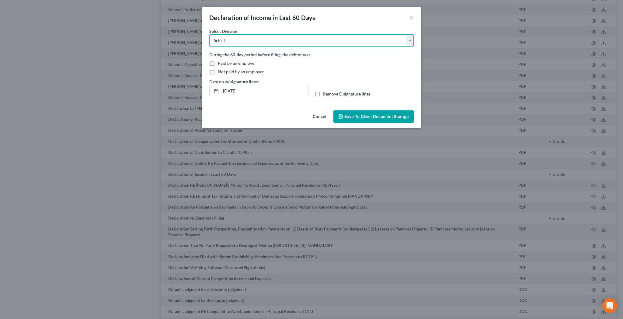
select select "0"
click at [218, 63] on label "Paid by an employer" at bounding box center [237, 63] width 38 height 6
click at [220, 63] on input "Paid by an employer" at bounding box center [222, 62] width 4 height 4
click at [323, 94] on label "Remove E-signature lines" at bounding box center [346, 94] width 47 height 6
click at [326, 94] on input "Remove E-signature lines" at bounding box center [328, 93] width 4 height 4
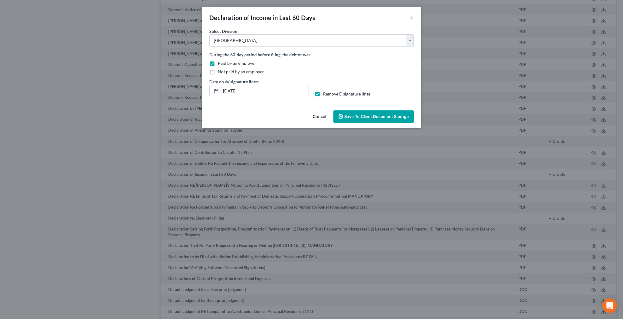
click at [363, 117] on span "Save to Client Document Storage" at bounding box center [376, 116] width 64 height 5
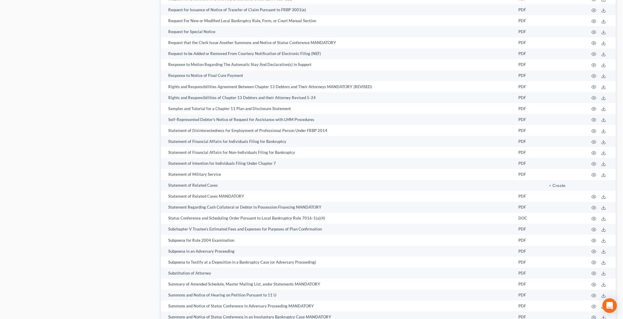
scroll to position [2863, 0]
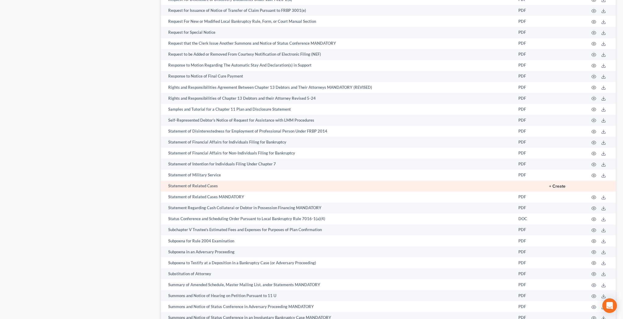
click at [559, 184] on button "+ Create" at bounding box center [557, 186] width 16 height 4
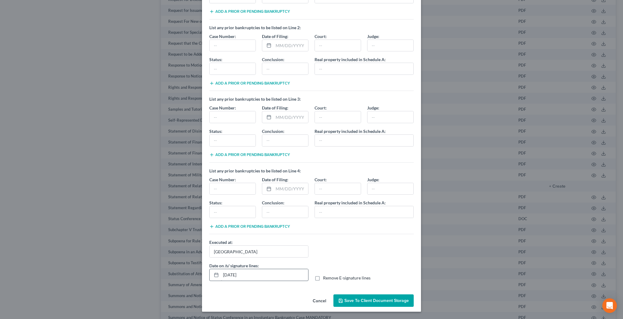
scroll to position [75, 0]
click at [323, 279] on label "Remove E-signature lines" at bounding box center [346, 278] width 47 height 6
click at [326, 279] on input "Remove E-signature lines" at bounding box center [328, 277] width 4 height 4
click at [371, 301] on span "Save to Client Document Storage" at bounding box center [376, 300] width 64 height 5
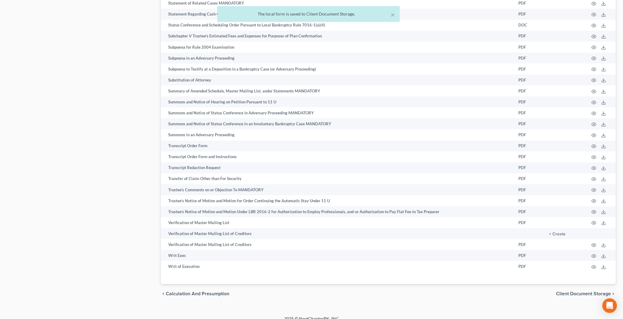
scroll to position [3057, 0]
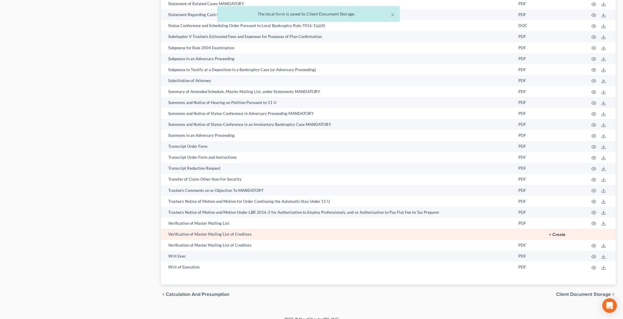
click at [559, 233] on button "+ Create" at bounding box center [557, 235] width 16 height 4
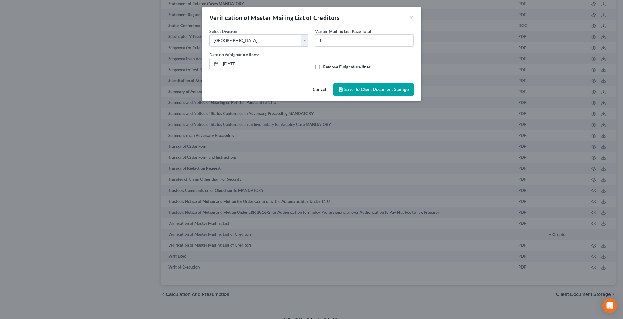
click at [323, 67] on label "Remove E-signature lines" at bounding box center [346, 67] width 47 height 6
click at [326, 67] on input "Remove E-signature lines" at bounding box center [328, 66] width 4 height 4
click at [356, 92] on span "Save to Client Document Storage" at bounding box center [376, 89] width 64 height 5
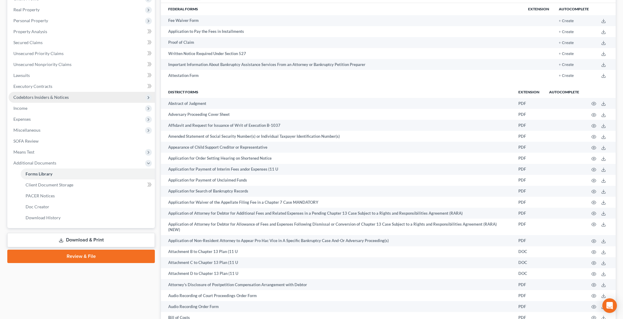
scroll to position [103, 0]
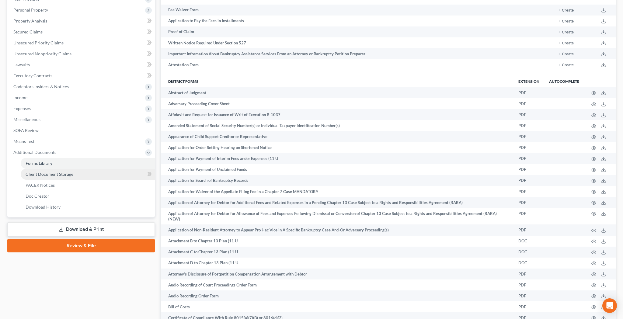
click at [74, 173] on link "Client Document Storage" at bounding box center [88, 174] width 134 height 11
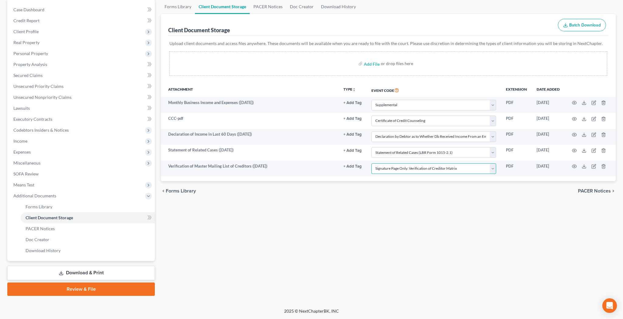
scroll to position [59, 0]
click at [96, 270] on link "Download & Print" at bounding box center [81, 273] width 148 height 14
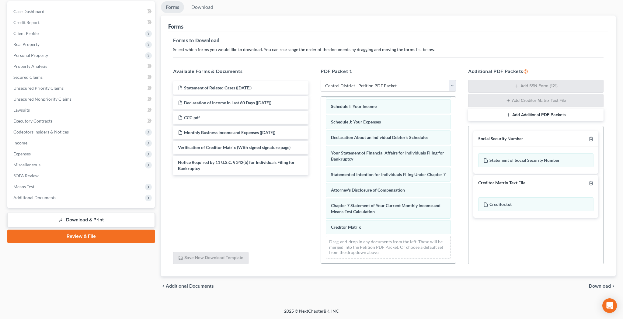
scroll to position [57, 0]
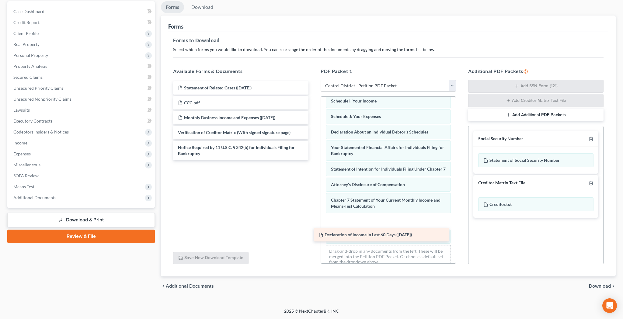
drag, startPoint x: 238, startPoint y: 101, endPoint x: 379, endPoint y: 233, distance: 193.3
click at [313, 160] on div "Declaration of Income in Last 60 Days ([DATE]) Statement of Related Cases ([DAT…" at bounding box center [240, 120] width 145 height 79
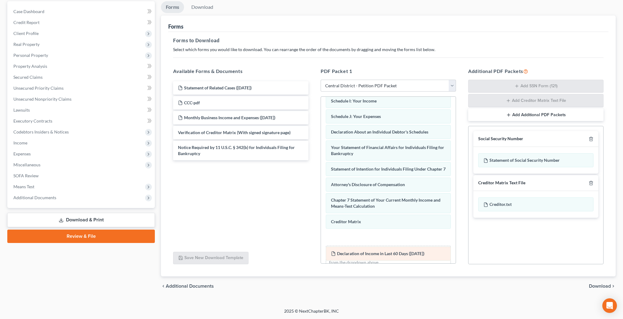
drag, startPoint x: 379, startPoint y: 225, endPoint x: 379, endPoint y: 253, distance: 27.4
click at [379, 253] on div "Declaration of Income in Last 60 Days ([DATE]) Voluntary Petition for Individua…" at bounding box center [388, 116] width 135 height 315
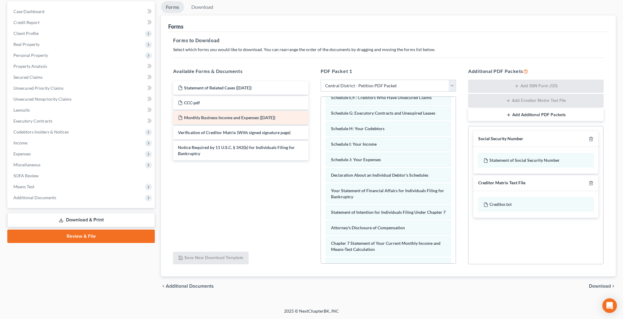
scroll to position [95, 0]
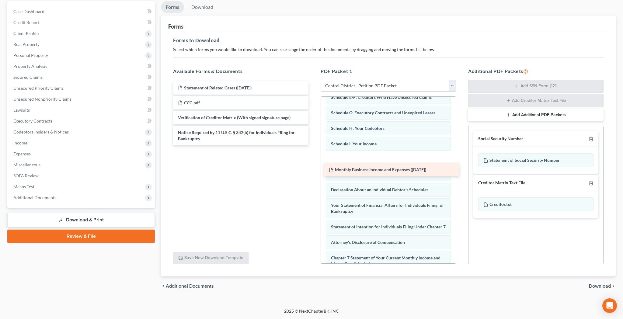
drag, startPoint x: 250, startPoint y: 115, endPoint x: 401, endPoint y: 167, distance: 159.4
click at [313, 145] on div "Monthly Business Income and Expenses ([DATE]) Statement of Related Cases ([DATE…" at bounding box center [240, 113] width 145 height 64
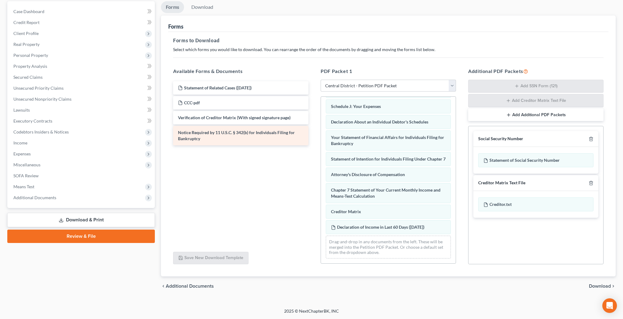
scroll to position [169, 0]
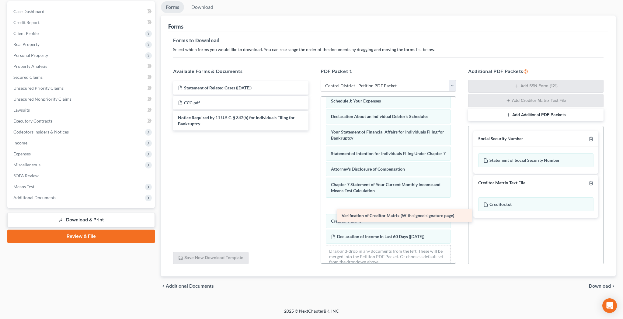
drag, startPoint x: 251, startPoint y: 116, endPoint x: 412, endPoint y: 212, distance: 187.9
click at [313, 131] on div "Verification of Creditor Matrix (With signed signature page) Statement of Relat…" at bounding box center [240, 105] width 145 height 49
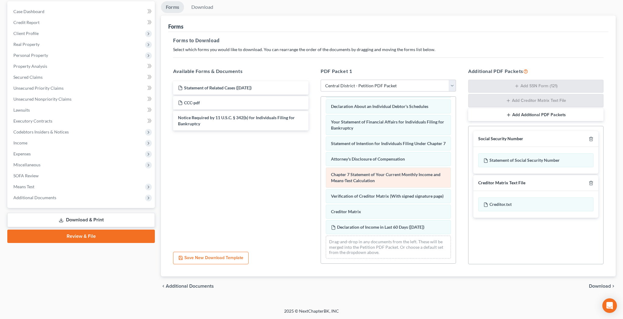
scroll to position [184, 0]
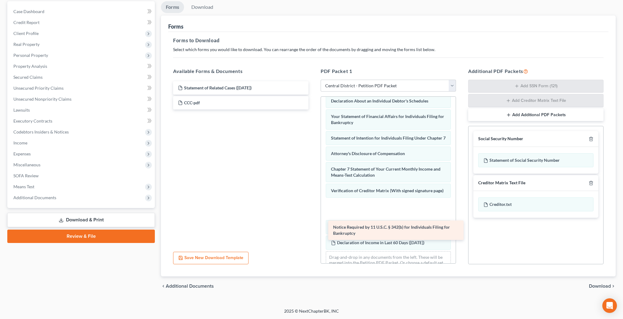
drag, startPoint x: 241, startPoint y: 120, endPoint x: 394, endPoint y: 231, distance: 189.0
click at [313, 110] on div "Notice Required by 11 U.S.C. § 342(b) for Individuals Filing for Bankruptcy Sta…" at bounding box center [240, 95] width 145 height 28
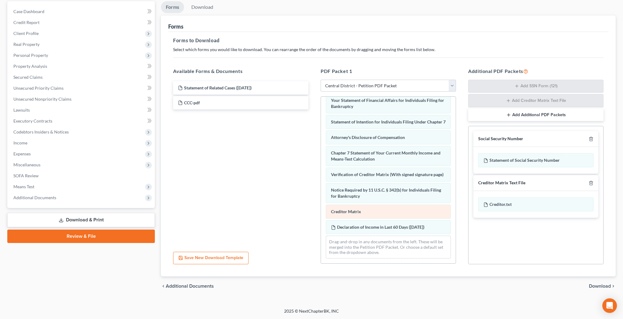
scroll to position [206, 0]
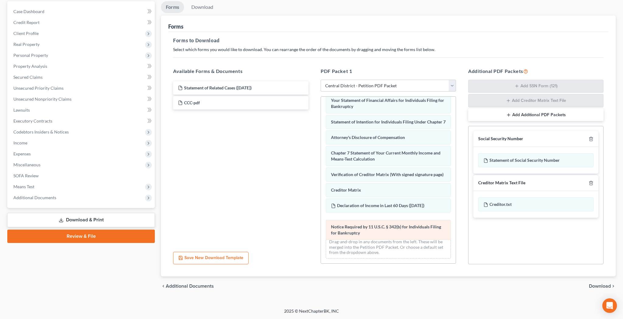
drag, startPoint x: 372, startPoint y: 193, endPoint x: 372, endPoint y: 227, distance: 34.1
click at [372, 227] on div "Notice Required by 11 U.S.C. § 342(b) for Individuals Filing for Bankruptcy Vol…" at bounding box center [388, 79] width 135 height 367
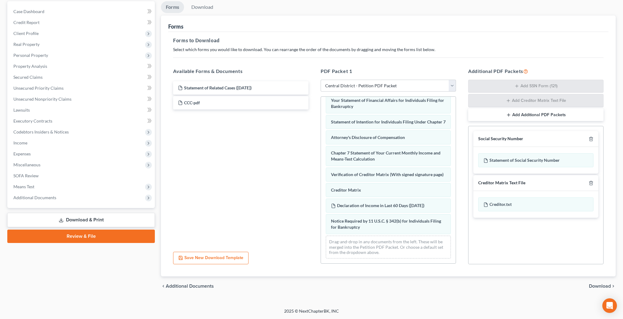
click at [599, 284] on span "Download" at bounding box center [600, 286] width 22 height 5
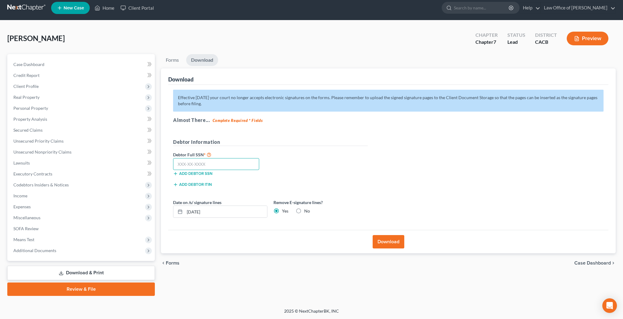
click at [226, 167] on input "text" at bounding box center [216, 164] width 86 height 12
click at [382, 242] on button "Download" at bounding box center [389, 241] width 32 height 13
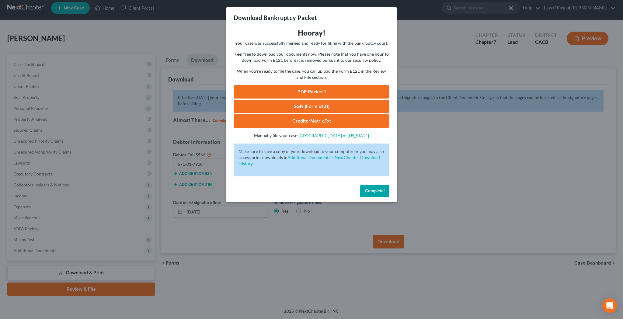
click at [323, 90] on link "PDF Packet 1" at bounding box center [312, 91] width 156 height 13
click at [273, 106] on link "SSN (Form B121)" at bounding box center [312, 106] width 156 height 13
click at [368, 189] on span "Complete!" at bounding box center [374, 190] width 19 height 5
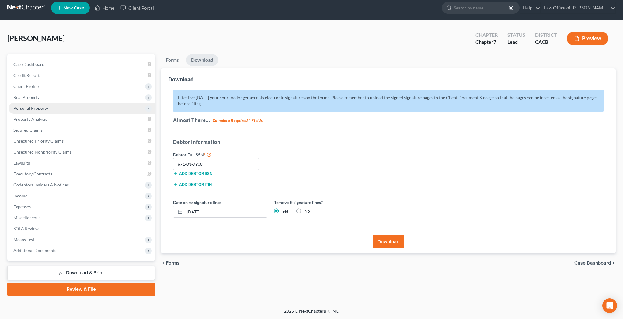
click at [44, 108] on span "Personal Property" at bounding box center [30, 108] width 35 height 5
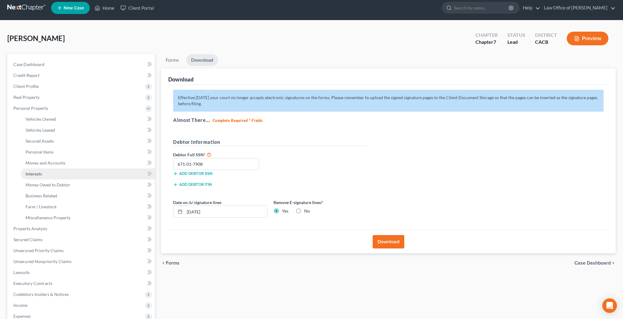
click at [47, 173] on link "Interests" at bounding box center [88, 174] width 134 height 11
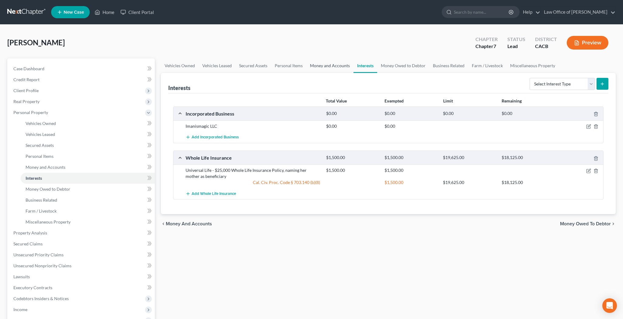
click at [336, 67] on link "Money and Accounts" at bounding box center [329, 65] width 47 height 15
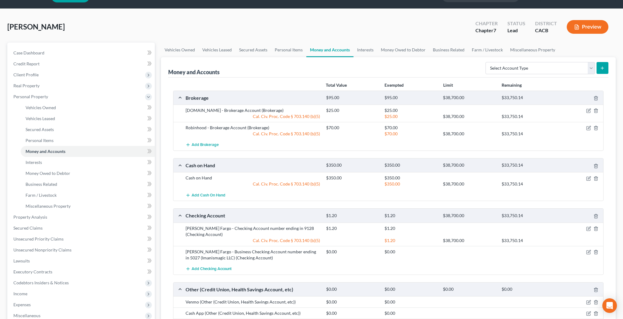
scroll to position [13, 0]
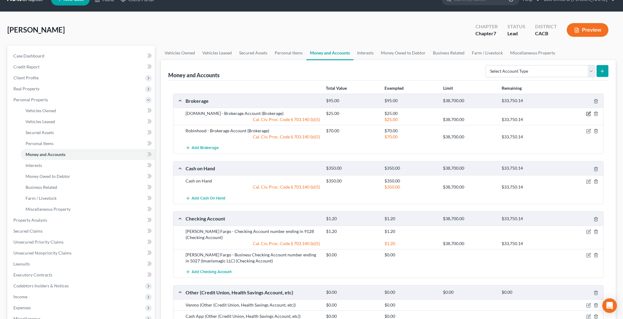
click at [588, 114] on icon "button" at bounding box center [588, 113] width 5 height 5
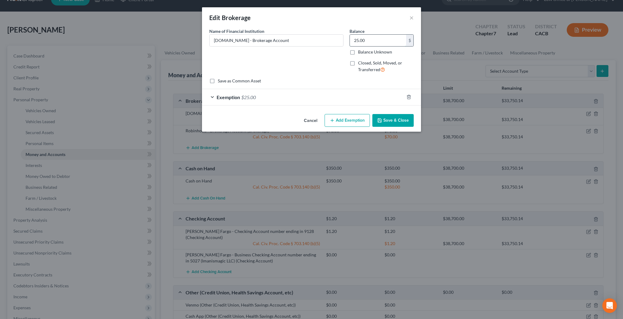
click at [368, 41] on input "25.00" at bounding box center [378, 41] width 56 height 12
click at [214, 95] on div "Exemption $25.00" at bounding box center [303, 97] width 202 height 16
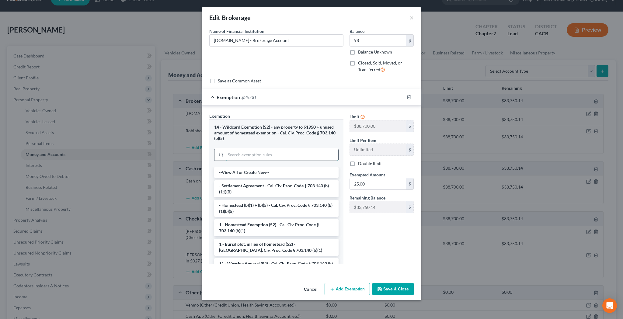
click at [255, 153] on input "search" at bounding box center [282, 155] width 113 height 12
click at [371, 183] on input "25.00" at bounding box center [378, 184] width 56 height 12
click at [375, 185] on input "25.00" at bounding box center [378, 184] width 56 height 12
click at [395, 287] on button "Save & Close" at bounding box center [392, 289] width 41 height 13
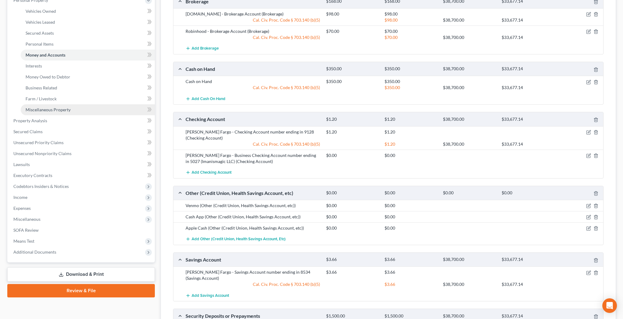
scroll to position [176, 0]
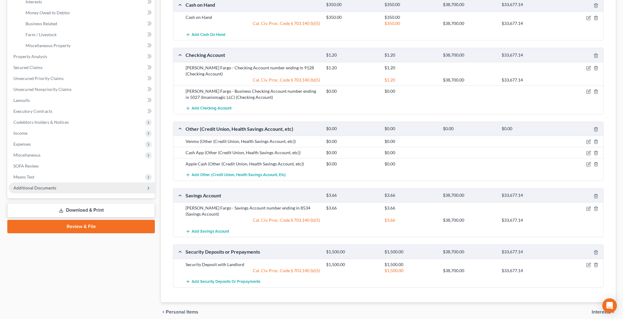
click at [60, 190] on span "Additional Documents" at bounding box center [82, 188] width 146 height 11
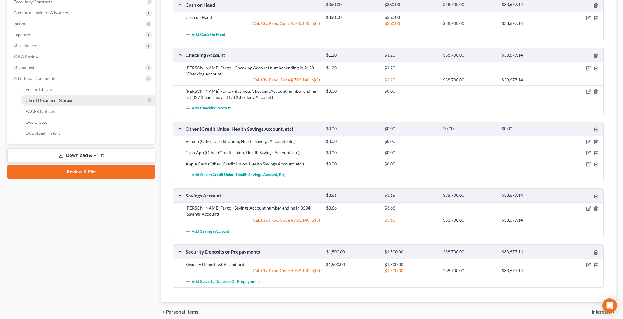
click at [70, 101] on span "Client Document Storage" at bounding box center [50, 100] width 48 height 5
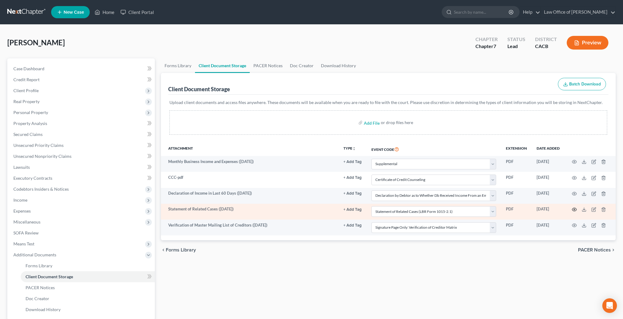
click at [574, 210] on circle "button" at bounding box center [574, 209] width 1 height 1
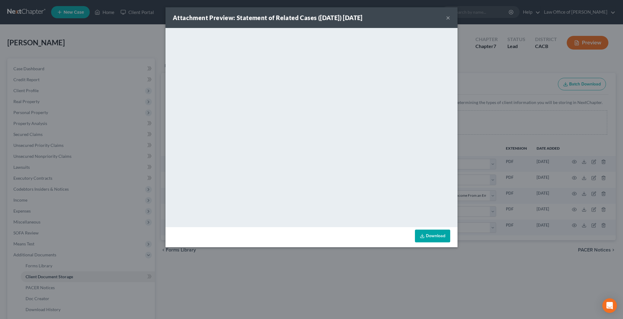
click at [431, 234] on link "Download" at bounding box center [432, 236] width 35 height 13
click at [448, 20] on button "×" at bounding box center [448, 17] width 4 height 7
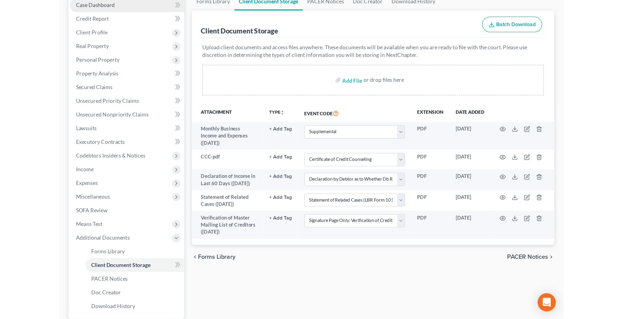
scroll to position [59, 0]
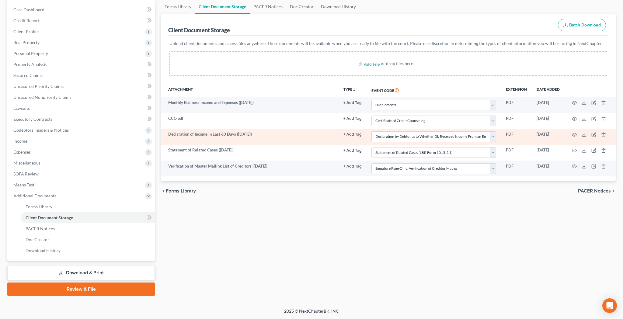
click at [606, 134] on td at bounding box center [590, 137] width 51 height 16
click at [605, 135] on icon "button" at bounding box center [603, 134] width 5 height 5
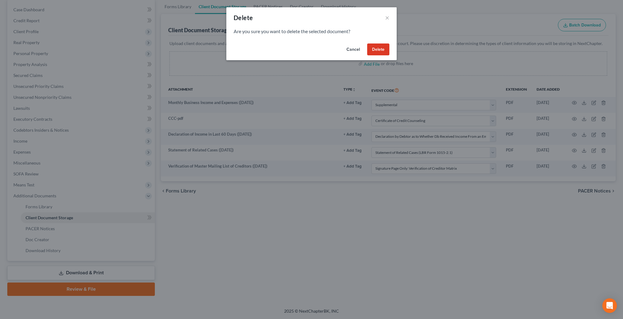
click at [384, 49] on button "Delete" at bounding box center [378, 50] width 22 height 12
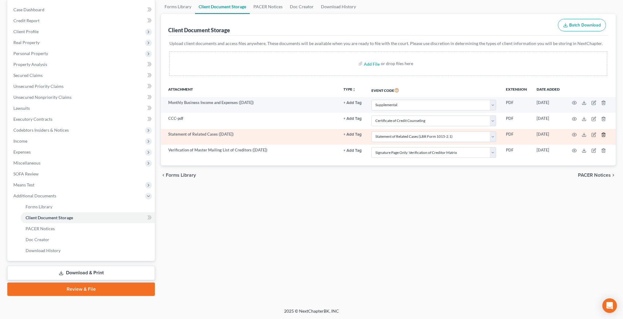
click at [604, 134] on icon "button" at bounding box center [603, 134] width 5 height 5
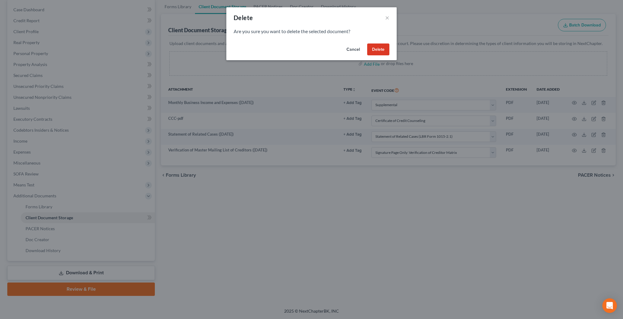
click at [388, 51] on button "Delete" at bounding box center [378, 50] width 22 height 12
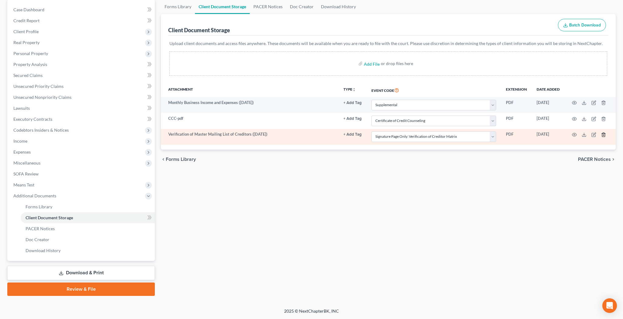
click at [605, 134] on icon "button" at bounding box center [603, 134] width 5 height 5
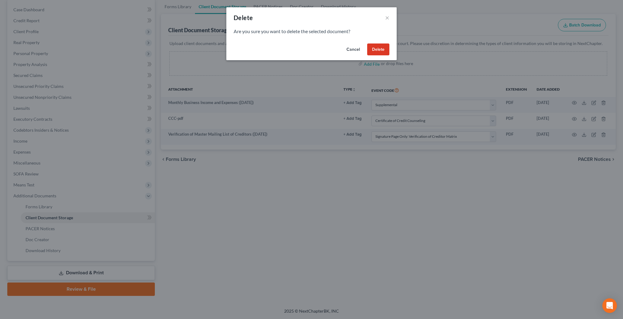
click at [376, 50] on button "Delete" at bounding box center [378, 50] width 22 height 12
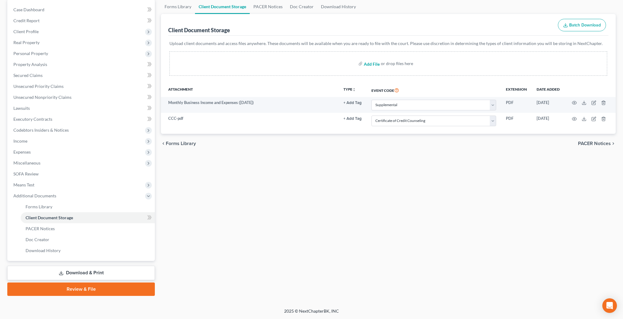
click at [373, 65] on input "file" at bounding box center [371, 63] width 15 height 11
click at [372, 64] on input "file" at bounding box center [371, 63] width 15 height 11
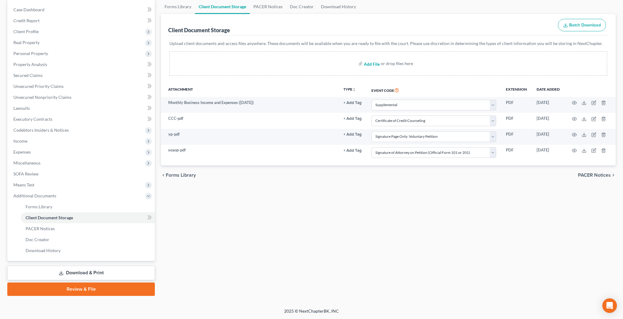
click at [377, 64] on input "file" at bounding box center [371, 63] width 15 height 11
click at [374, 65] on input "file" at bounding box center [371, 63] width 15 height 11
click at [371, 65] on input "file" at bounding box center [371, 63] width 15 height 11
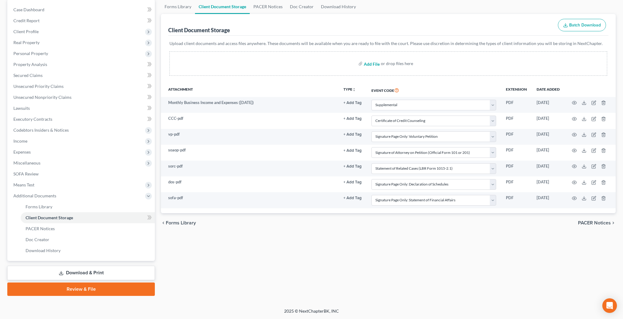
click at [376, 65] on input "file" at bounding box center [371, 63] width 15 height 11
click at [377, 64] on input "file" at bounding box center [371, 63] width 15 height 11
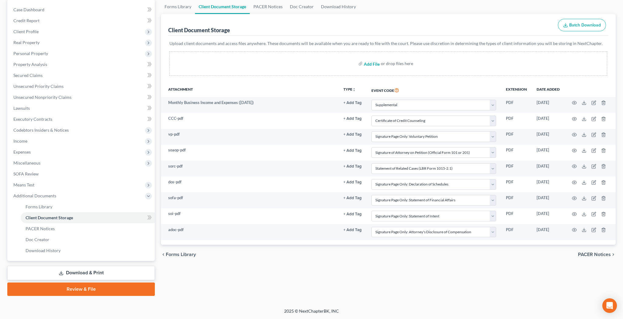
click at [376, 64] on input "file" at bounding box center [371, 63] width 15 height 11
click at [375, 65] on input "file" at bounding box center [371, 63] width 15 height 11
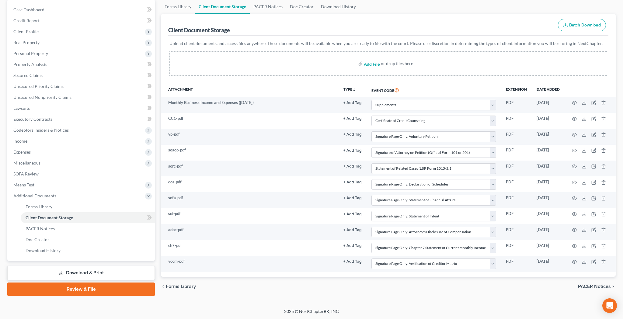
click at [378, 64] on input "file" at bounding box center [371, 63] width 15 height 11
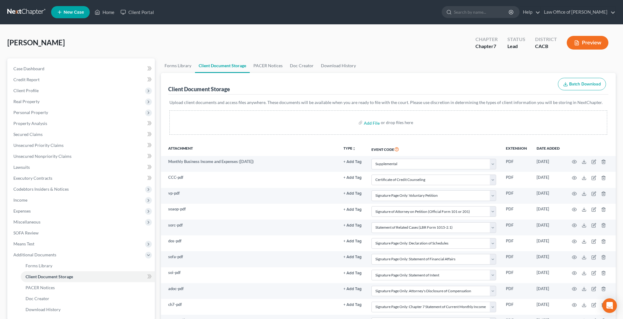
scroll to position [0, 0]
click at [109, 14] on link "Home" at bounding box center [105, 12] width 26 height 11
